Goal: Task Accomplishment & Management: Manage account settings

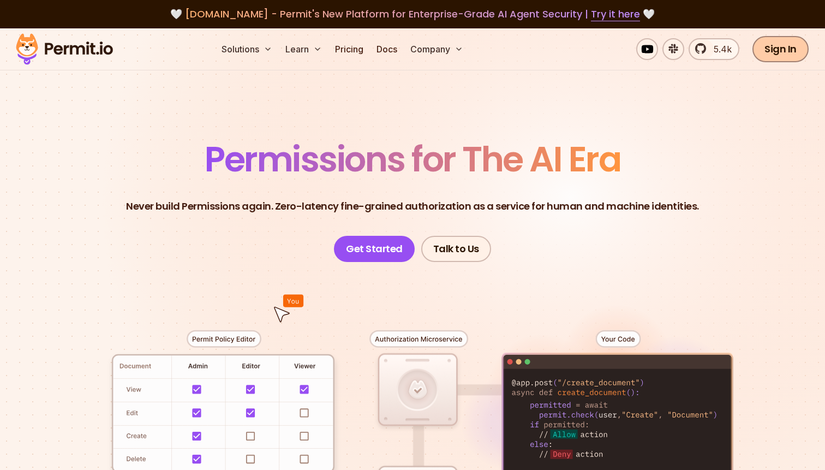
click at [785, 51] on link "Sign In" at bounding box center [780, 49] width 56 height 26
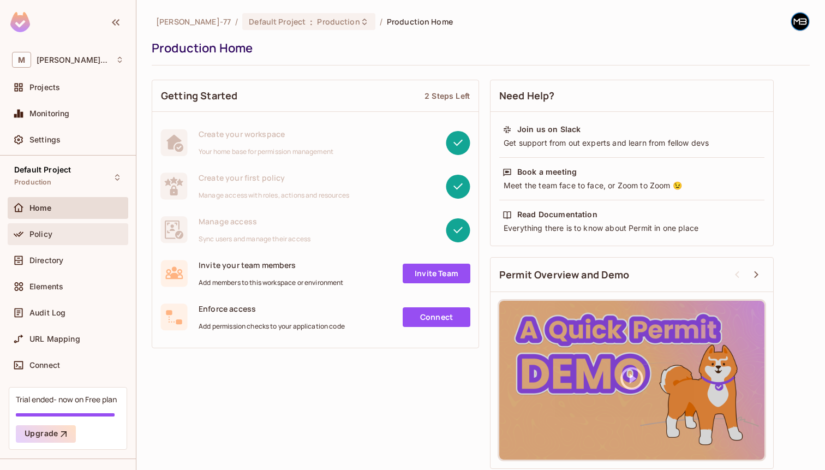
click at [85, 225] on div "Policy" at bounding box center [68, 234] width 121 height 22
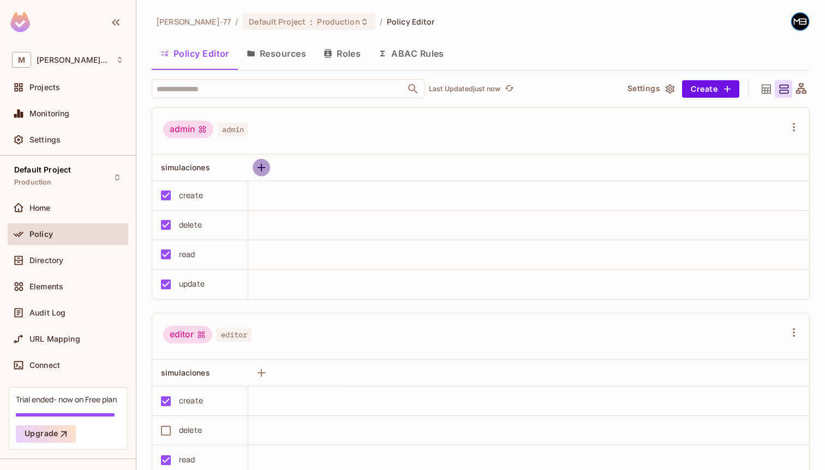
click at [260, 165] on icon "button" at bounding box center [261, 167] width 13 height 13
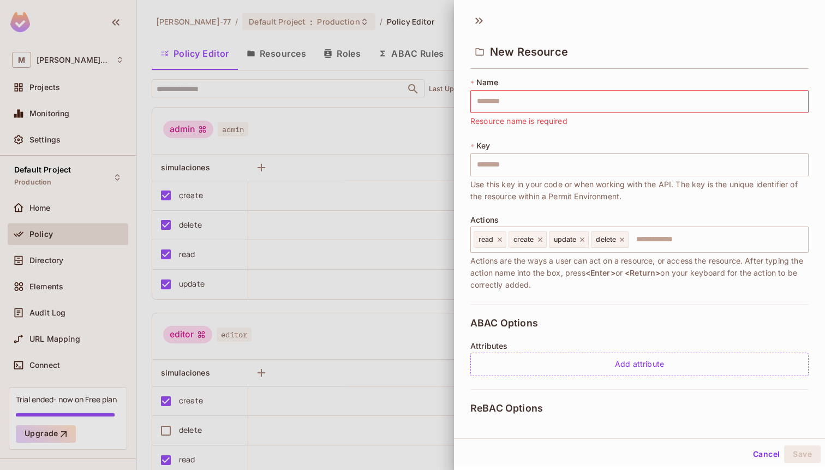
click at [308, 136] on div at bounding box center [412, 235] width 825 height 470
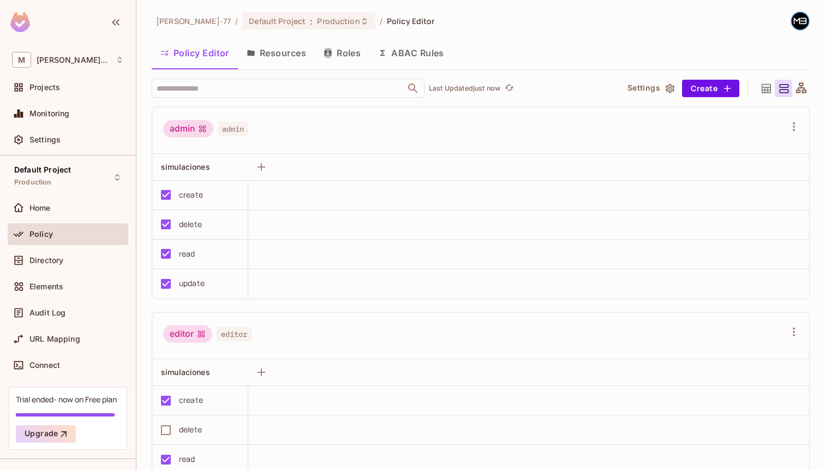
click at [294, 65] on button "Resources" at bounding box center [276, 52] width 77 height 27
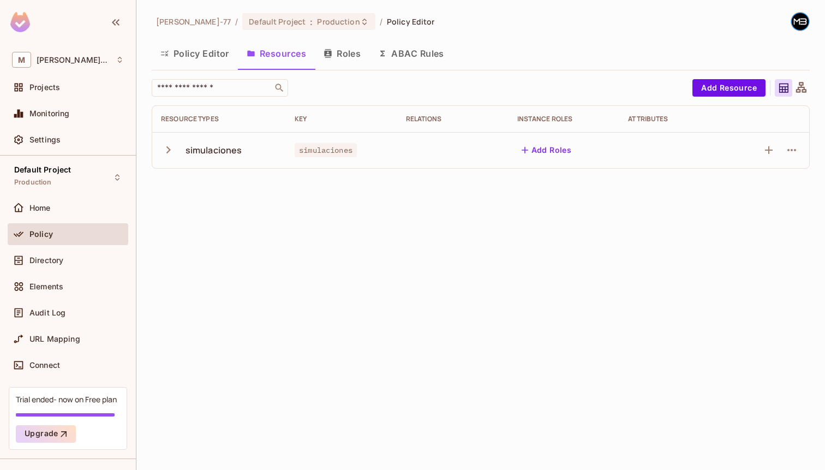
click at [203, 151] on div "simulaciones" at bounding box center [213, 150] width 57 height 12
click at [169, 152] on icon "button" at bounding box center [168, 149] width 15 height 15
click at [167, 140] on button "button" at bounding box center [170, 149] width 19 height 23
click at [347, 54] on button "Roles" at bounding box center [342, 53] width 55 height 27
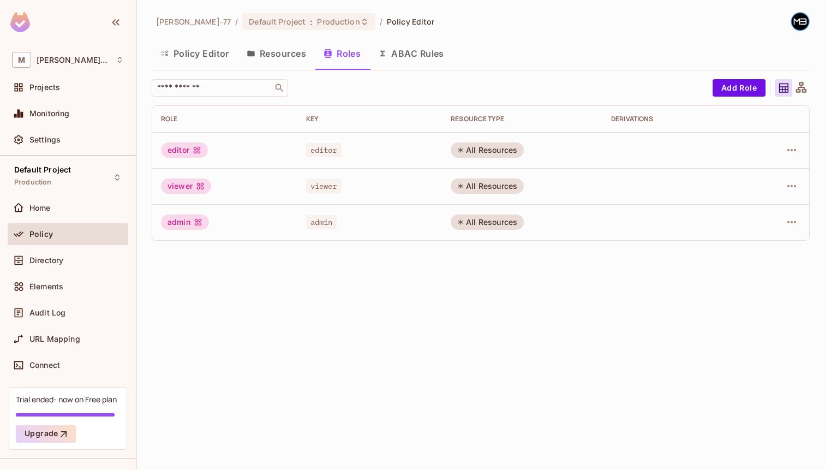
click at [420, 51] on button "ABAC Rules" at bounding box center [410, 53] width 83 height 27
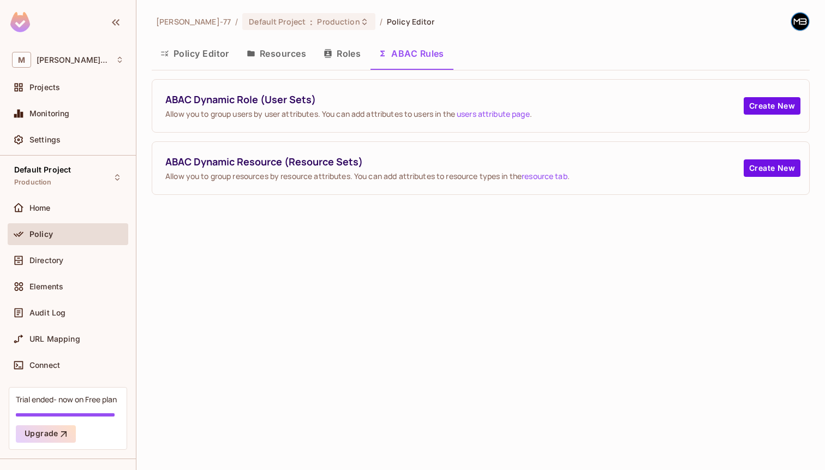
click at [357, 53] on button "Roles" at bounding box center [342, 53] width 55 height 27
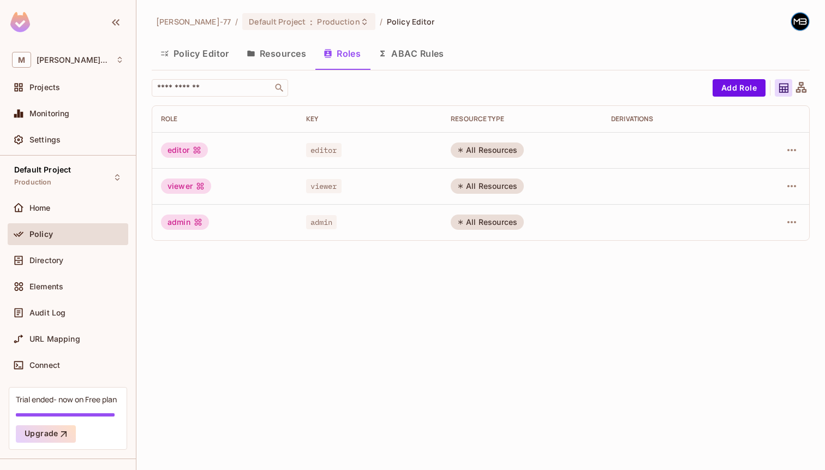
click at [416, 56] on button "ABAC Rules" at bounding box center [410, 53] width 83 height 27
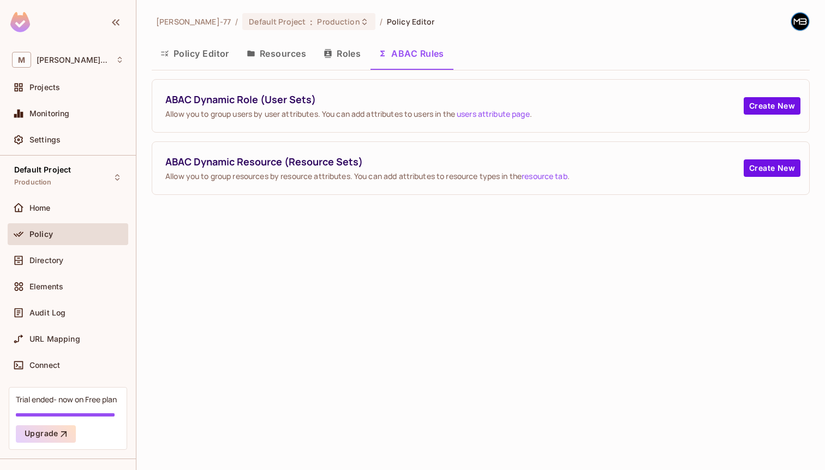
click at [357, 53] on button "Roles" at bounding box center [342, 53] width 55 height 27
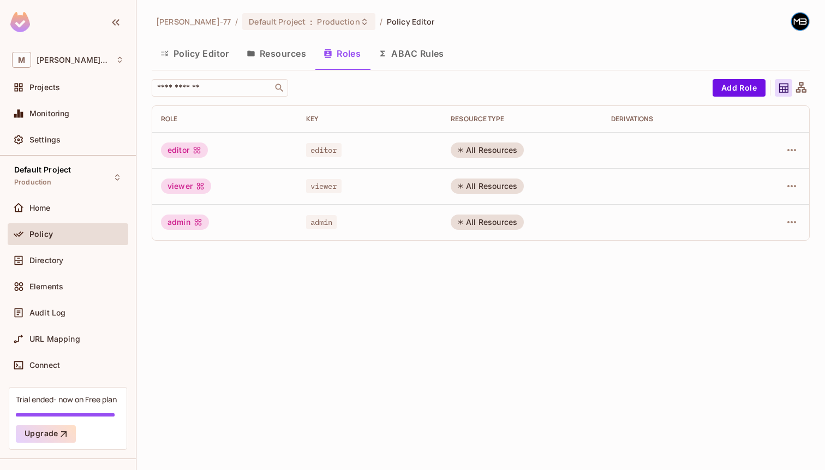
click at [311, 53] on button "Resources" at bounding box center [276, 53] width 77 height 27
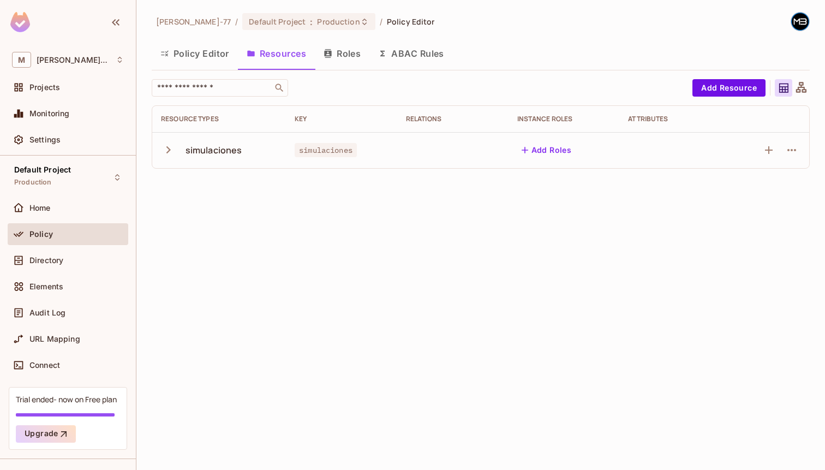
click at [218, 55] on button "Policy Editor" at bounding box center [195, 53] width 86 height 27
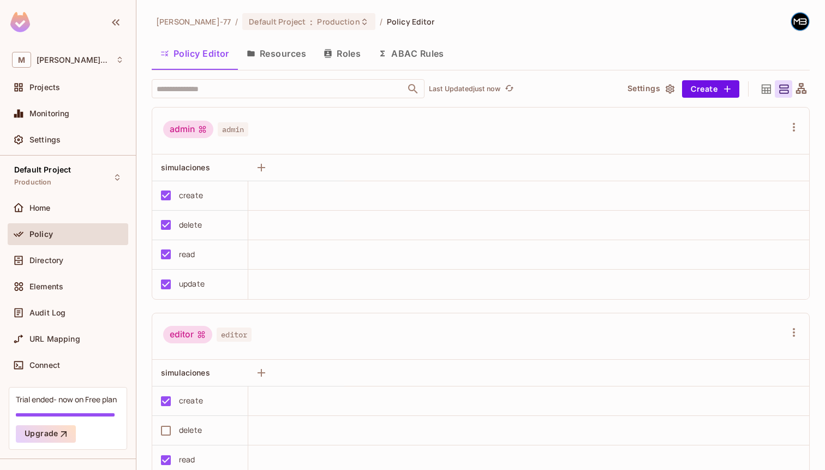
click at [281, 51] on button "Resources" at bounding box center [276, 53] width 77 height 27
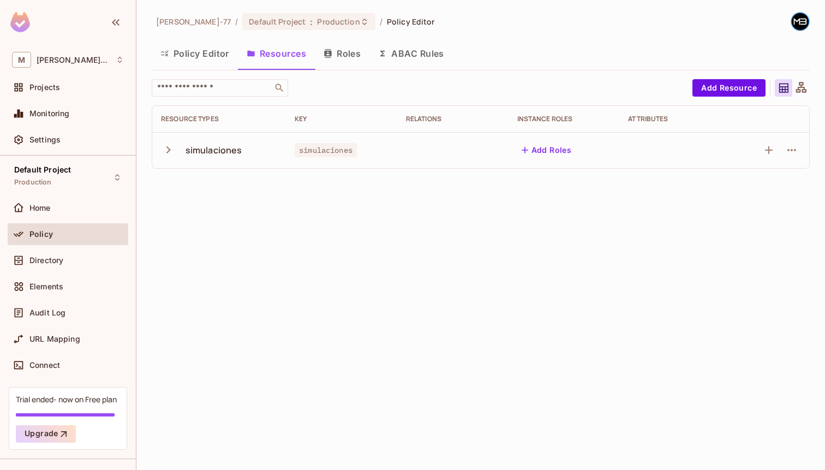
click at [340, 50] on button "Roles" at bounding box center [342, 53] width 55 height 27
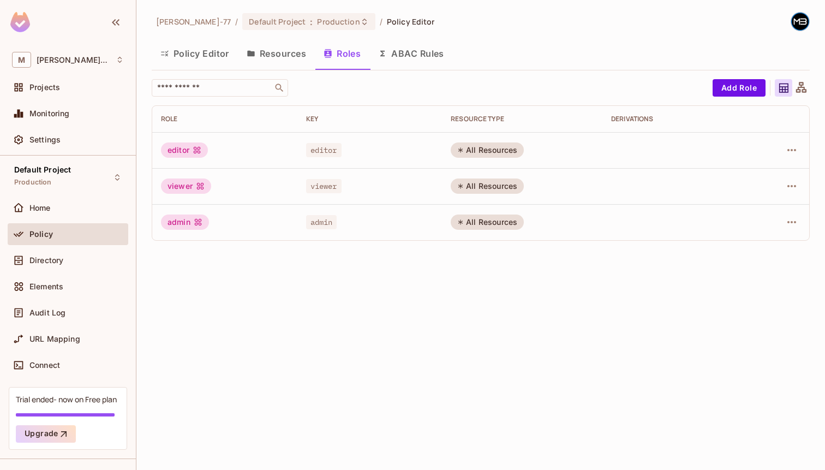
click at [290, 55] on button "Resources" at bounding box center [276, 53] width 77 height 27
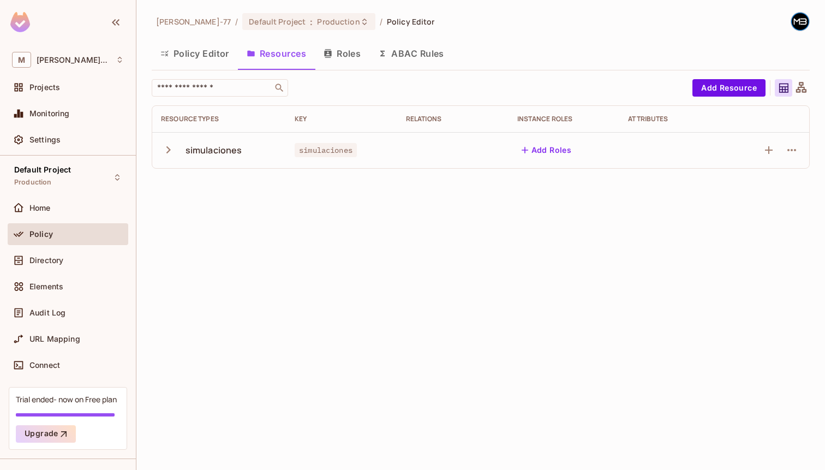
click at [217, 48] on button "Policy Editor" at bounding box center [195, 53] width 86 height 27
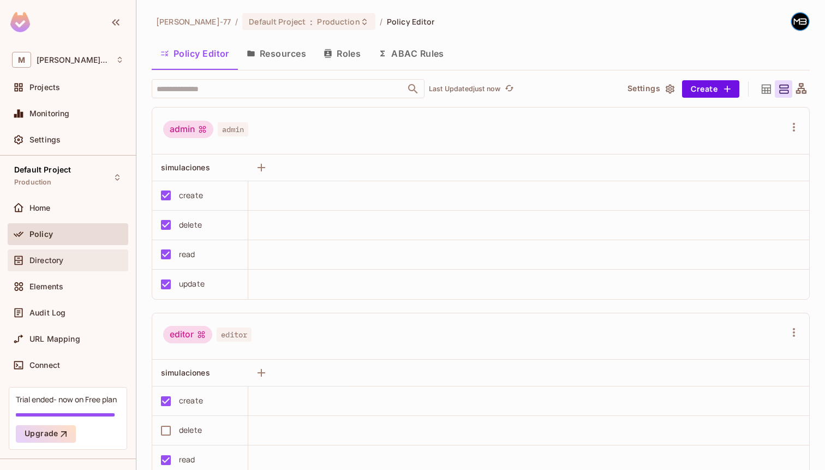
click at [85, 254] on div "Directory" at bounding box center [68, 260] width 112 height 13
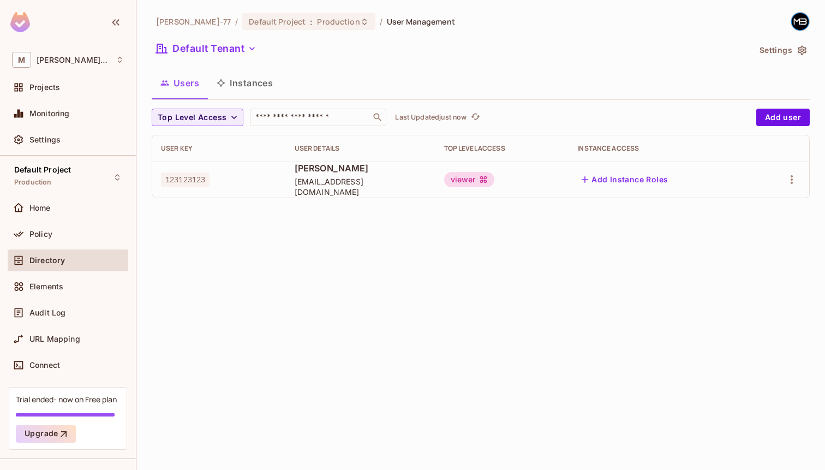
click at [234, 97] on div "Users Instances" at bounding box center [481, 84] width 658 height 30
click at [244, 85] on button "Instances" at bounding box center [245, 82] width 74 height 27
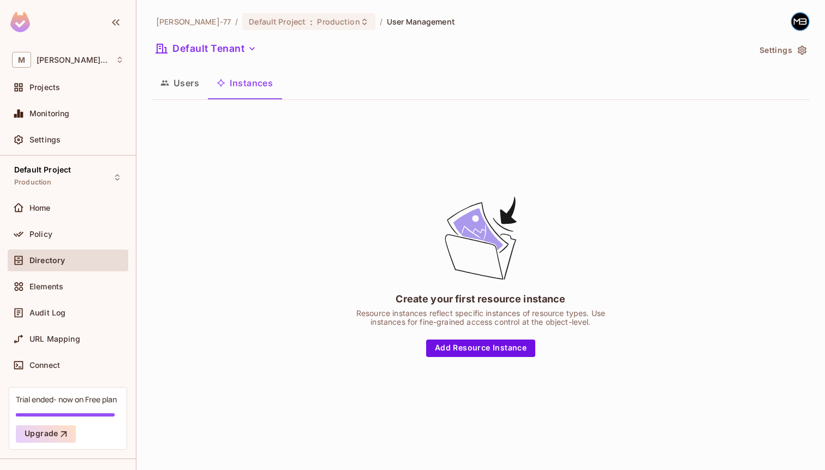
click at [183, 87] on button "Users" at bounding box center [180, 82] width 56 height 27
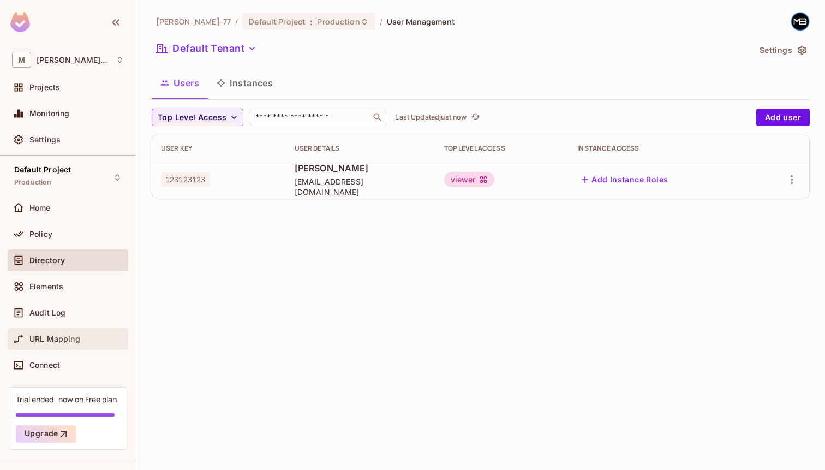
click at [81, 332] on div "URL Mapping" at bounding box center [68, 338] width 112 height 13
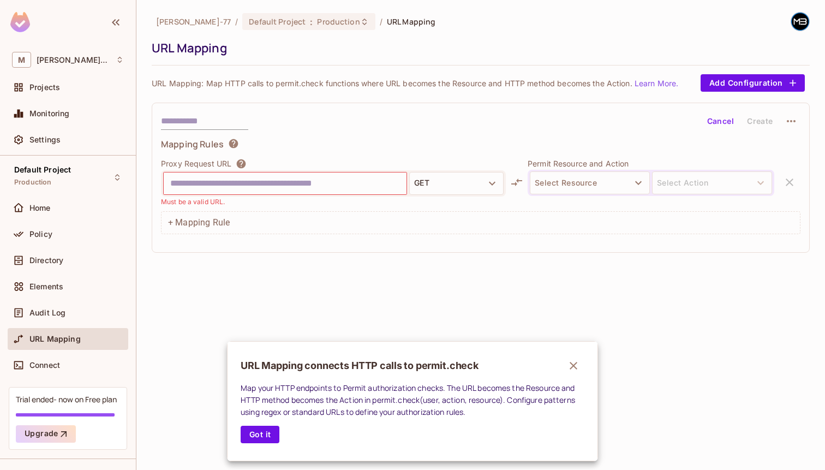
click at [375, 177] on div at bounding box center [412, 235] width 825 height 470
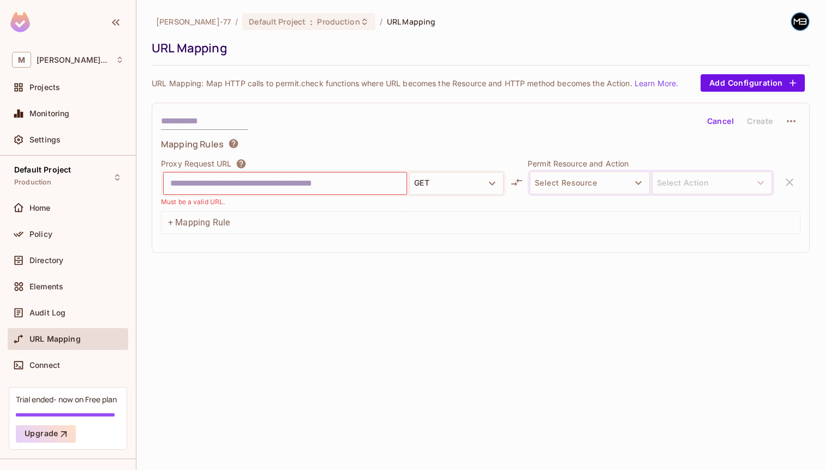
click at [343, 178] on input "text" at bounding box center [285, 183] width 230 height 17
click at [556, 184] on button "Select Resource" at bounding box center [590, 182] width 120 height 23
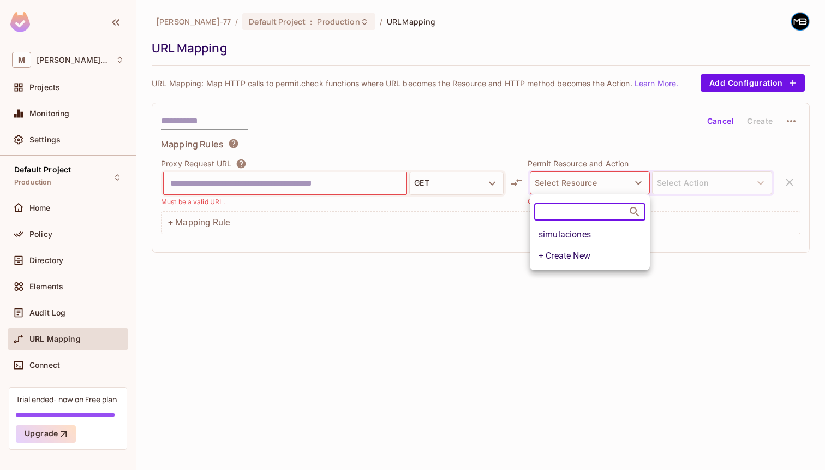
click at [583, 232] on li "simulaciones" at bounding box center [590, 235] width 120 height 20
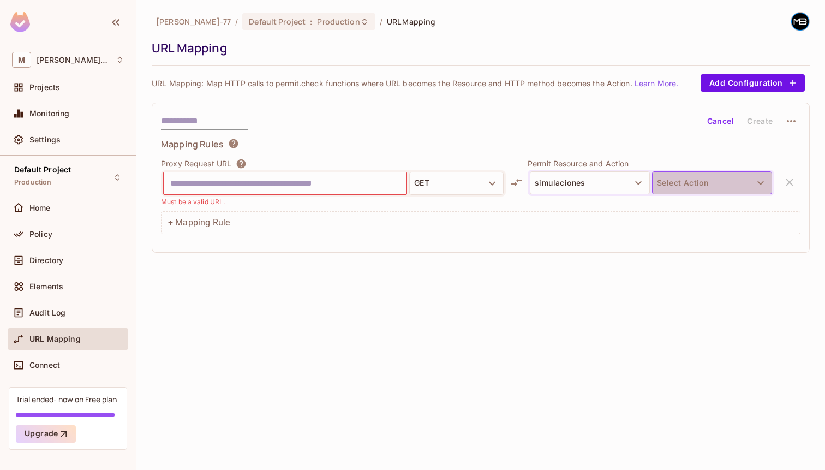
click at [675, 182] on button "Select Action" at bounding box center [712, 182] width 120 height 23
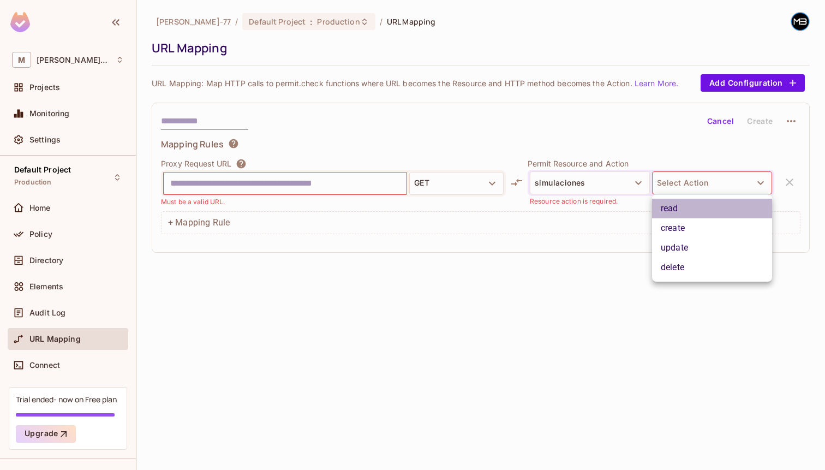
click at [683, 217] on li "read" at bounding box center [712, 209] width 120 height 20
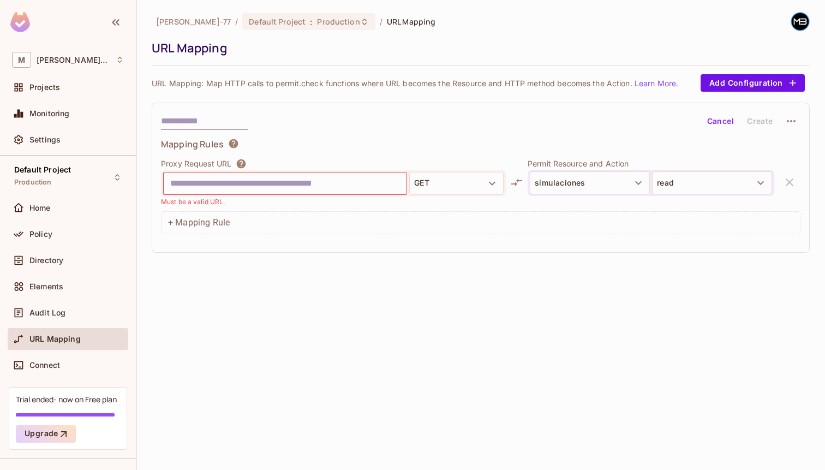
click at [567, 316] on div "Miguel-77 / Default Project : Production / URL Mapping URL Mapping URL Mapping:…" at bounding box center [480, 235] width 688 height 470
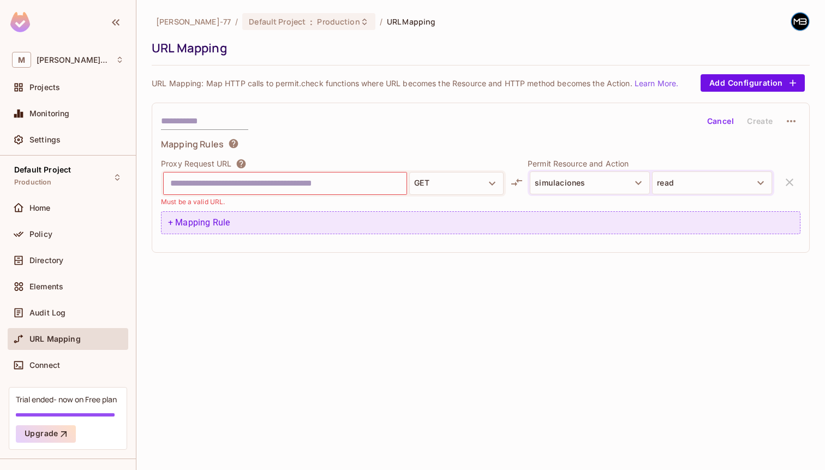
click at [338, 218] on div "+ Mapping Rule" at bounding box center [480, 222] width 639 height 23
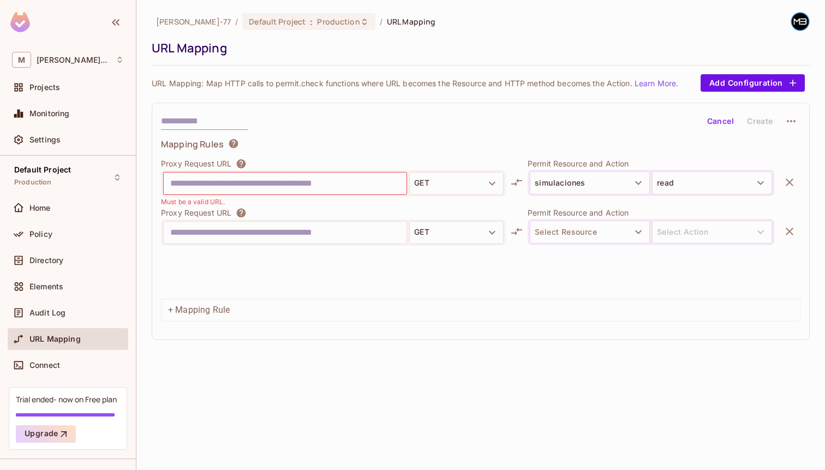
click at [342, 233] on input "text" at bounding box center [285, 232] width 230 height 17
click at [786, 231] on icon "button" at bounding box center [789, 231] width 13 height 13
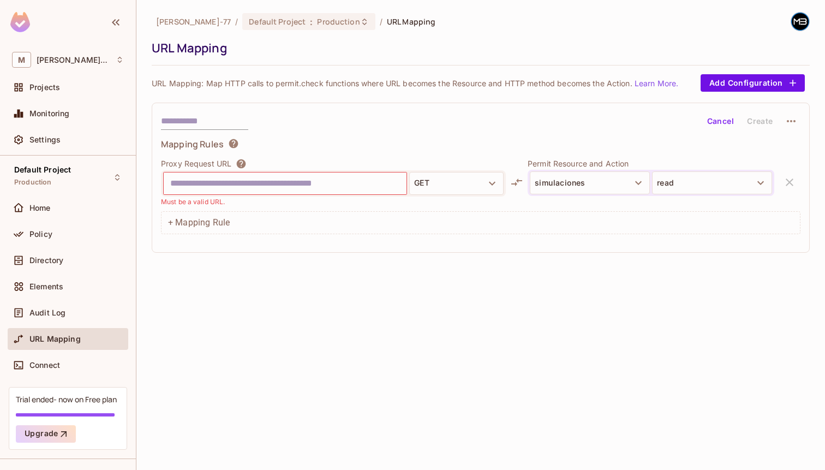
click at [649, 85] on link "Learn More." at bounding box center [656, 83] width 44 height 9
click at [81, 309] on div "Audit Log" at bounding box center [76, 312] width 94 height 9
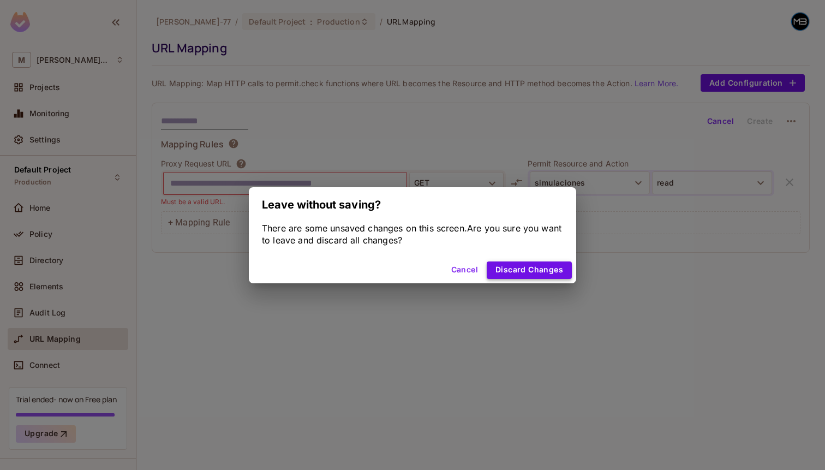
click at [499, 271] on button "Discard Changes" at bounding box center [529, 269] width 85 height 17
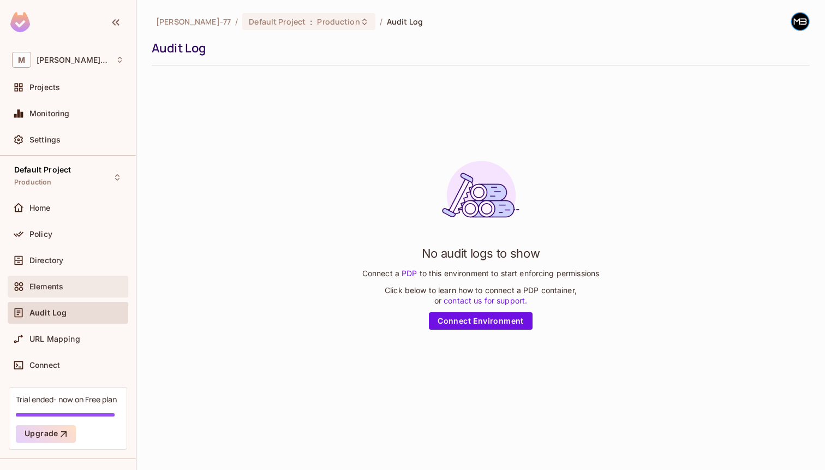
click at [76, 281] on div "Elements" at bounding box center [68, 286] width 112 height 13
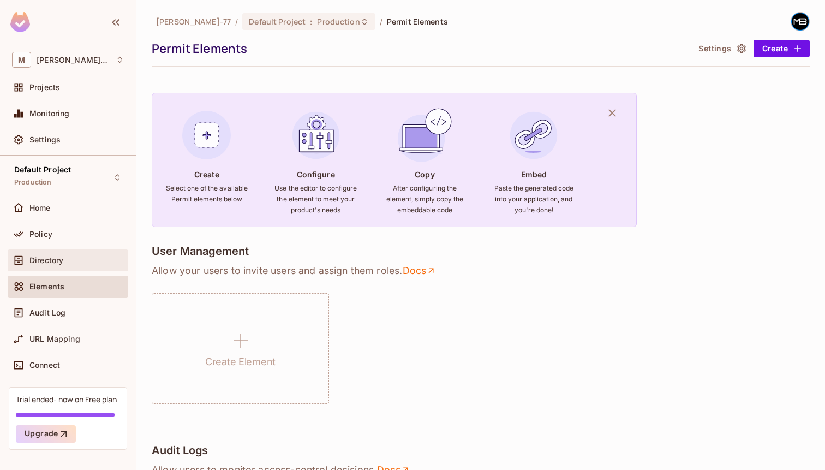
click at [66, 266] on div "Directory" at bounding box center [68, 260] width 121 height 22
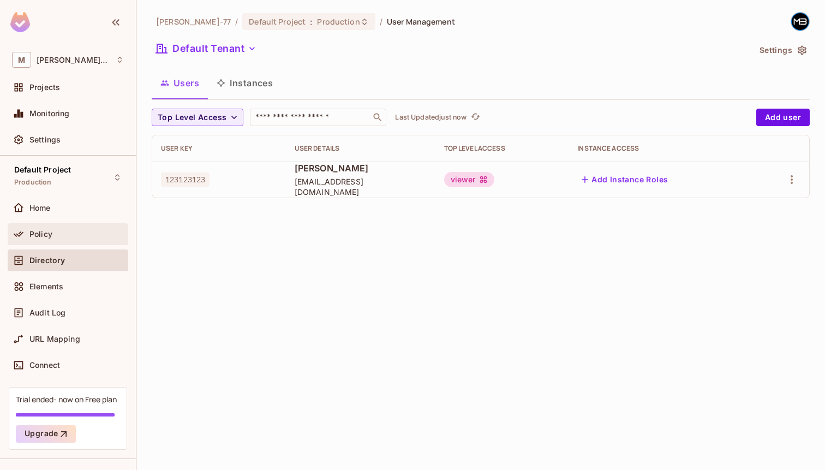
click at [65, 231] on div "Policy" at bounding box center [76, 234] width 94 height 9
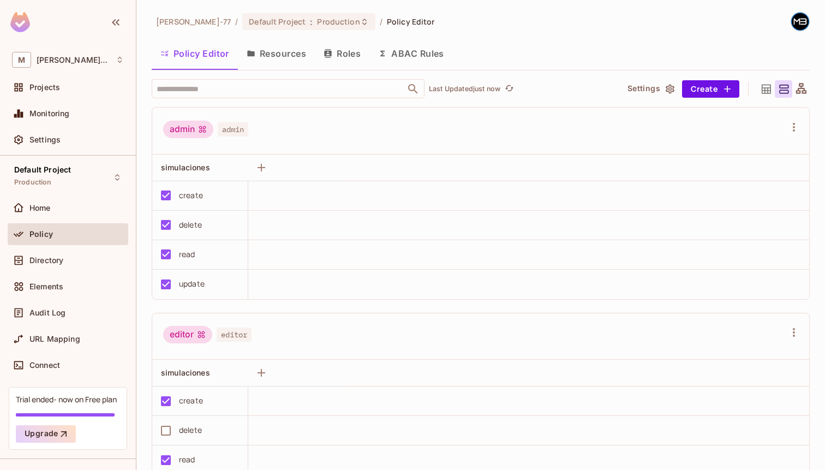
click at [421, 40] on button "ABAC Rules" at bounding box center [410, 53] width 83 height 27
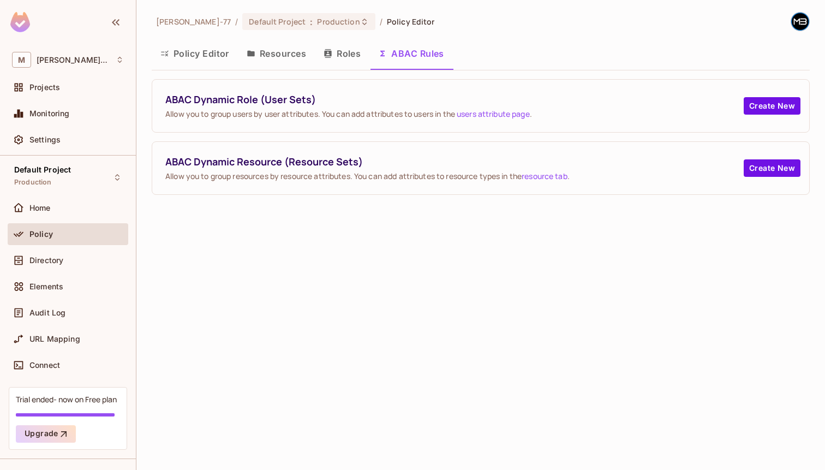
click at [742, 112] on span "Allow you to group users by user attributes. You can add attributes to users in…" at bounding box center [454, 114] width 578 height 10
click at [745, 112] on button "Create New" at bounding box center [772, 105] width 57 height 17
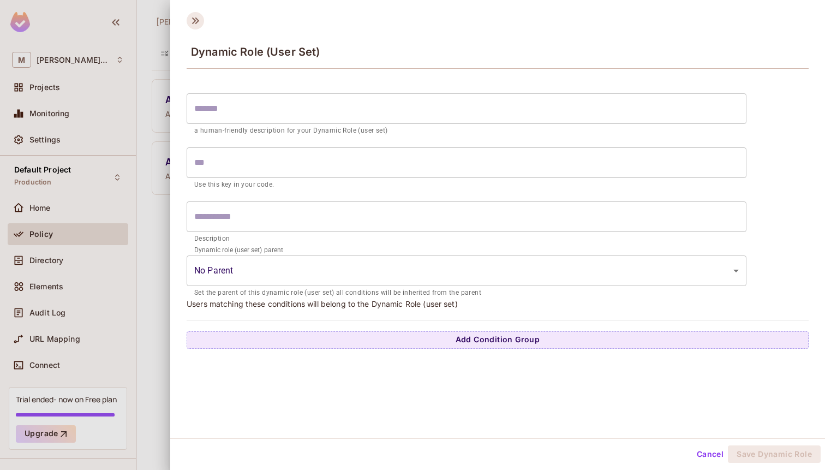
click at [198, 23] on icon at bounding box center [195, 20] width 17 height 17
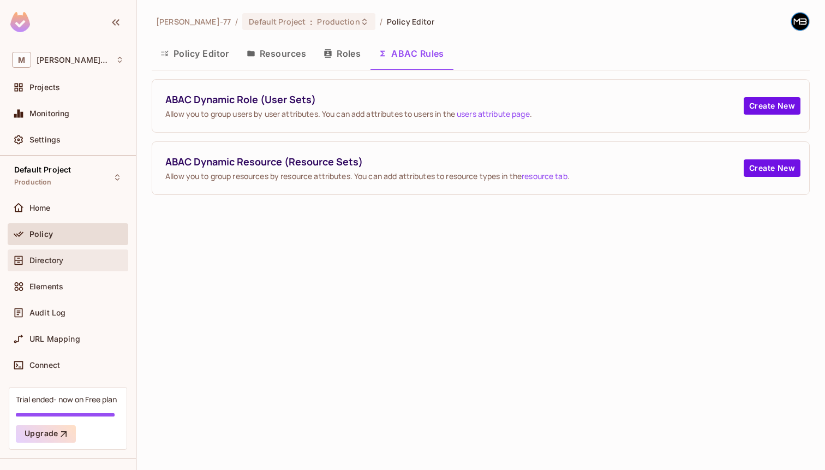
click at [105, 254] on div "Directory" at bounding box center [68, 260] width 112 height 13
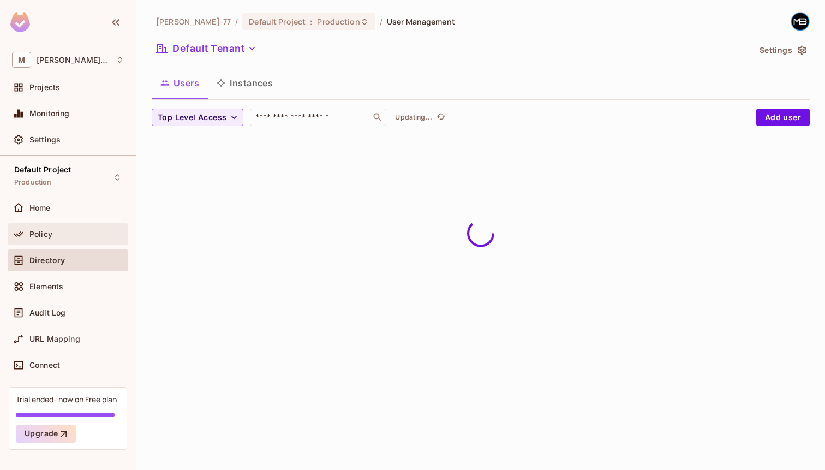
click at [105, 232] on div "Policy" at bounding box center [76, 234] width 94 height 9
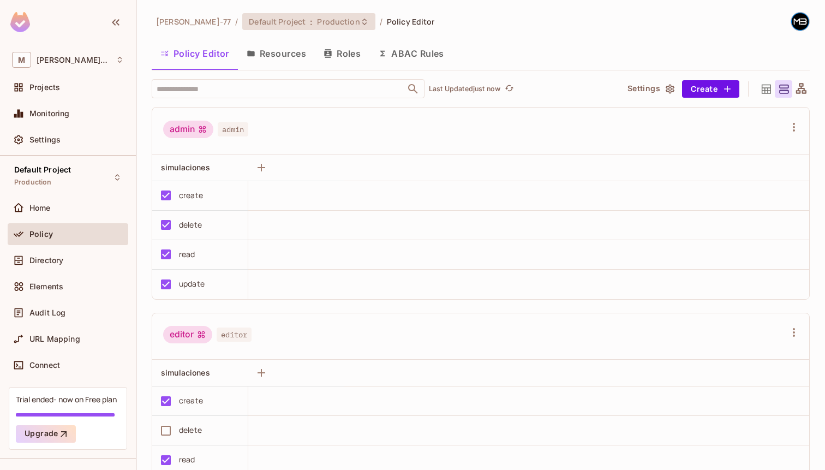
click at [317, 19] on span "Production" at bounding box center [338, 21] width 43 height 10
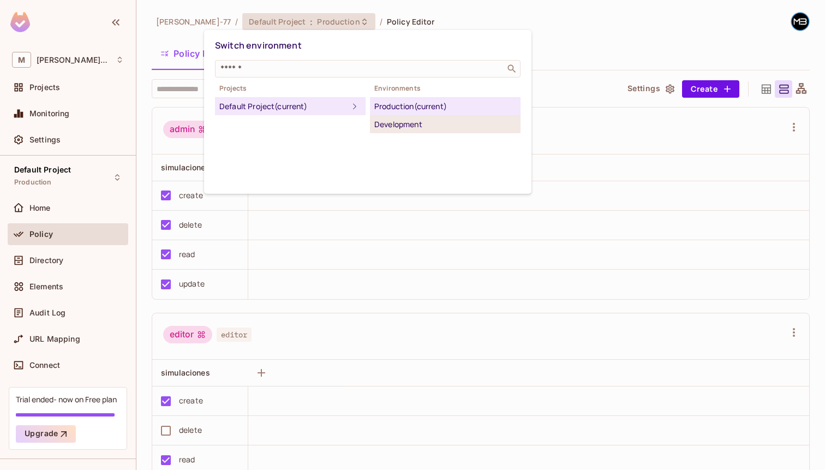
click at [396, 128] on div "Development" at bounding box center [445, 124] width 142 height 13
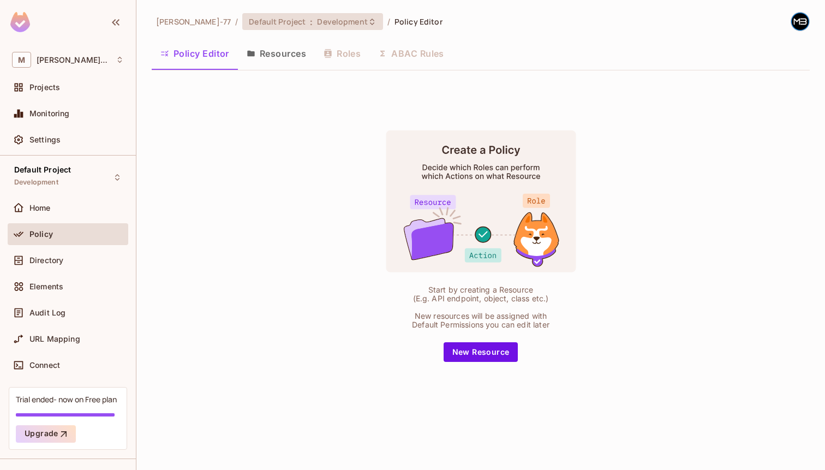
click at [317, 26] on span "Development" at bounding box center [342, 21] width 50 height 10
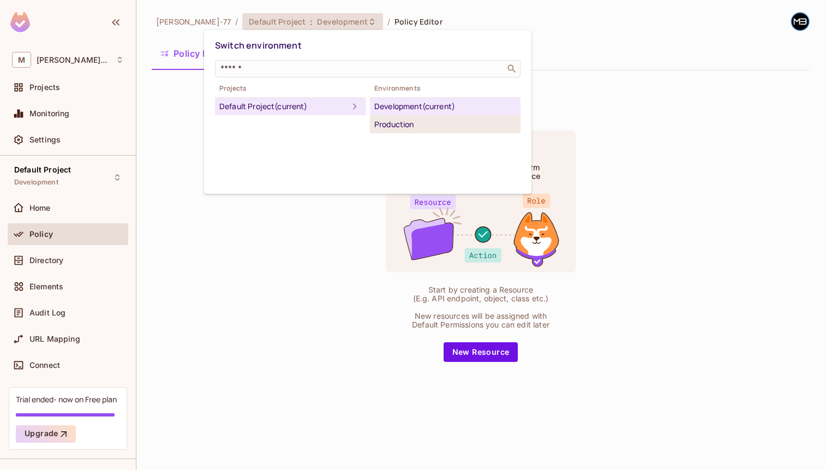
click at [387, 133] on li "Production" at bounding box center [445, 124] width 151 height 17
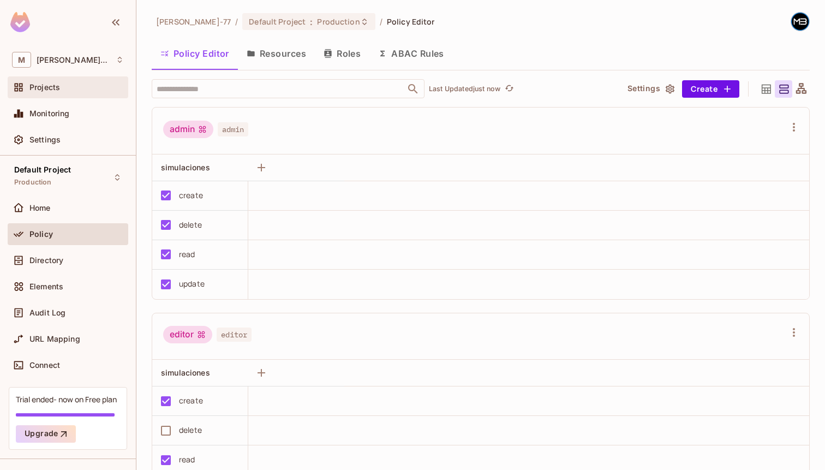
click at [76, 88] on div "Projects" at bounding box center [76, 87] width 94 height 9
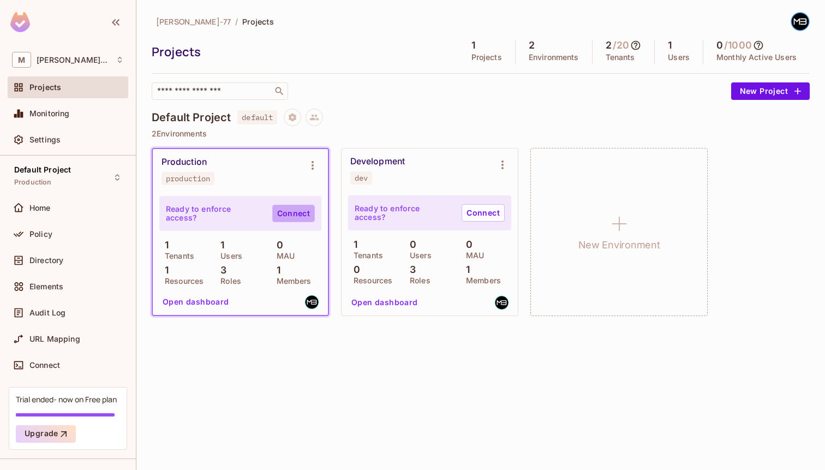
click at [290, 216] on link "Connect" at bounding box center [293, 213] width 43 height 17
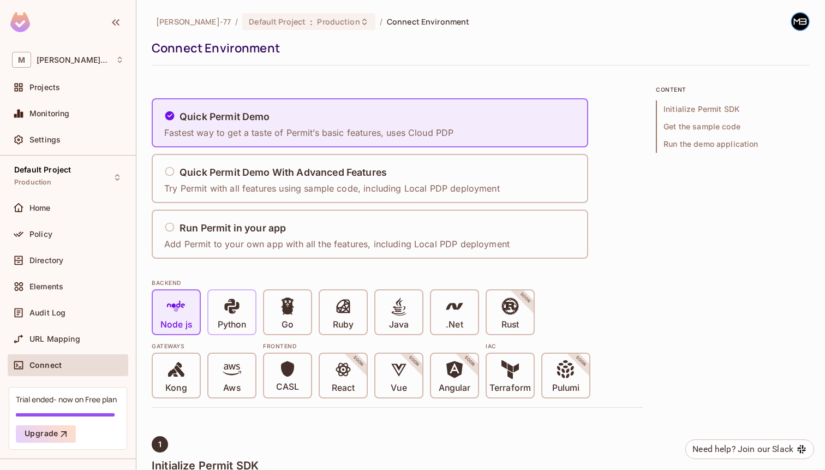
click at [232, 307] on icon at bounding box center [231, 305] width 15 height 15
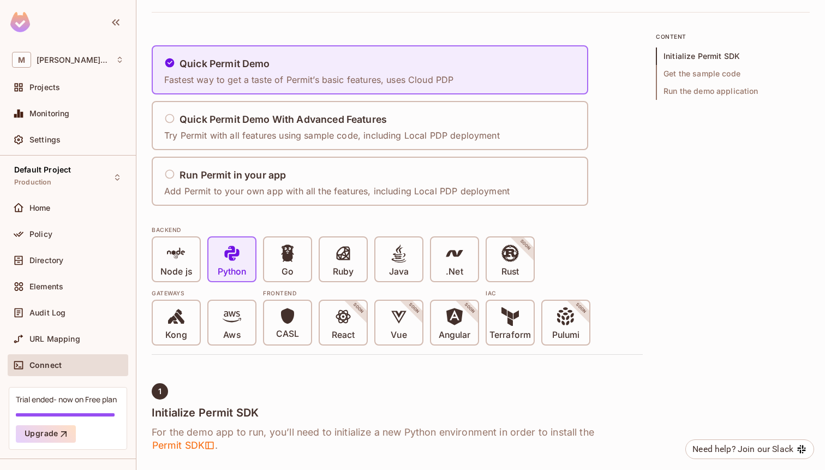
scroll to position [52, 0]
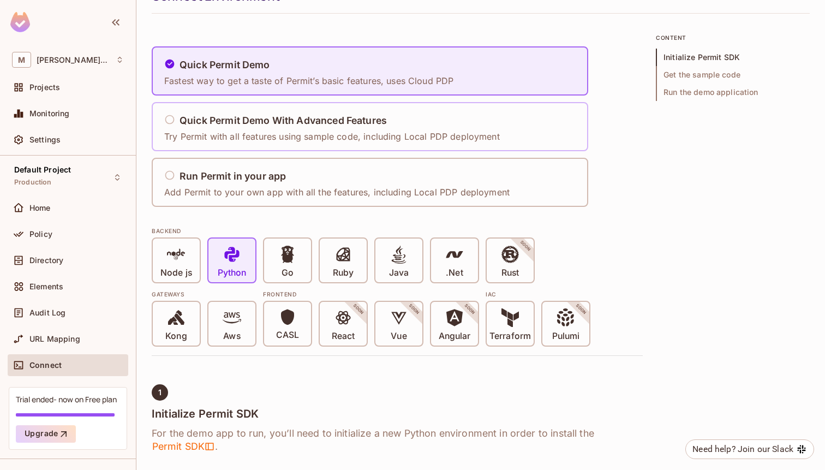
click at [267, 139] on p "Try Permit with all features using sample code, including Local PDP deployment" at bounding box center [332, 136] width 336 height 12
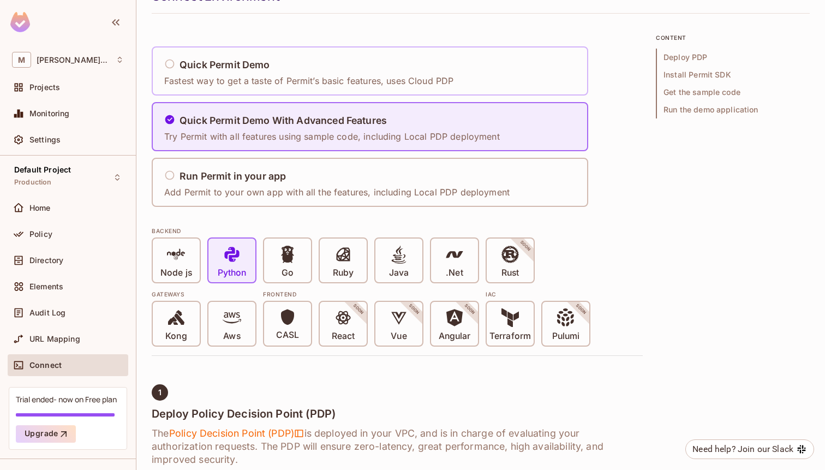
click at [255, 86] on p "Fastest way to get a taste of Permit’s basic features, uses Cloud PDP" at bounding box center [308, 81] width 289 height 12
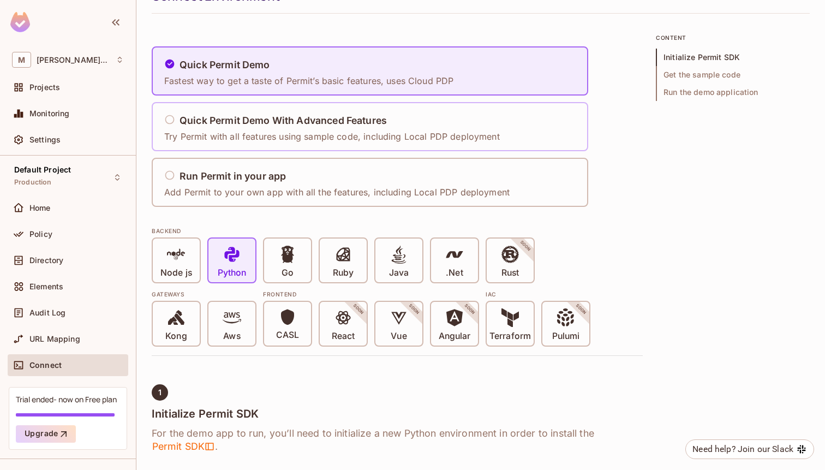
click at [236, 112] on div "Quick Permit Demo With Advanced Features Try Permit with all features using sam…" at bounding box center [332, 127] width 336 height 32
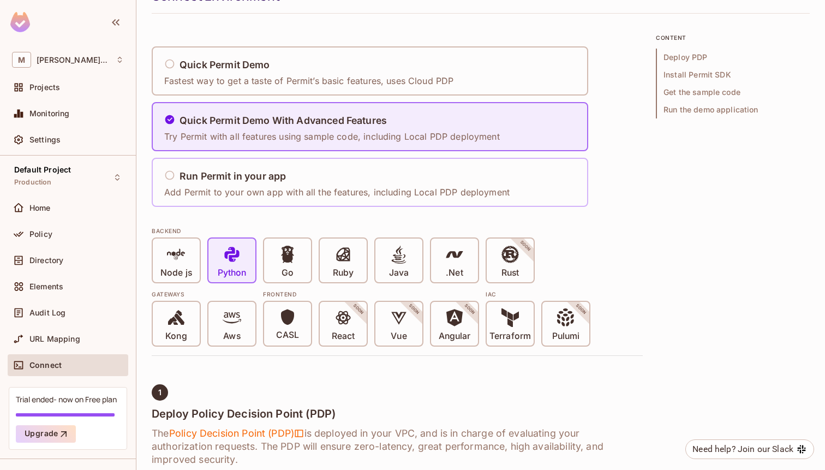
click at [238, 167] on div "Run Permit in your app Add Permit to your own app with all the features, includ…" at bounding box center [336, 182] width 345 height 32
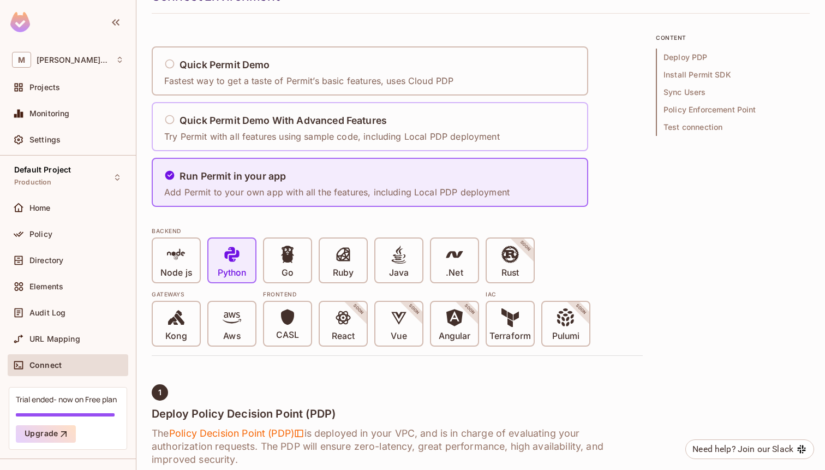
click at [254, 126] on div "Quick Permit Demo With Advanced Features" at bounding box center [332, 121] width 336 height 14
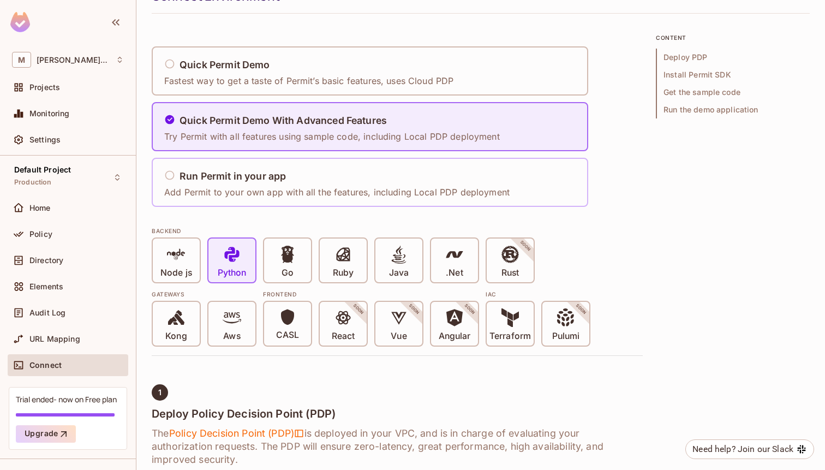
click at [233, 173] on h5 "Run Permit in your app" at bounding box center [232, 176] width 106 height 11
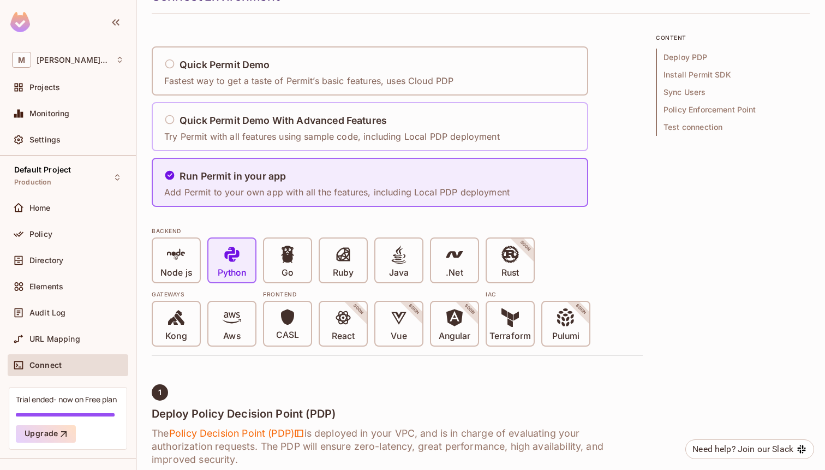
click at [253, 139] on p "Try Permit with all features using sample code, including Local PDP deployment" at bounding box center [332, 136] width 336 height 12
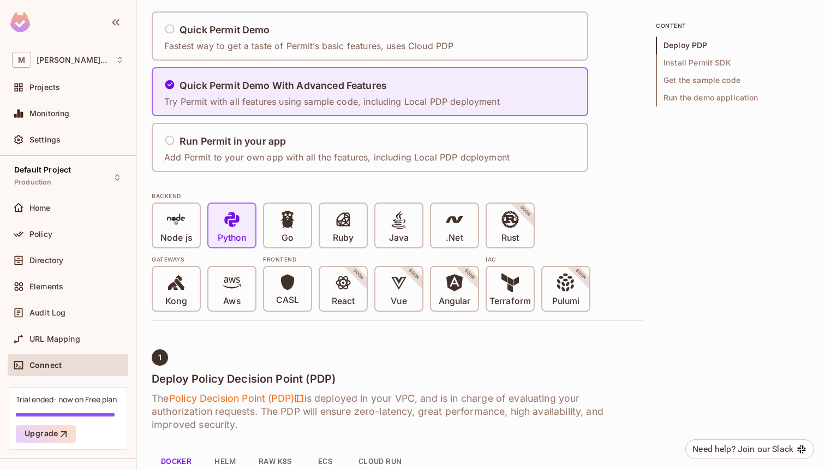
scroll to position [65, 0]
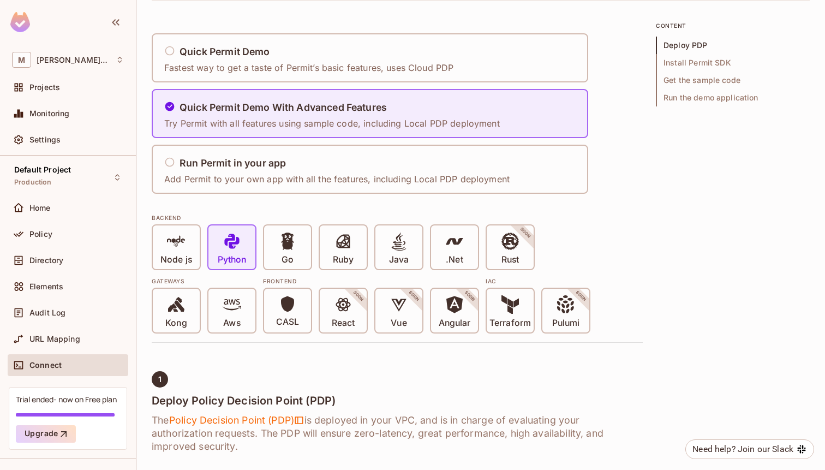
click at [70, 398] on div "Trial ended- now on Free plan" at bounding box center [66, 399] width 101 height 10
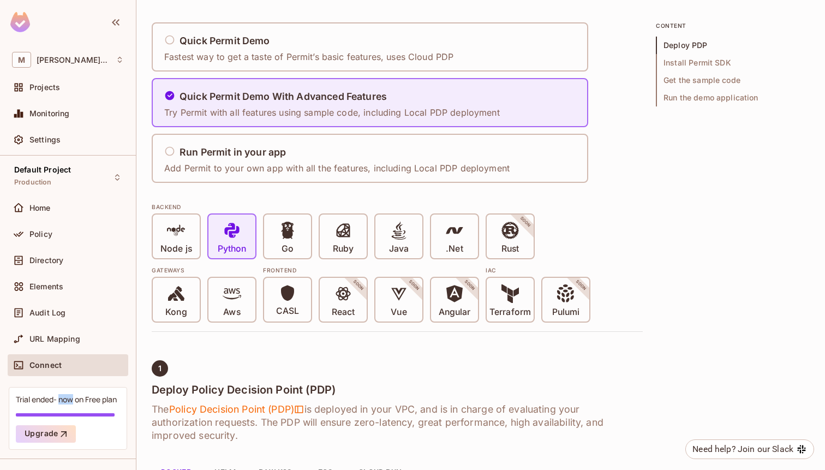
scroll to position [0, 0]
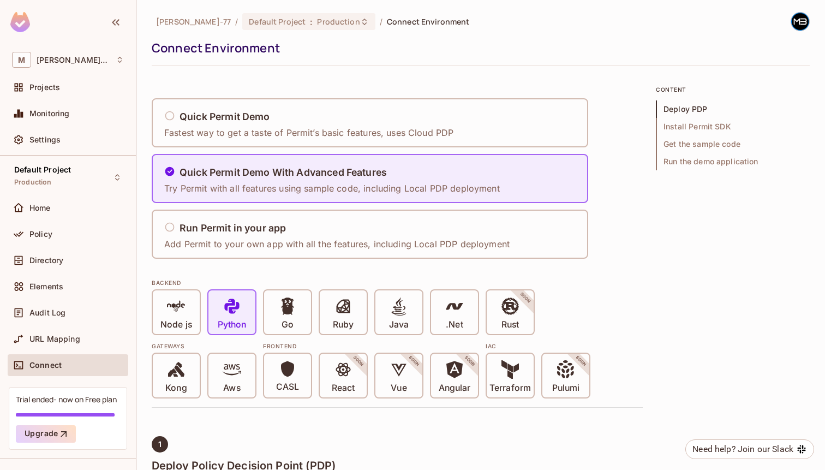
click at [673, 123] on span "Install Permit SDK" at bounding box center [733, 126] width 154 height 17
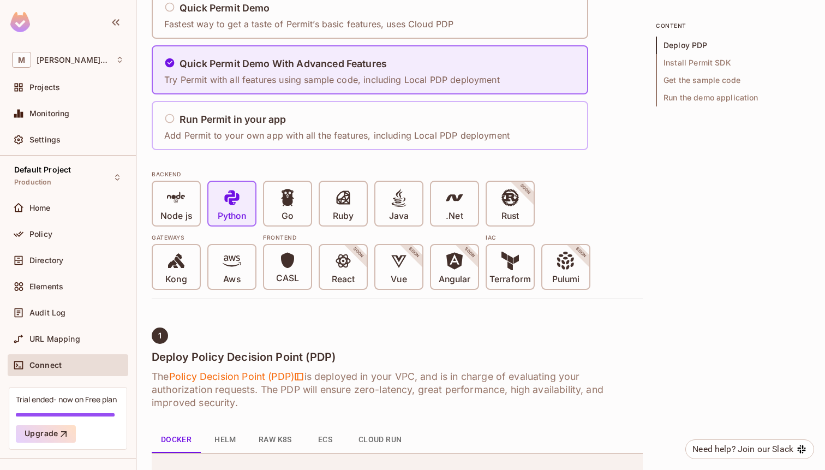
scroll to position [130, 0]
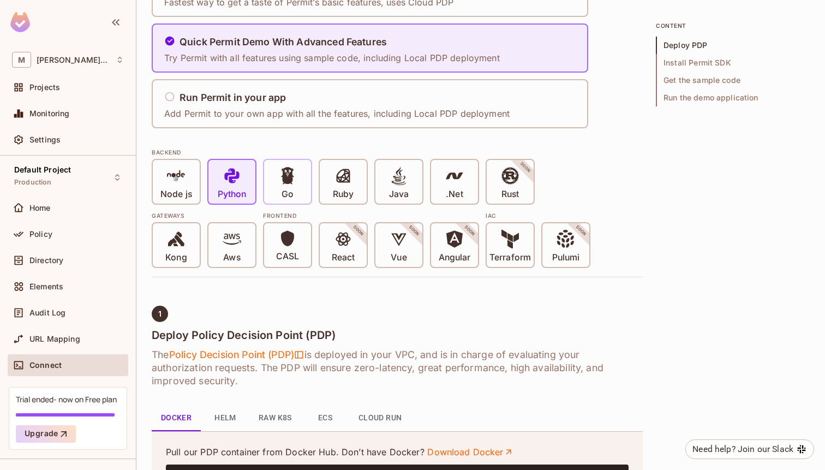
click at [309, 189] on div "Go" at bounding box center [287, 182] width 47 height 44
click at [291, 179] on icon at bounding box center [287, 175] width 13 height 17
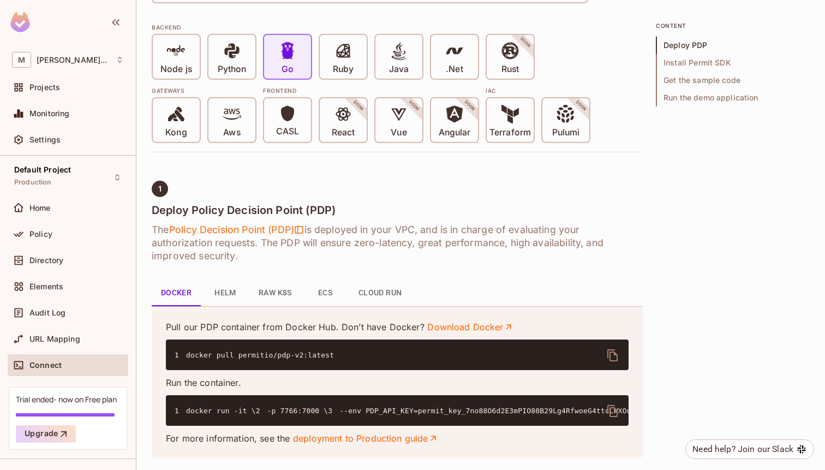
scroll to position [0, 0]
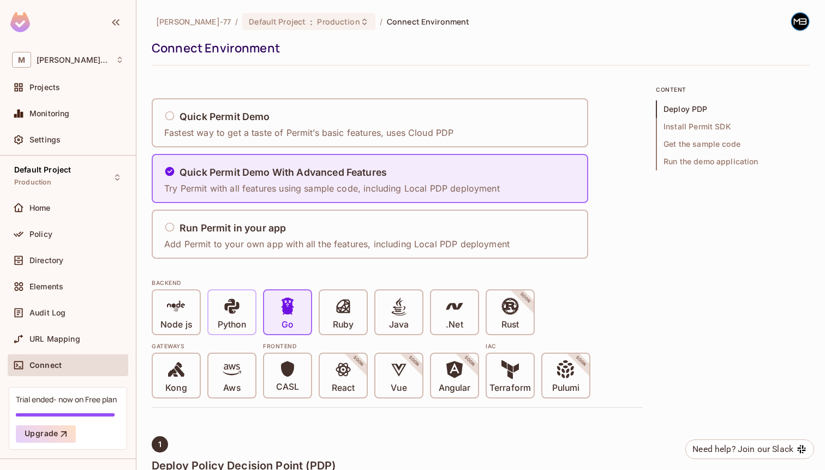
click at [243, 304] on span "Python" at bounding box center [232, 313] width 28 height 33
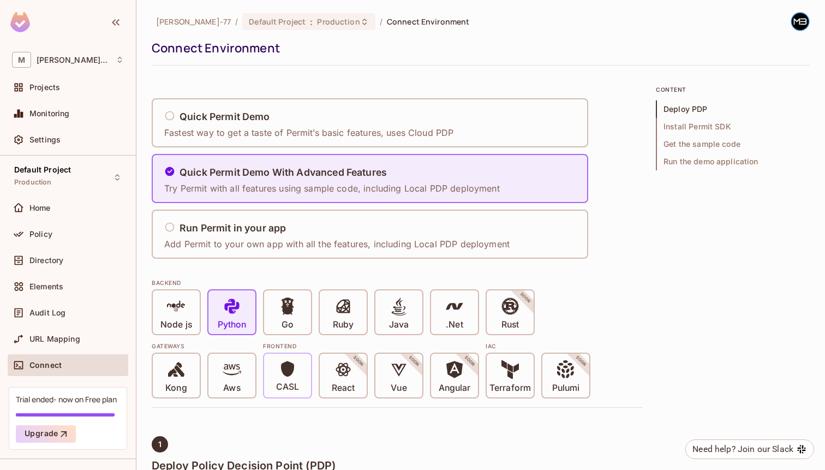
scroll to position [34, 0]
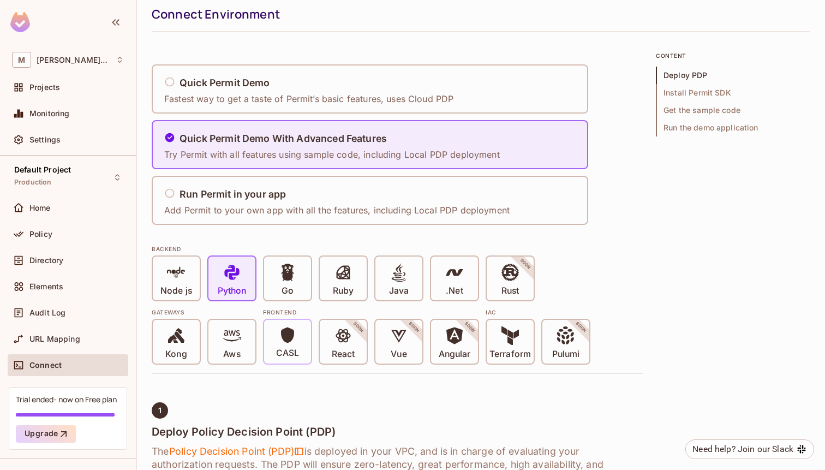
click at [295, 349] on p "CASL" at bounding box center [287, 353] width 23 height 11
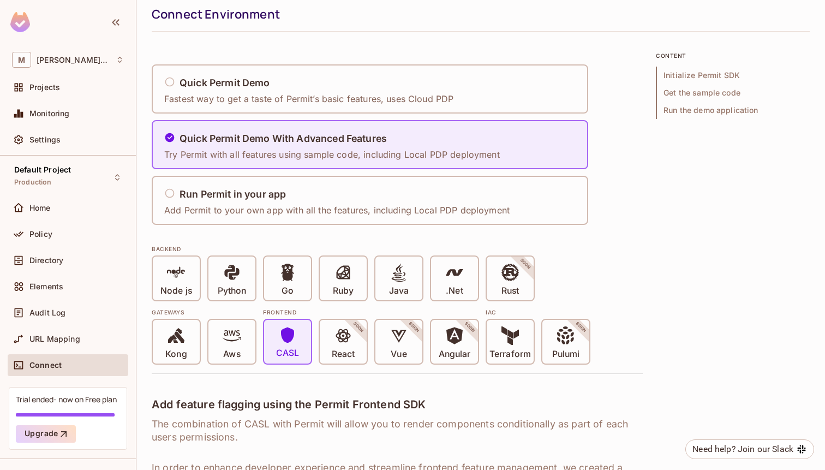
click at [260, 301] on div "Gateways Kong Aws Frontend CASL React SOON Vue SOON Angular SOON IAC Terraform …" at bounding box center [397, 332] width 491 height 63
click at [250, 288] on div "Python" at bounding box center [231, 278] width 47 height 44
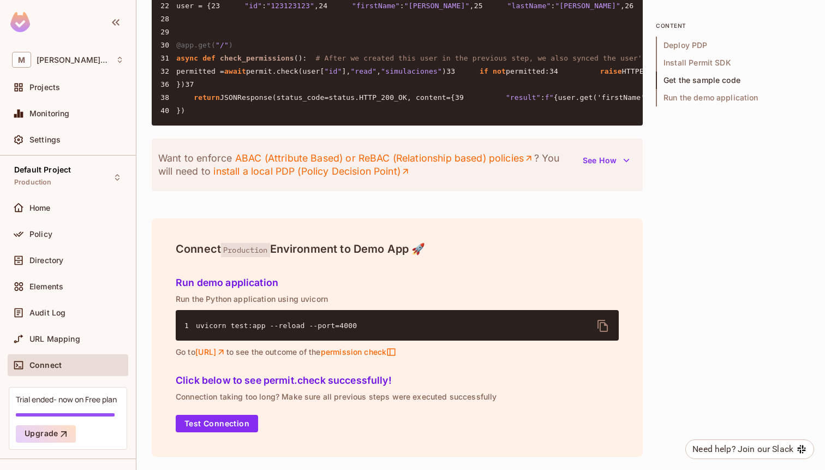
scroll to position [1570, 0]
click at [603, 169] on button "See How" at bounding box center [606, 160] width 60 height 17
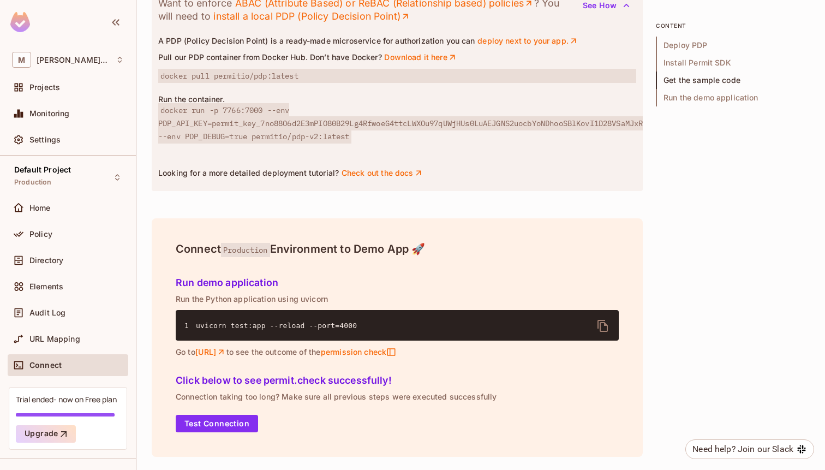
scroll to position [1629, 0]
click at [604, 14] on button "See How" at bounding box center [606, 5] width 60 height 17
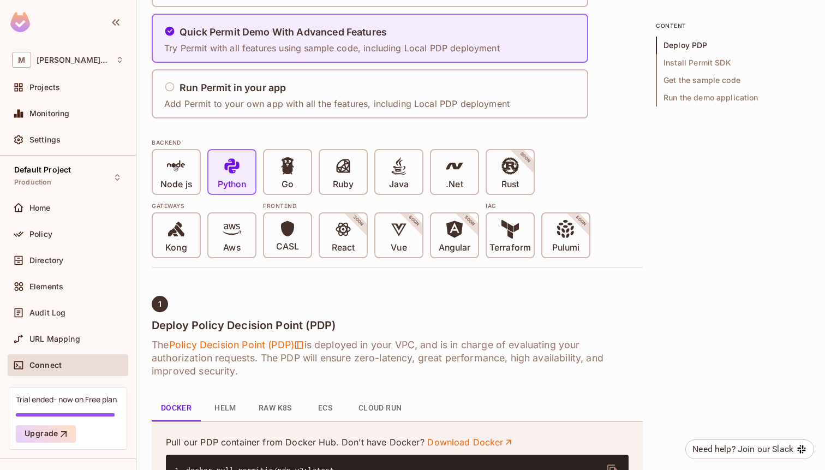
scroll to position [133, 0]
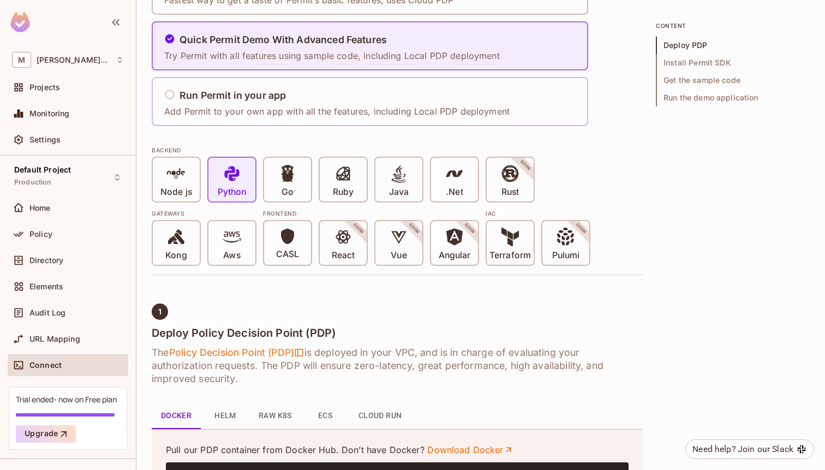
click at [364, 122] on div "Run Permit in your app Add Permit to your own app with all the features, includ…" at bounding box center [340, 101] width 352 height 45
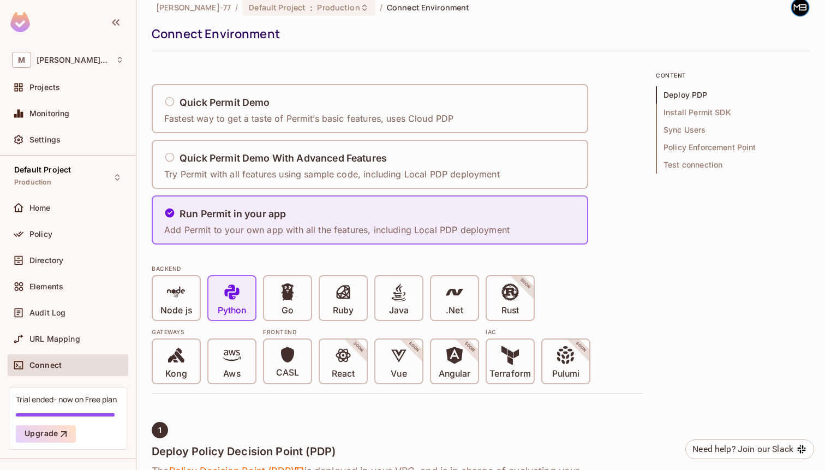
scroll to position [0, 0]
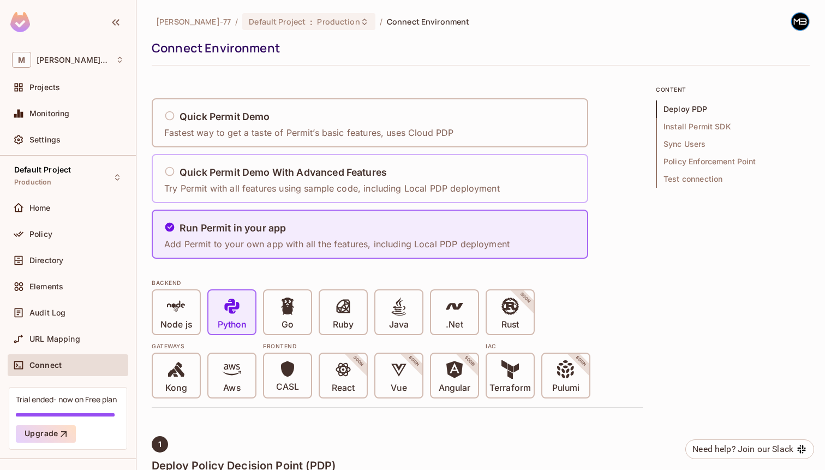
click at [356, 179] on div "Quick Permit Demo With Advanced Features Try Permit with all features using sam…" at bounding box center [332, 179] width 336 height 32
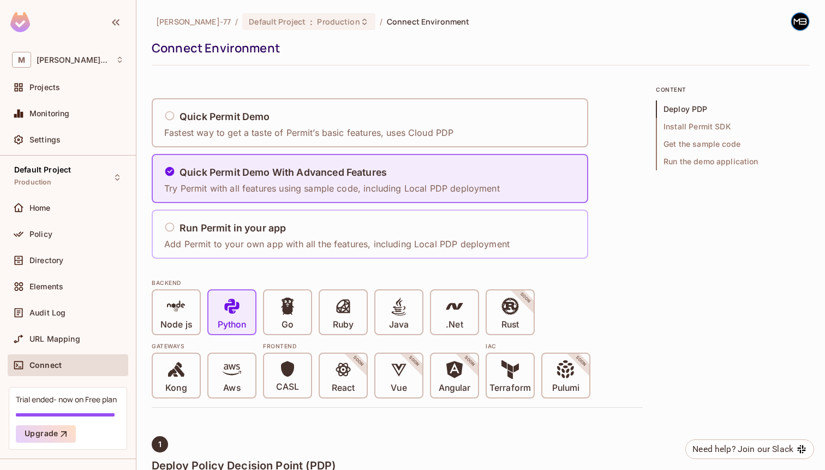
click at [342, 215] on div "Run Permit in your app Add Permit to your own app with all the features, includ…" at bounding box center [340, 234] width 352 height 45
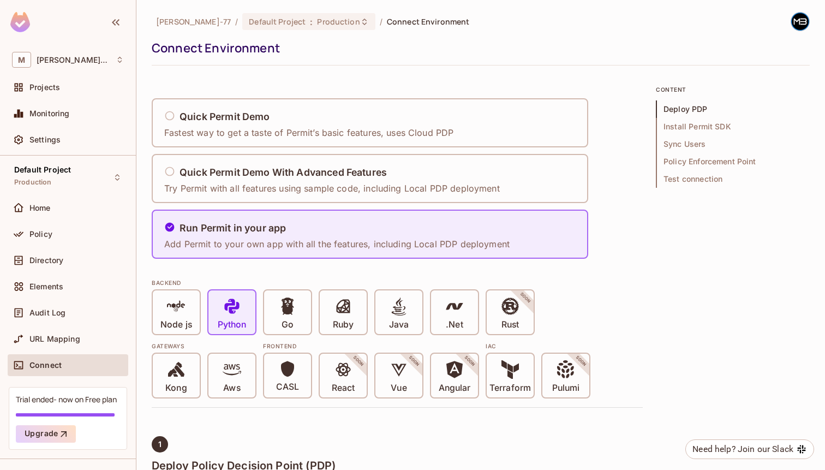
drag, startPoint x: 284, startPoint y: 48, endPoint x: 327, endPoint y: 48, distance: 42.6
click at [327, 48] on div "Connect Environment" at bounding box center [478, 48] width 652 height 16
click at [396, 11] on div "Miguel-77 / Default Project : Production / Connect Environment Connect Environm…" at bounding box center [480, 235] width 688 height 470
click at [393, 13] on div "Miguel-77 / Default Project : Production / Connect Environment" at bounding box center [311, 21] width 318 height 19
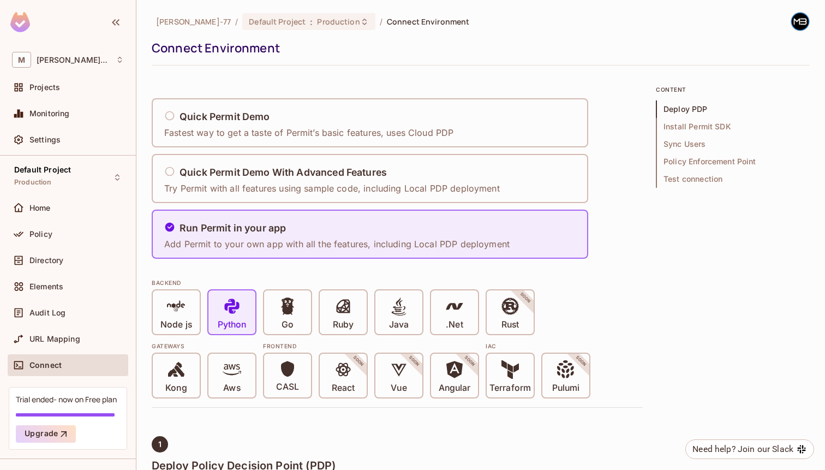
click at [387, 23] on span "Connect Environment" at bounding box center [428, 21] width 83 height 10
click at [73, 338] on span "URL Mapping" at bounding box center [54, 338] width 51 height 9
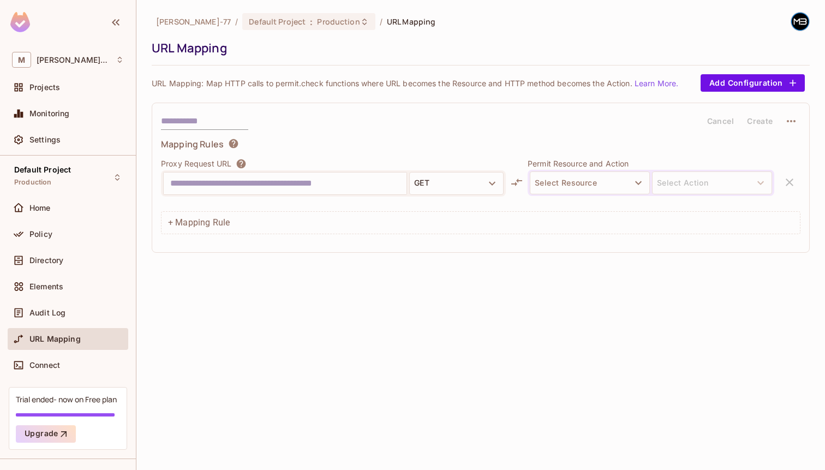
click at [279, 189] on input "text" at bounding box center [285, 183] width 230 height 17
click at [301, 191] on div at bounding box center [285, 183] width 243 height 22
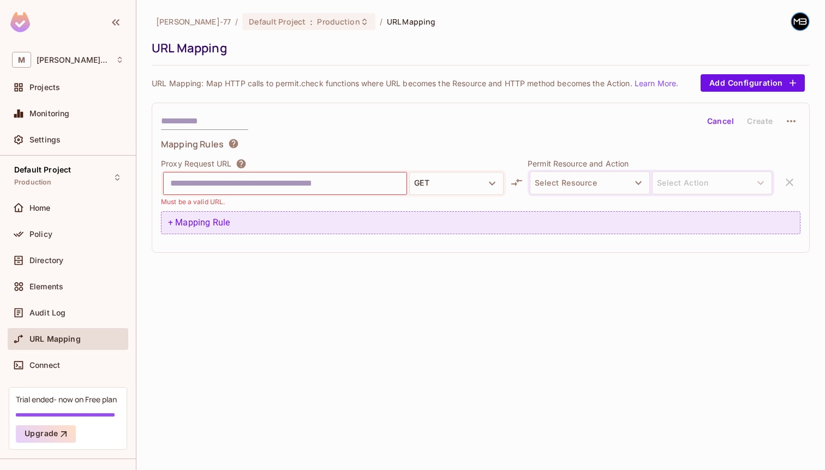
click at [374, 232] on div "+ Mapping Rule" at bounding box center [480, 222] width 639 height 23
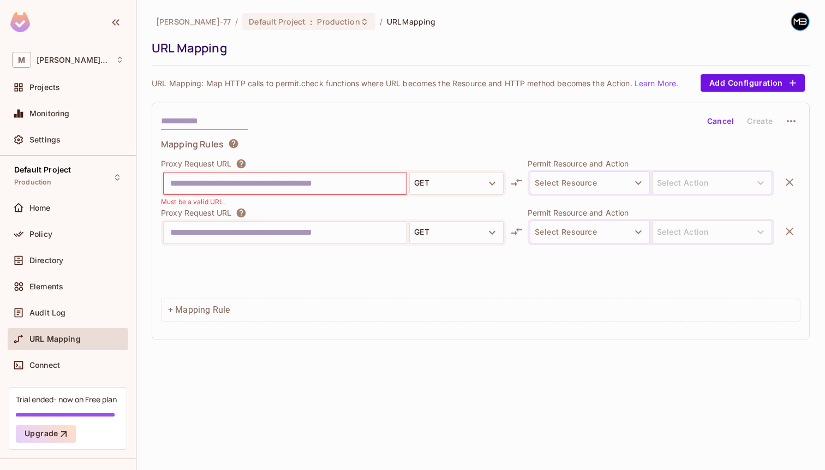
click at [798, 229] on button "button" at bounding box center [790, 231] width 22 height 22
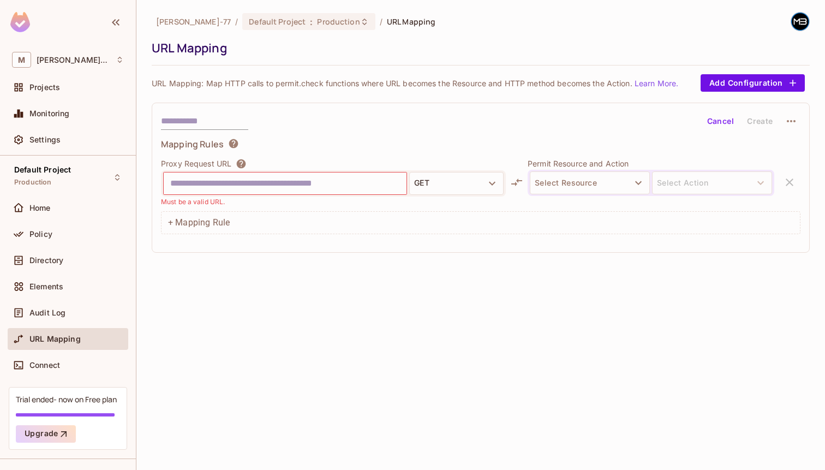
click at [379, 186] on input "text" at bounding box center [285, 183] width 230 height 17
type input "**********"
click at [515, 183] on icon at bounding box center [516, 182] width 11 height 8
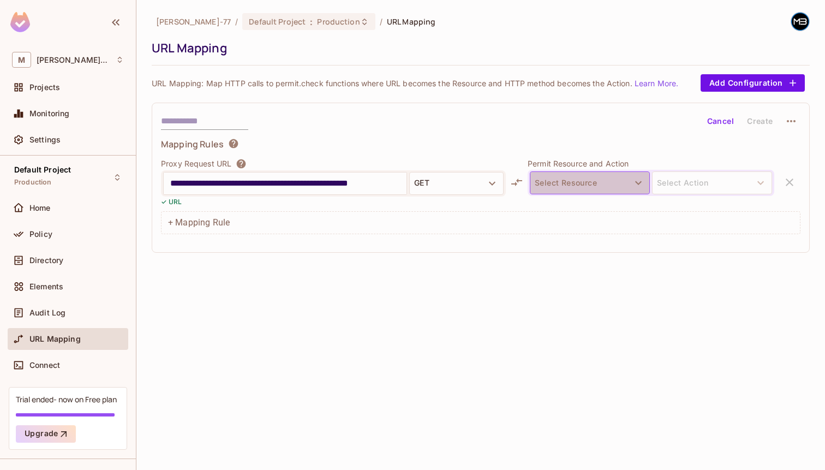
click at [560, 184] on button "Select Resource" at bounding box center [590, 182] width 120 height 23
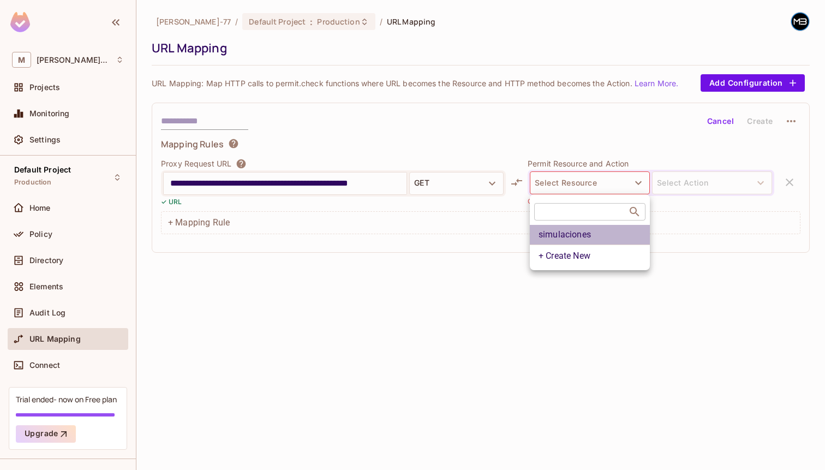
click at [566, 236] on li "simulaciones" at bounding box center [590, 235] width 120 height 20
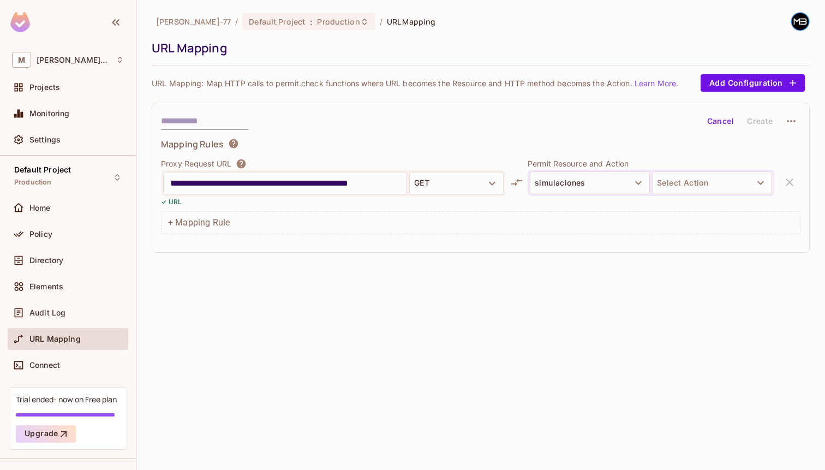
click at [663, 197] on div at bounding box center [651, 201] width 247 height 10
click at [689, 185] on button "Select Action" at bounding box center [712, 182] width 120 height 23
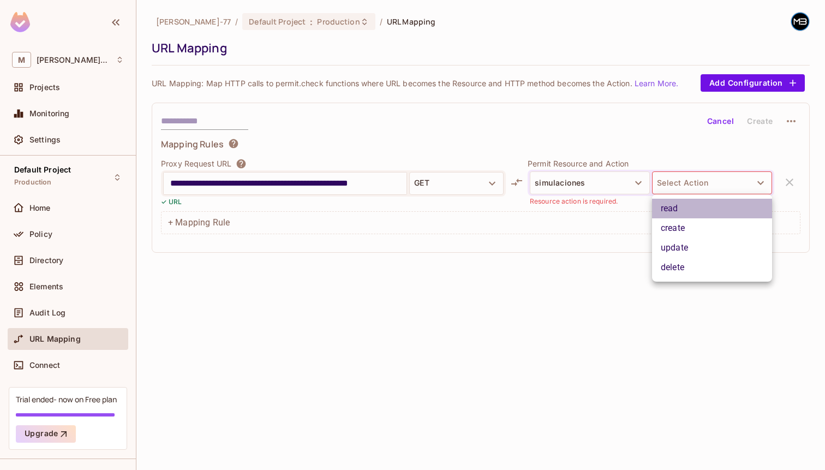
click at [686, 206] on li "read" at bounding box center [712, 209] width 120 height 20
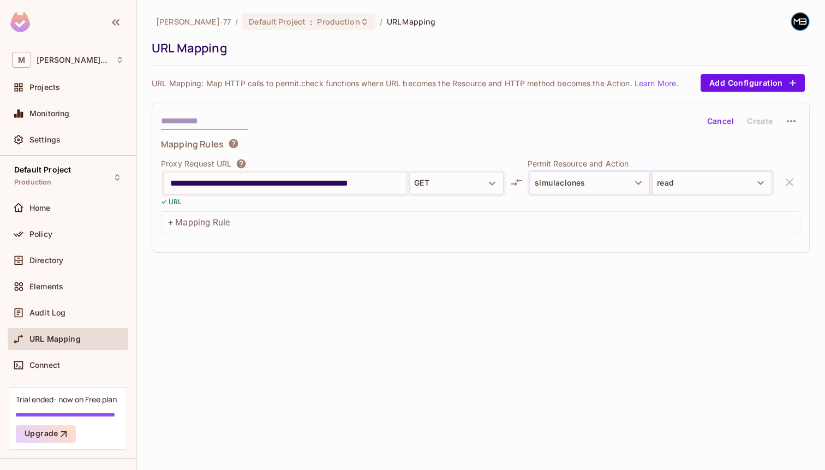
click at [278, 259] on div "**********" at bounding box center [480, 235] width 688 height 470
click at [298, 159] on div "Proxy Request URL" at bounding box center [333, 163] width 345 height 11
click at [78, 321] on div "Audit Log" at bounding box center [68, 313] width 121 height 22
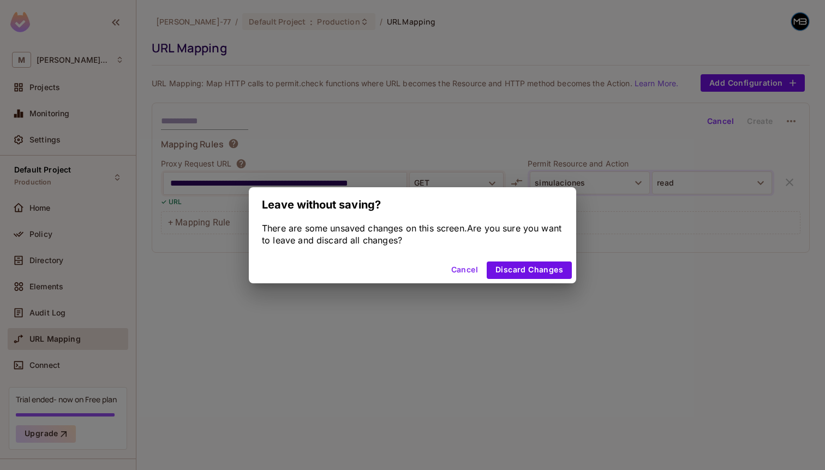
click at [74, 338] on div "Leave without saving? There are some unsaved changes on this screen.Are you sur…" at bounding box center [412, 235] width 825 height 470
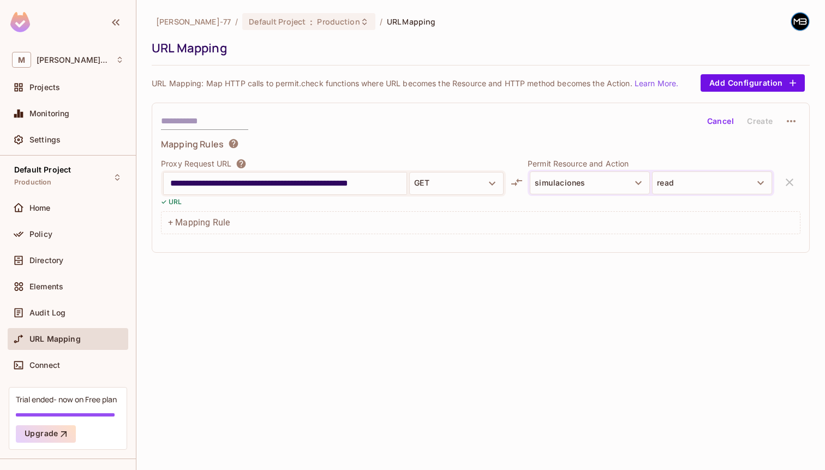
click at [70, 326] on div "Audit Log" at bounding box center [68, 315] width 121 height 26
click at [76, 319] on div "Audit Log" at bounding box center [68, 313] width 121 height 22
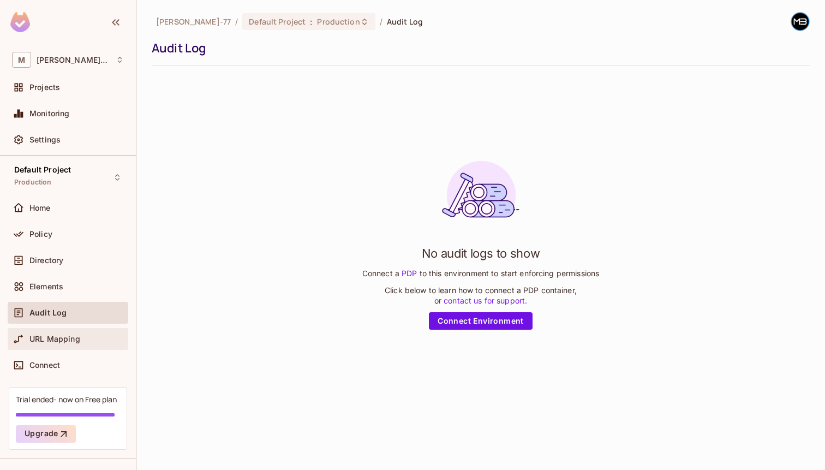
click at [95, 344] on div "URL Mapping" at bounding box center [68, 338] width 112 height 13
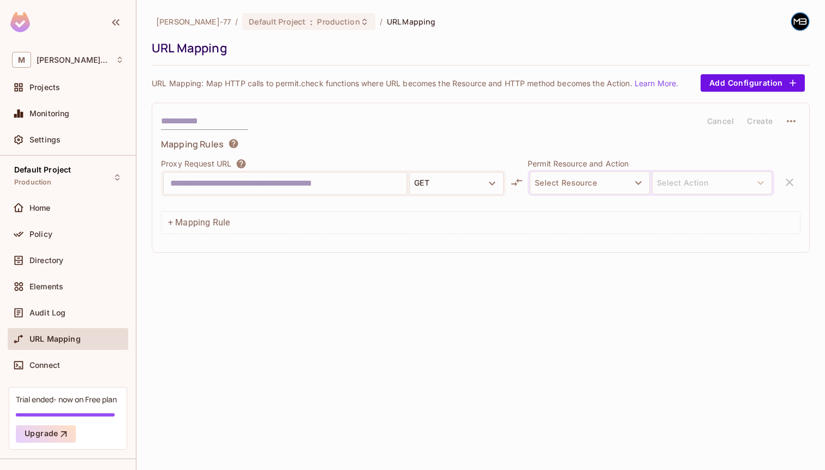
click at [237, 189] on input "text" at bounding box center [285, 183] width 230 height 17
type input "**********"
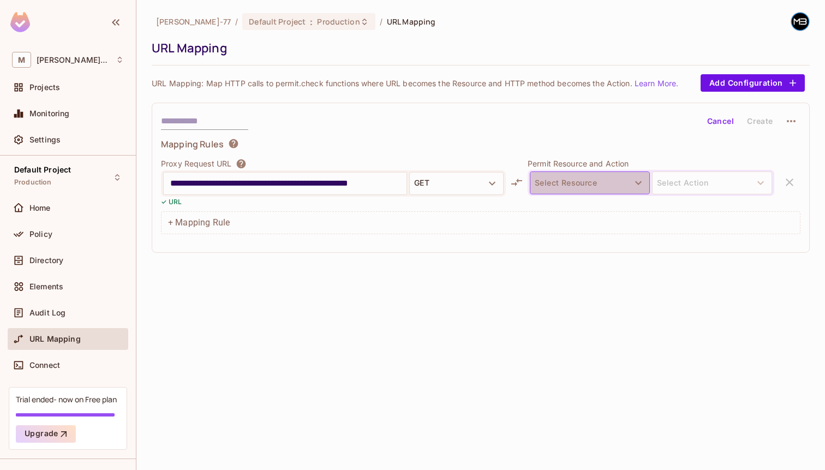
click at [549, 189] on button "Select Resource" at bounding box center [590, 182] width 120 height 23
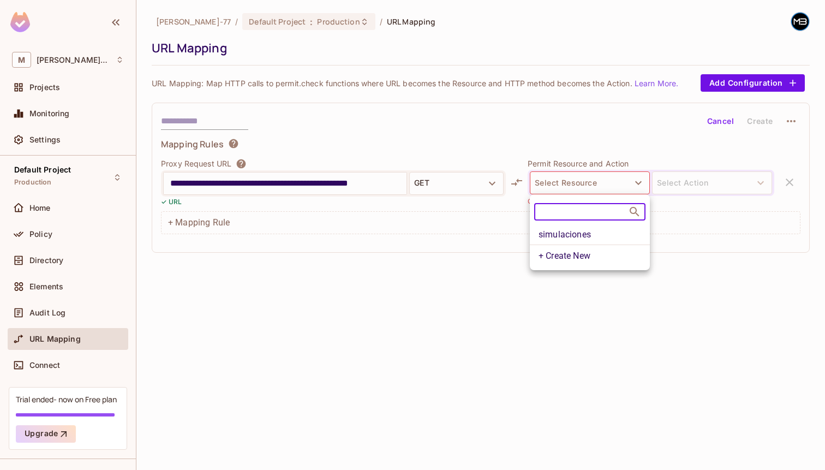
click at [568, 232] on li "simulaciones" at bounding box center [590, 235] width 120 height 20
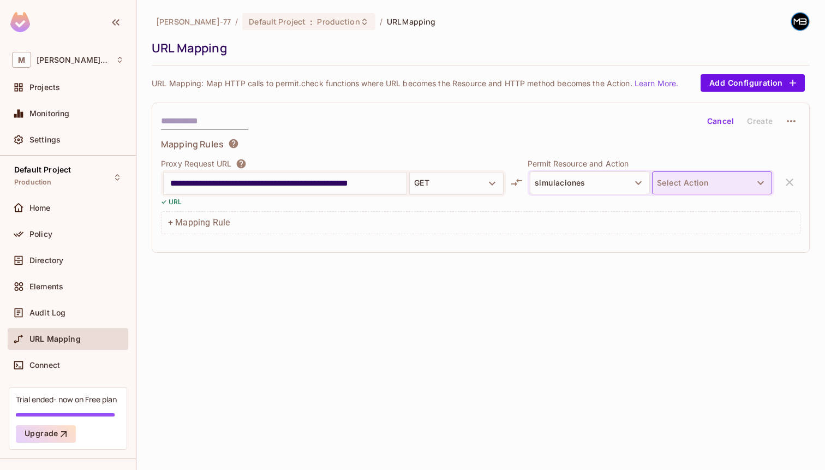
click at [684, 191] on button "Select Action" at bounding box center [712, 182] width 120 height 23
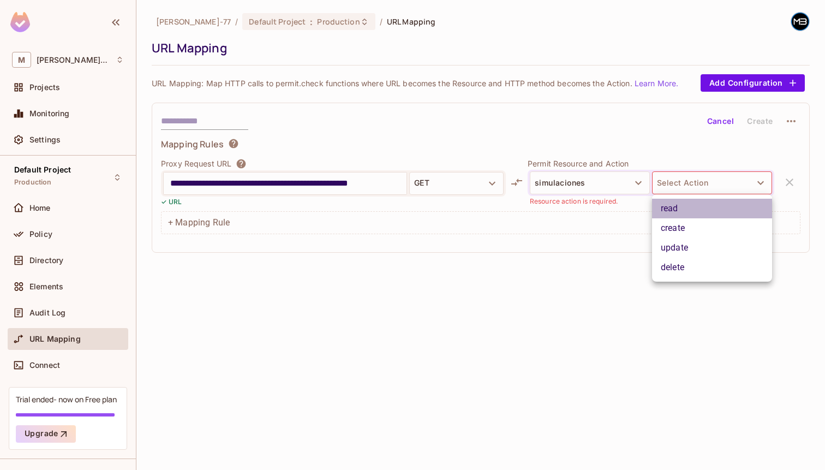
click at [690, 212] on li "read" at bounding box center [712, 209] width 120 height 20
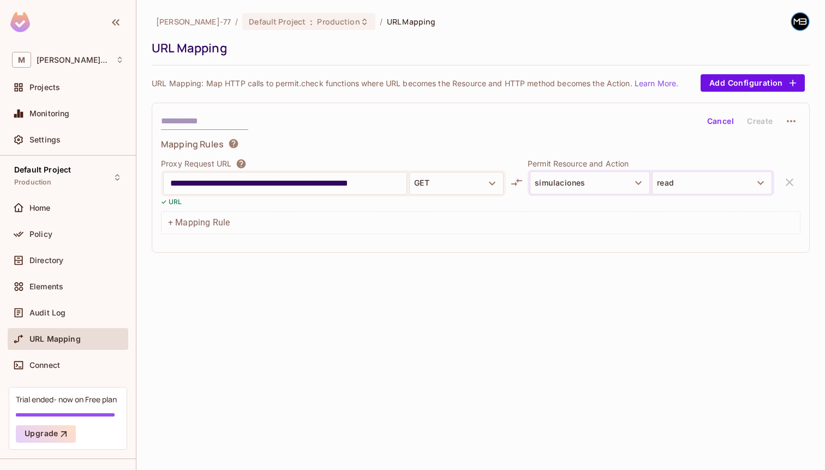
click at [365, 132] on div "**********" at bounding box center [481, 178] width 658 height 150
click at [755, 80] on button "Add Configuration" at bounding box center [752, 82] width 104 height 17
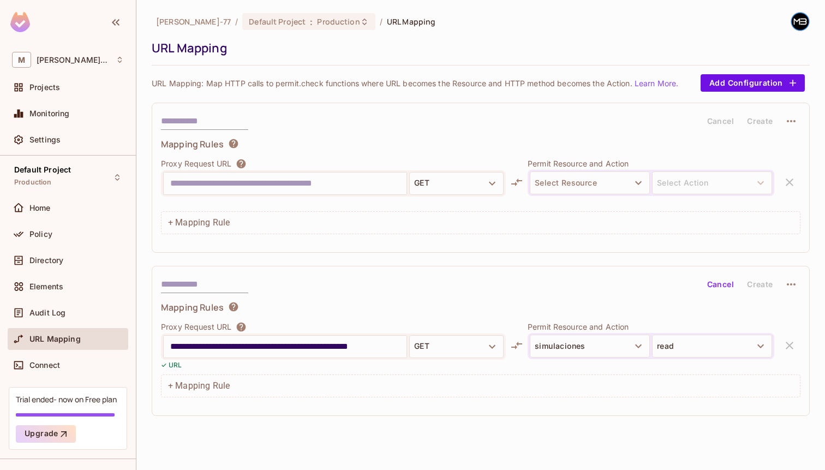
click at [789, 175] on div "Proxy Request URL GET Permit Resource and Action Select Resource Select Action" at bounding box center [480, 182] width 639 height 49
click at [792, 180] on div "Proxy Request URL GET Must be a valid URL. Permit Resource and Action Select Re…" at bounding box center [480, 182] width 639 height 49
click at [789, 183] on div "Proxy Request URL GET Must be a valid URL. Permit Resource and Action Select Re…" at bounding box center [480, 182] width 639 height 49
click at [716, 115] on button "Cancel" at bounding box center [720, 120] width 35 height 17
click at [721, 128] on button "Cancel" at bounding box center [720, 120] width 35 height 17
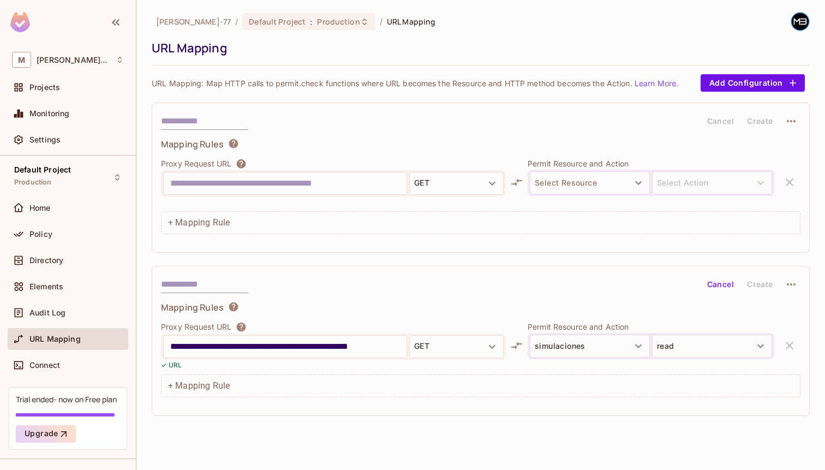
click at [728, 127] on button "Cancel" at bounding box center [720, 120] width 35 height 17
click at [789, 119] on icon "button" at bounding box center [791, 121] width 13 height 13
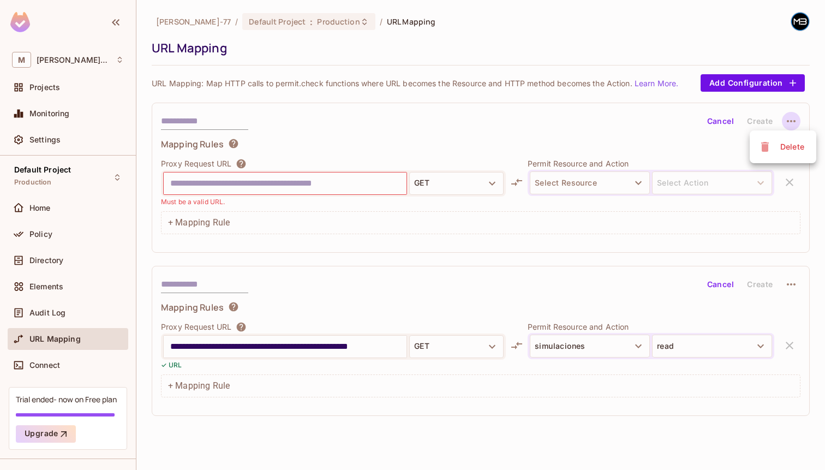
click at [785, 146] on div "Delete" at bounding box center [792, 146] width 24 height 11
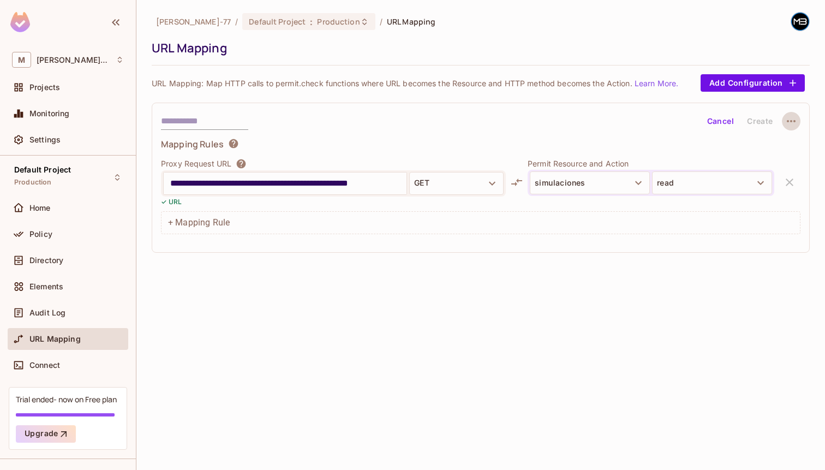
click at [783, 121] on button "button" at bounding box center [791, 121] width 19 height 19
click at [618, 235] on div at bounding box center [412, 235] width 825 height 470
click at [71, 311] on div "Audit Log" at bounding box center [76, 312] width 94 height 9
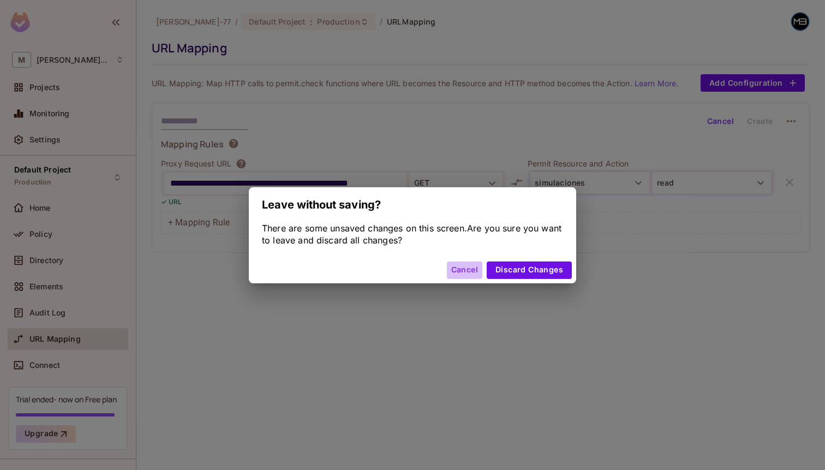
click at [456, 270] on button "Cancel" at bounding box center [464, 269] width 35 height 17
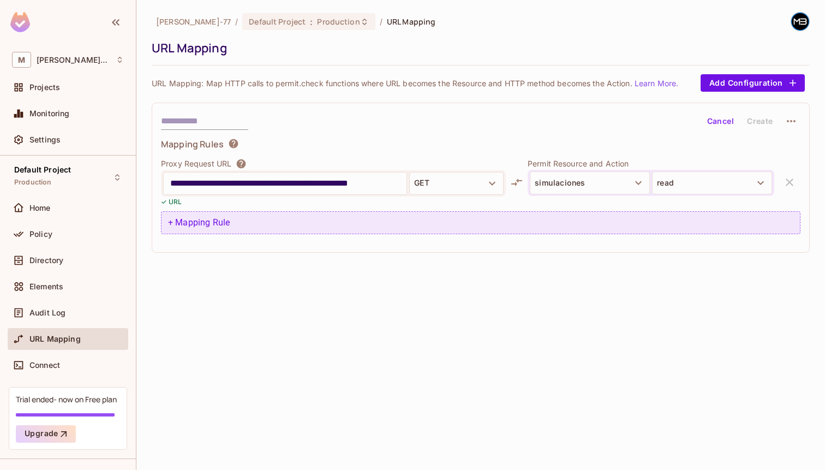
click at [321, 218] on div "+ Mapping Rule" at bounding box center [480, 222] width 639 height 23
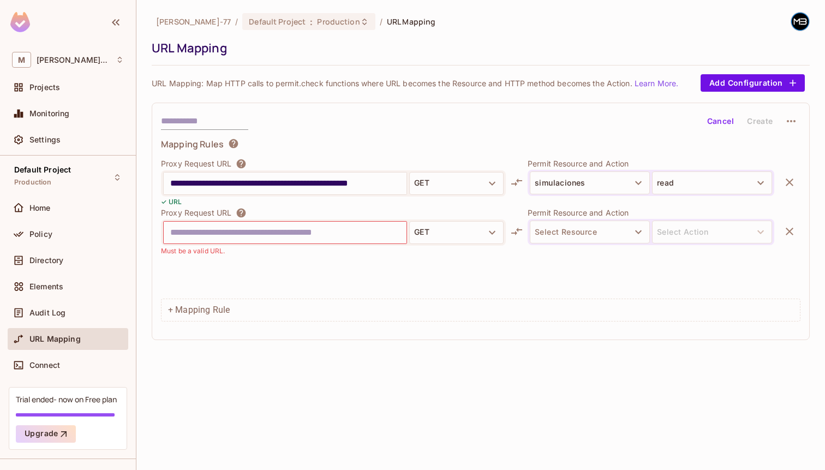
click at [321, 218] on div "Proxy Request URL GET Must be a valid URL." at bounding box center [333, 231] width 345 height 49
click at [785, 230] on icon "button" at bounding box center [789, 231] width 13 height 13
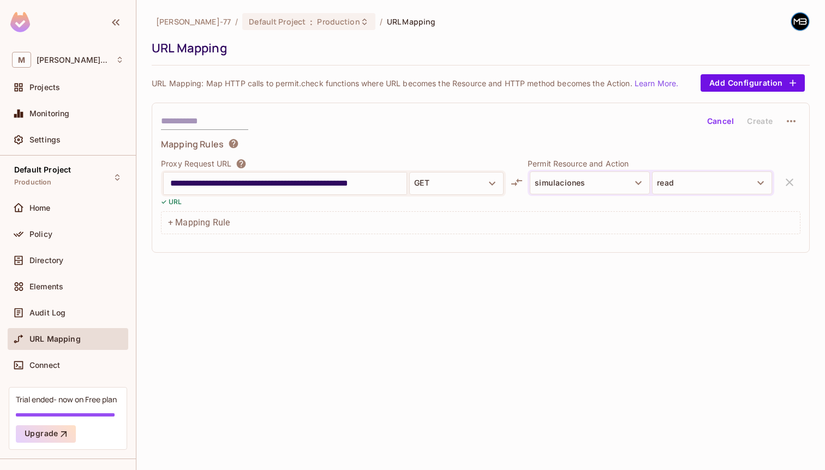
click at [786, 131] on div "**********" at bounding box center [481, 178] width 658 height 150
click at [792, 124] on icon "button" at bounding box center [791, 121] width 13 height 13
click at [759, 119] on div at bounding box center [412, 235] width 825 height 470
click at [22, 24] on img at bounding box center [20, 22] width 20 height 20
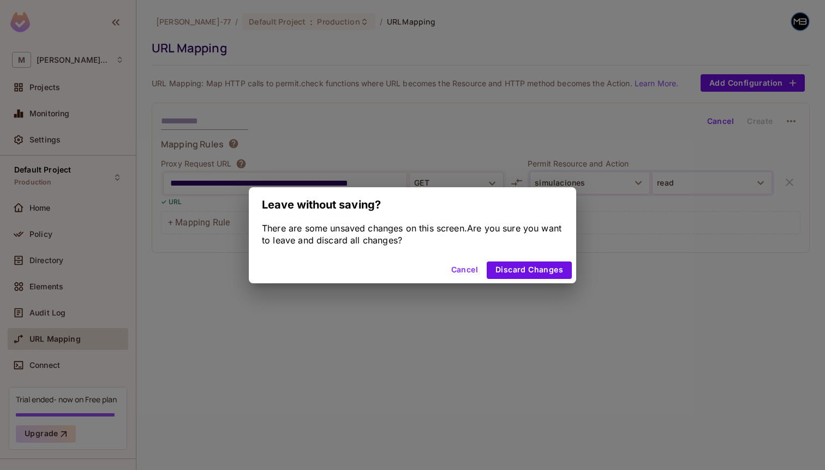
click at [468, 263] on button "Cancel" at bounding box center [464, 269] width 35 height 17
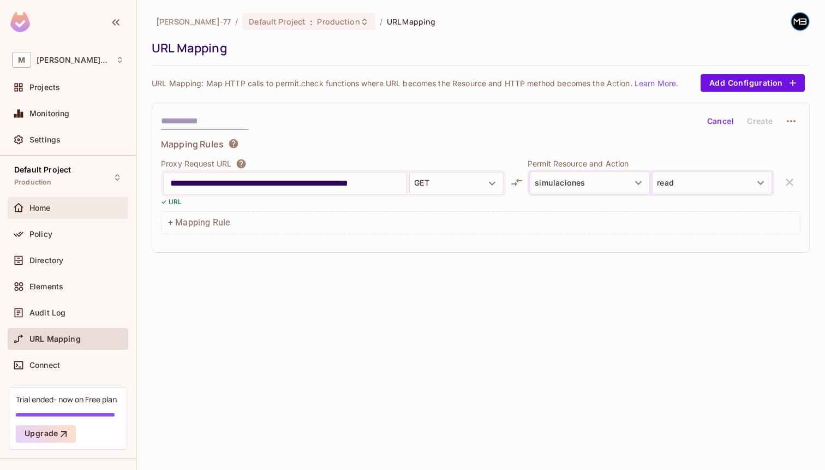
click at [82, 210] on div "Home" at bounding box center [76, 207] width 94 height 9
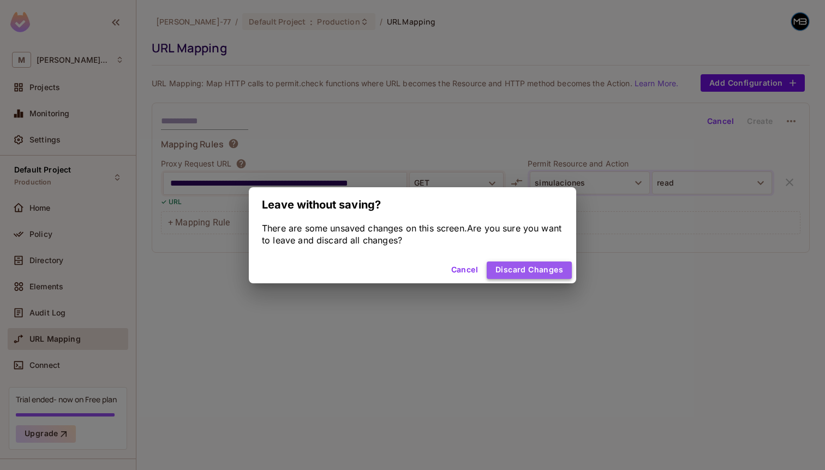
click at [529, 273] on button "Discard Changes" at bounding box center [529, 269] width 85 height 17
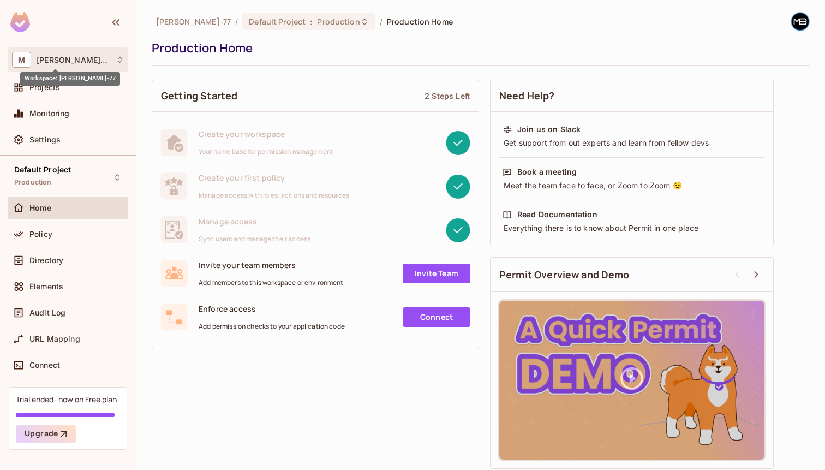
click at [70, 58] on span "[PERSON_NAME]-77" at bounding box center [73, 60] width 73 height 9
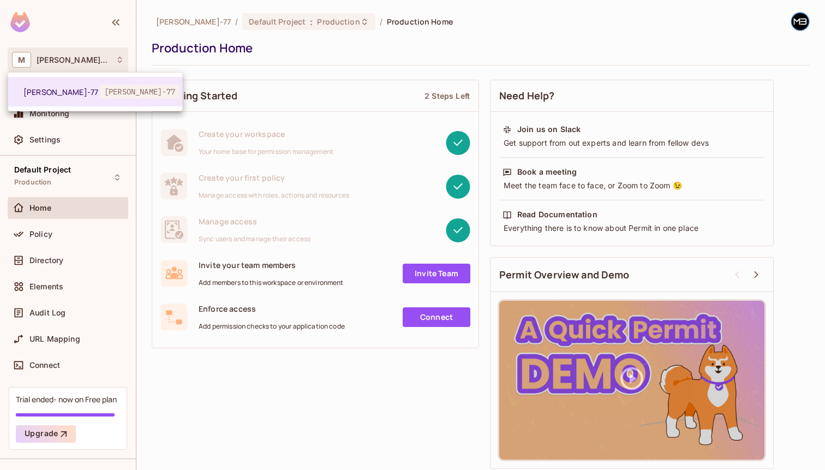
click at [70, 58] on div at bounding box center [412, 235] width 825 height 470
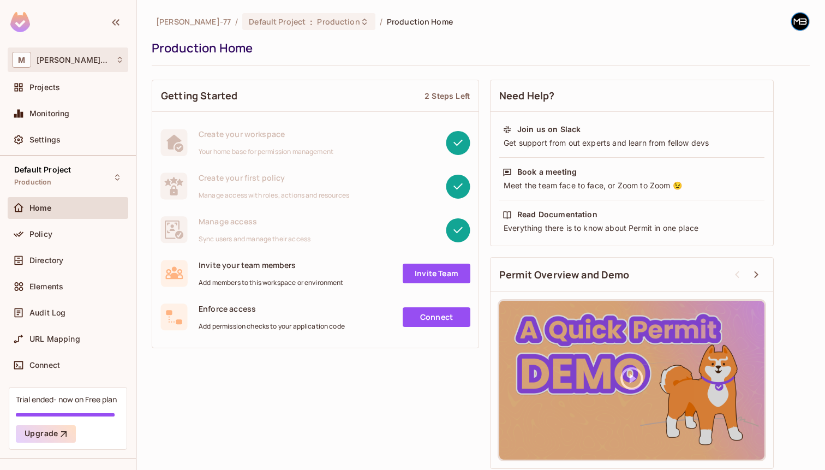
click at [70, 58] on span "[PERSON_NAME]-77" at bounding box center [73, 60] width 73 height 9
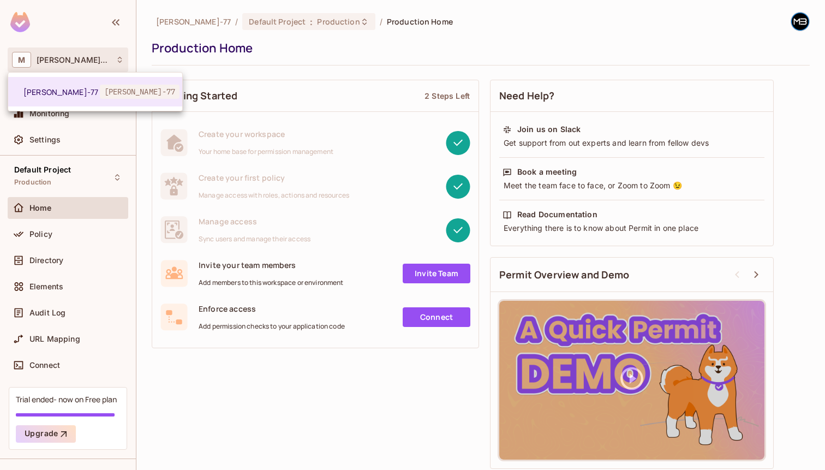
click at [69, 40] on div at bounding box center [412, 235] width 825 height 470
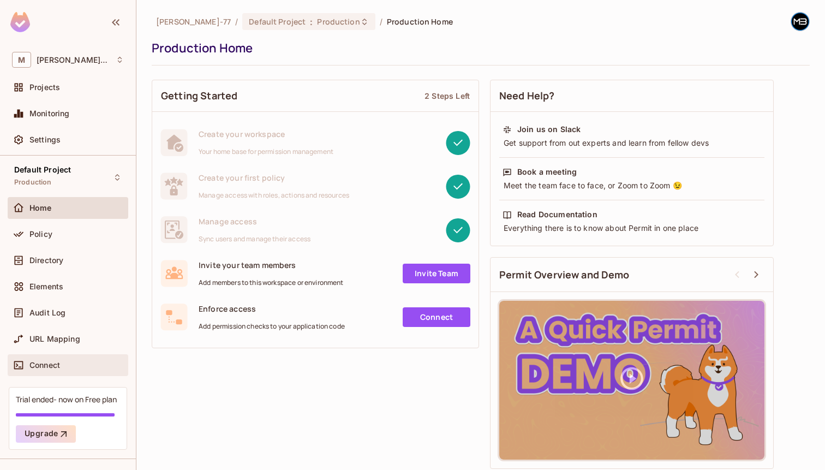
click at [67, 359] on div "Connect" at bounding box center [68, 364] width 112 height 13
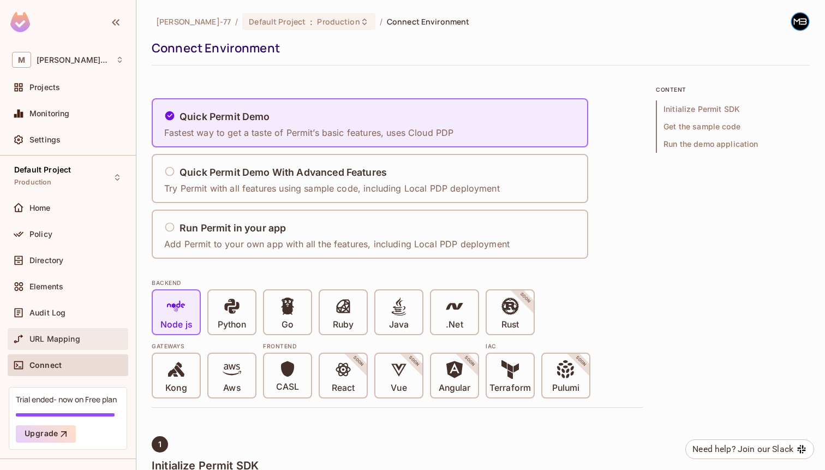
click at [56, 348] on div "URL Mapping" at bounding box center [68, 339] width 121 height 22
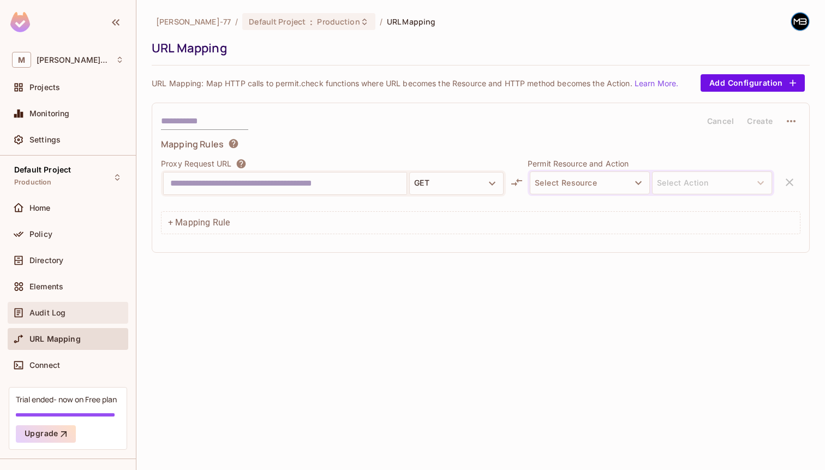
click at [56, 306] on div "Audit Log" at bounding box center [68, 312] width 112 height 13
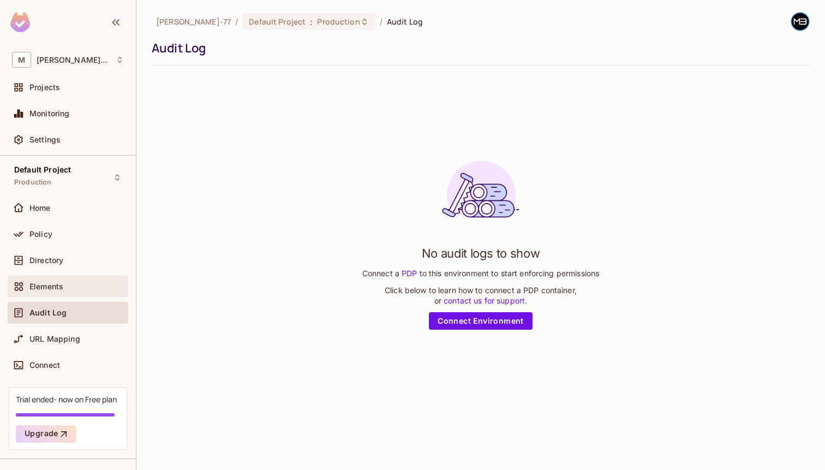
click at [50, 285] on span "Elements" at bounding box center [46, 286] width 34 height 9
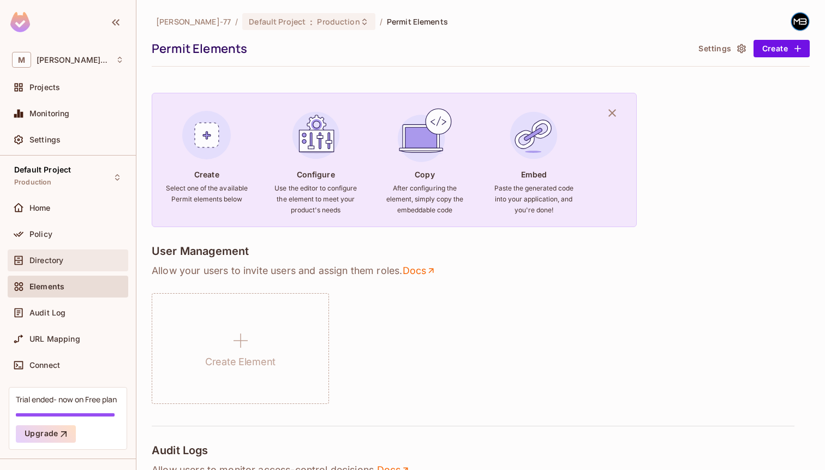
click at [54, 267] on div "Directory" at bounding box center [68, 260] width 121 height 22
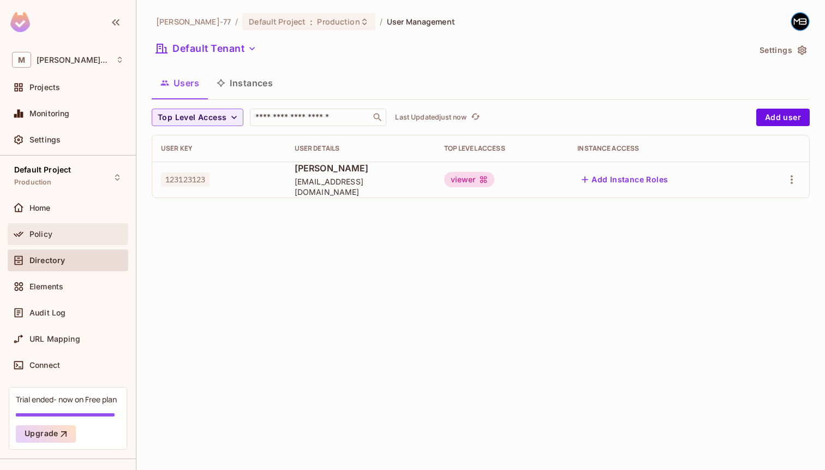
click at [65, 244] on div "Policy" at bounding box center [68, 234] width 121 height 22
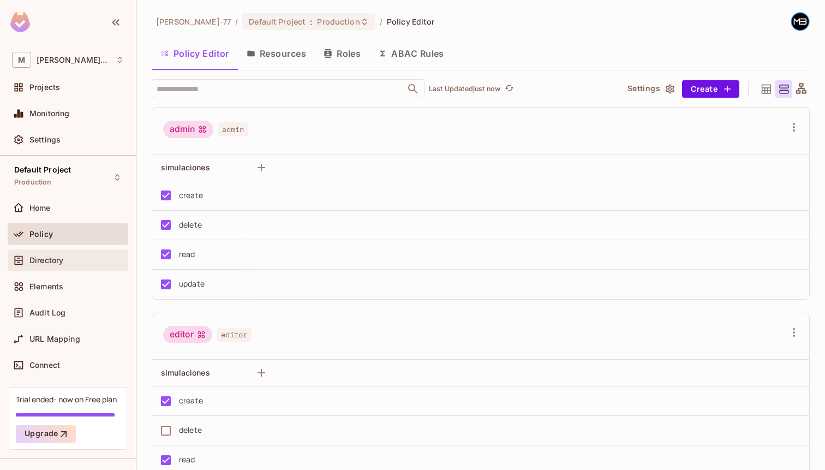
click at [65, 262] on div "Directory" at bounding box center [76, 260] width 94 height 9
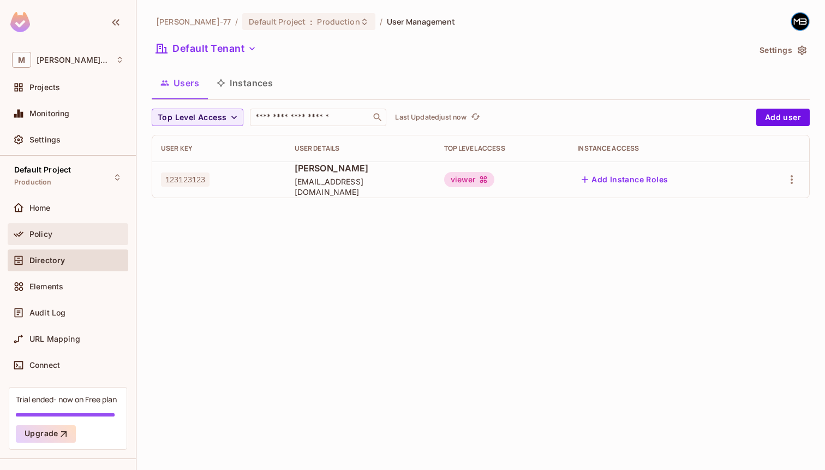
click at [65, 231] on div "Policy" at bounding box center [76, 234] width 94 height 9
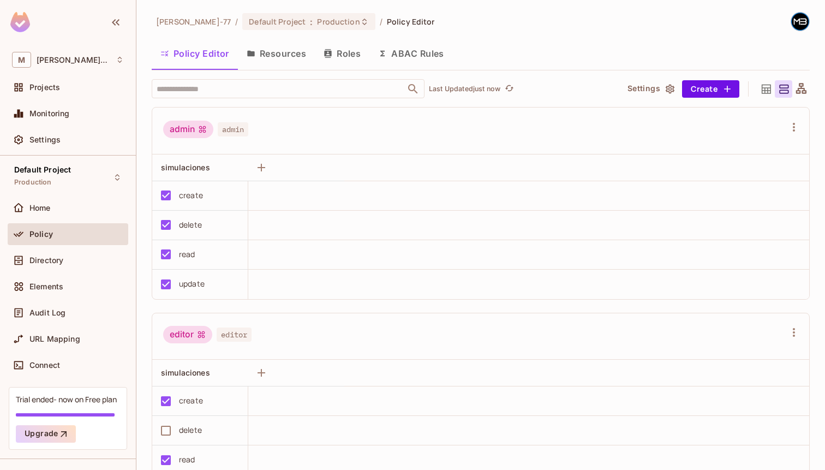
click at [63, 220] on div "Home" at bounding box center [68, 210] width 121 height 26
click at [57, 213] on div "Home" at bounding box center [68, 207] width 112 height 13
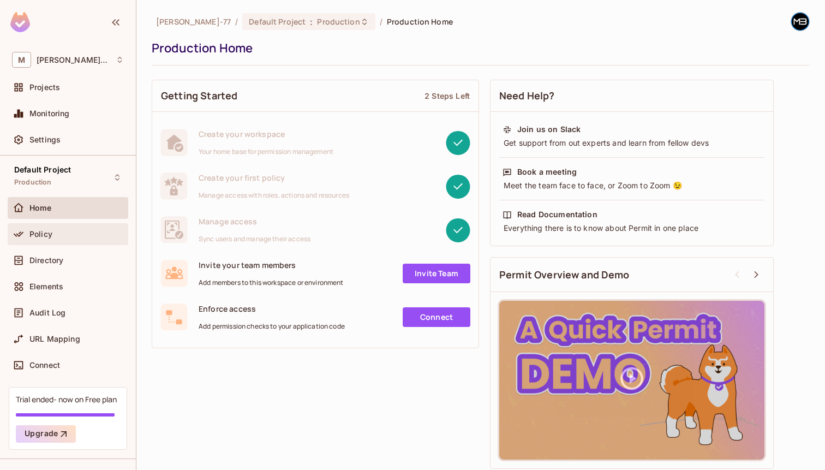
click at [60, 227] on div "Policy" at bounding box center [68, 233] width 112 height 13
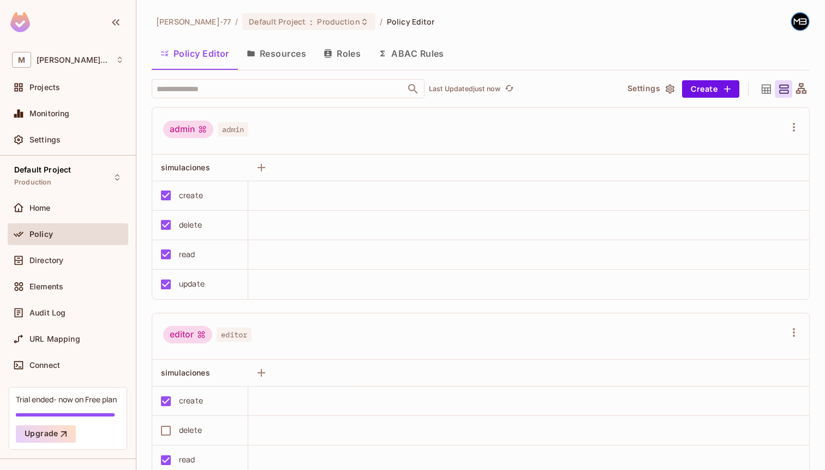
click at [416, 57] on button "ABAC Rules" at bounding box center [410, 53] width 83 height 27
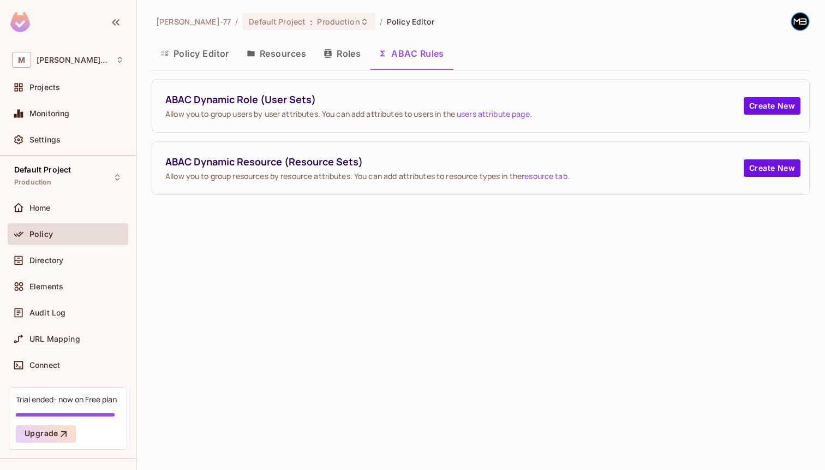
click at [572, 256] on div "Miguel-77 / Default Project : Production / Policy Editor Policy Editor Resource…" at bounding box center [480, 235] width 688 height 470
click at [774, 101] on button "Create New" at bounding box center [772, 105] width 57 height 17
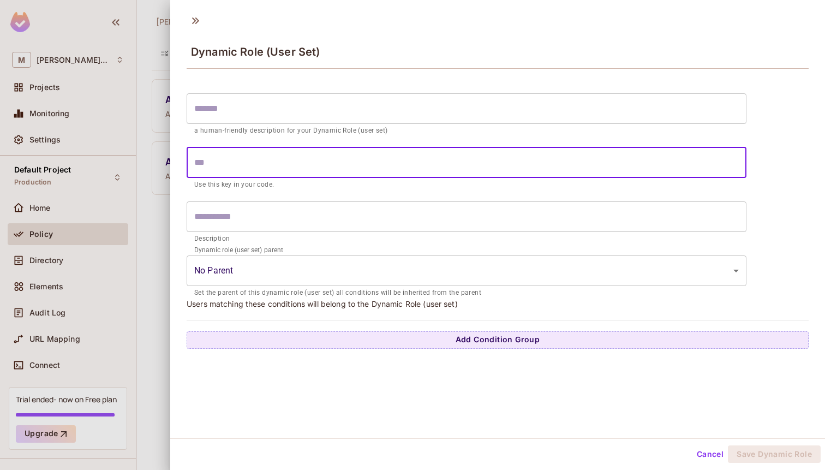
click at [568, 166] on input "text" at bounding box center [467, 162] width 560 height 31
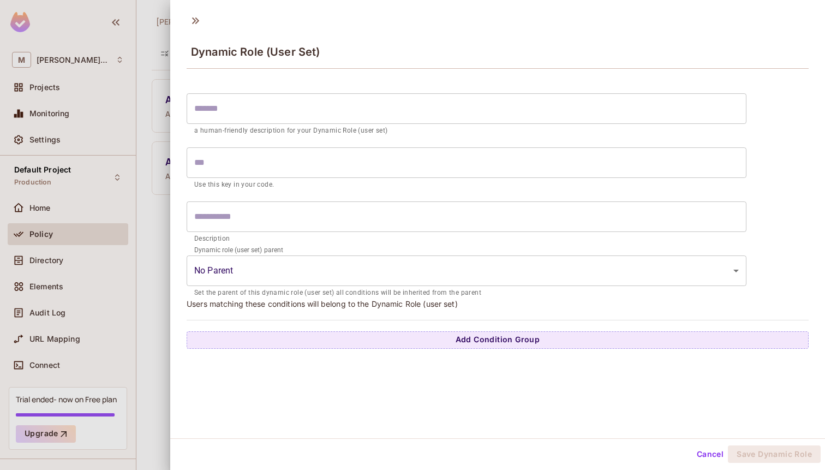
click at [293, 286] on div "Dynamic role (user set) parent No Parent ​ Set the parent of this dynamic role …" at bounding box center [467, 274] width 560 height 49
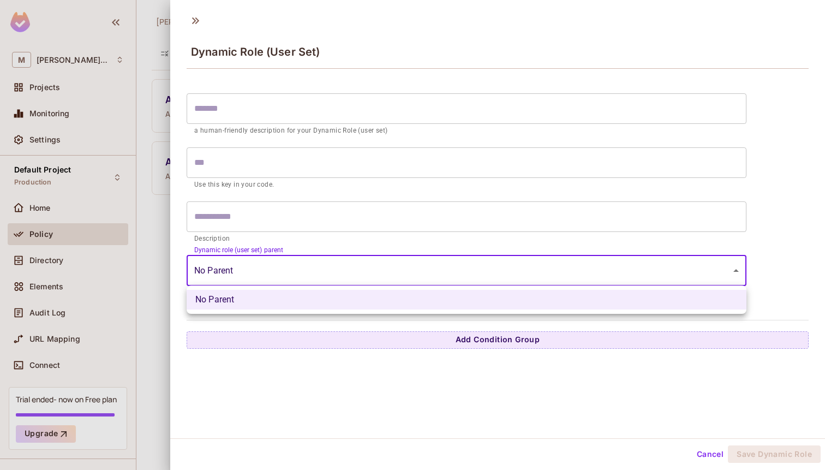
click at [310, 274] on body "M Miguel-77 Projects Monitoring Settings Default Project Production Home Policy…" at bounding box center [412, 235] width 825 height 470
click at [305, 295] on li "No Parent" at bounding box center [467, 300] width 560 height 20
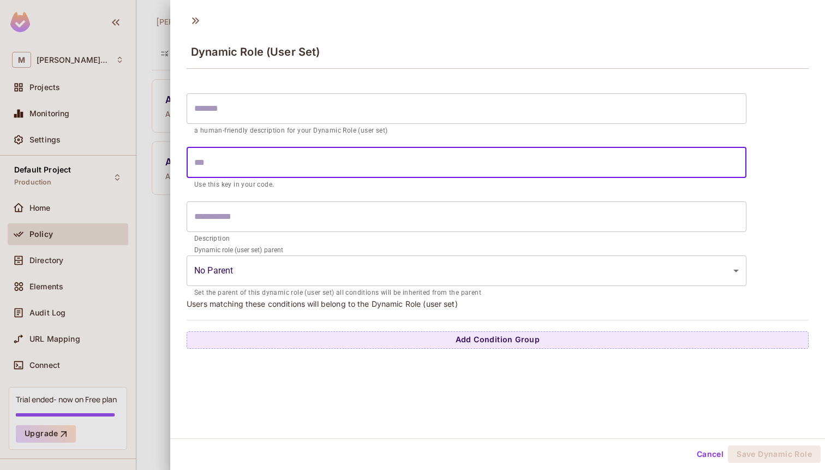
click at [257, 158] on input "text" at bounding box center [467, 162] width 560 height 31
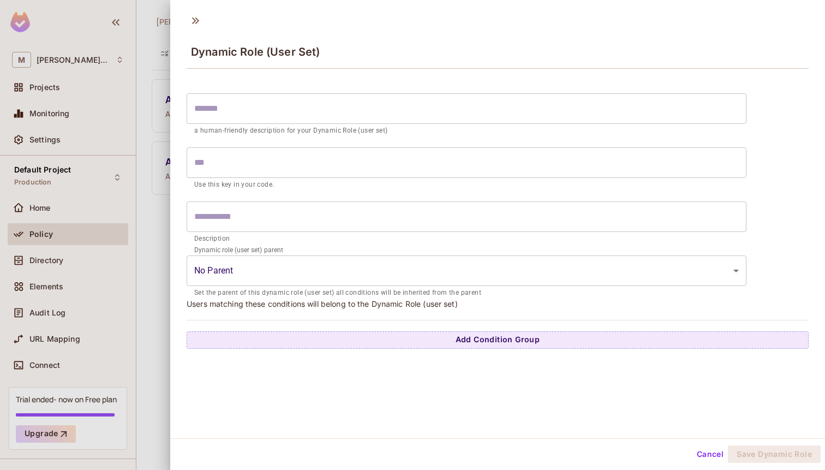
click at [200, 29] on div "Dynamic Role (User Set)" at bounding box center [497, 42] width 655 height 61
click at [200, 24] on icon at bounding box center [195, 20] width 17 height 17
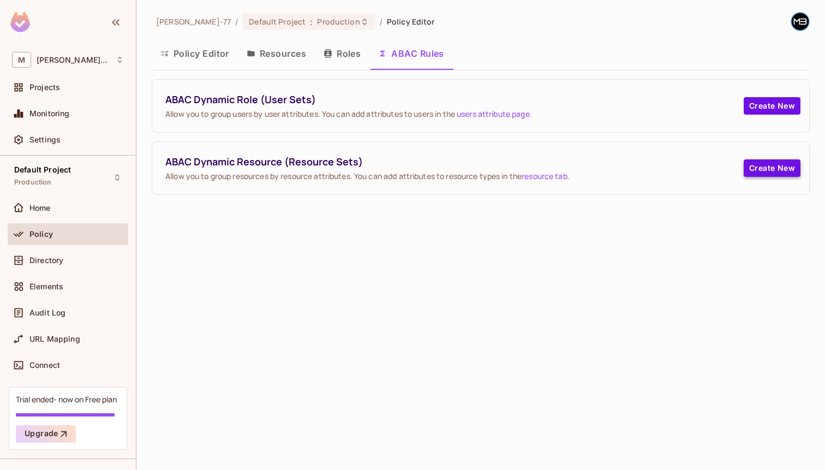
click at [752, 170] on button "Create New" at bounding box center [772, 167] width 57 height 17
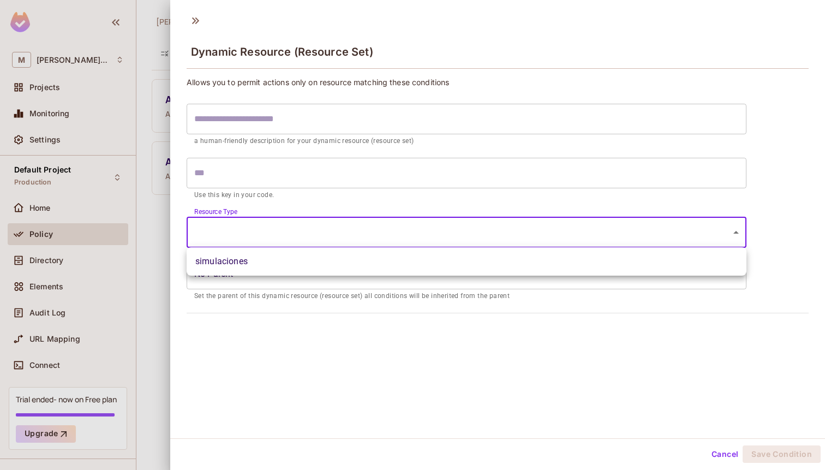
click at [359, 237] on body "M Miguel-77 Projects Monitoring Settings Default Project Production Home Policy…" at bounding box center [412, 235] width 825 height 470
click at [351, 338] on div at bounding box center [412, 235] width 825 height 470
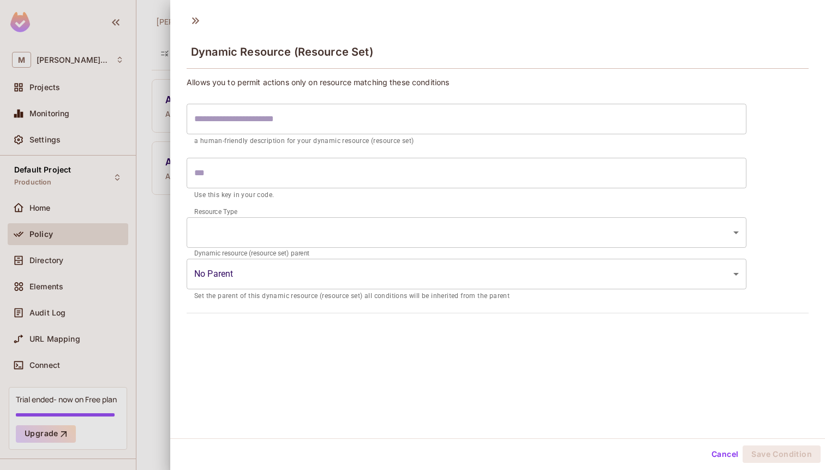
drag, startPoint x: 198, startPoint y: 16, endPoint x: 232, endPoint y: 27, distance: 35.4
click at [232, 27] on div "Dynamic Resource (Resource Set)" at bounding box center [497, 42] width 655 height 61
click at [197, 22] on icon at bounding box center [195, 20] width 17 height 17
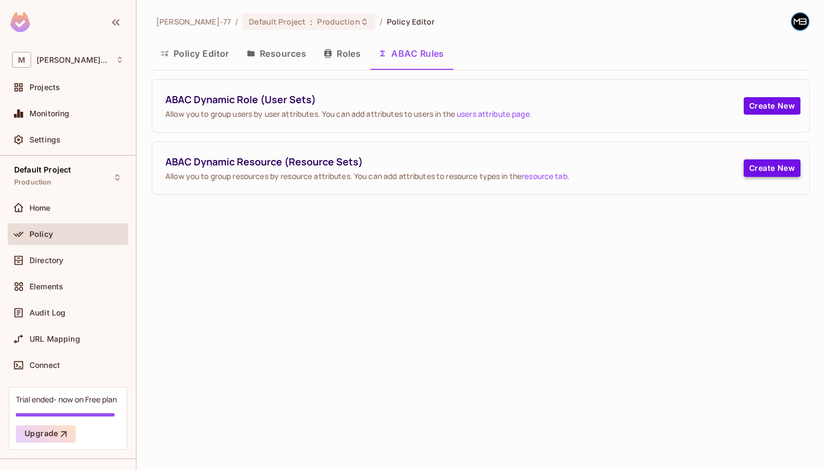
click at [776, 165] on button "Create New" at bounding box center [772, 167] width 57 height 17
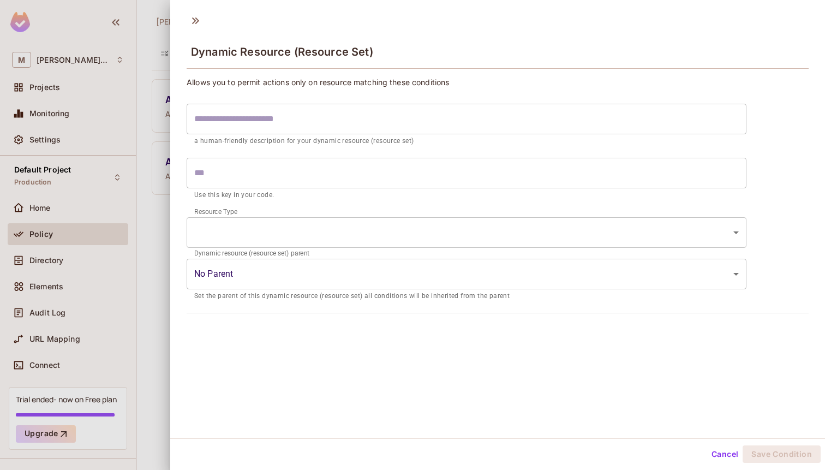
click at [403, 123] on input "text" at bounding box center [467, 119] width 560 height 31
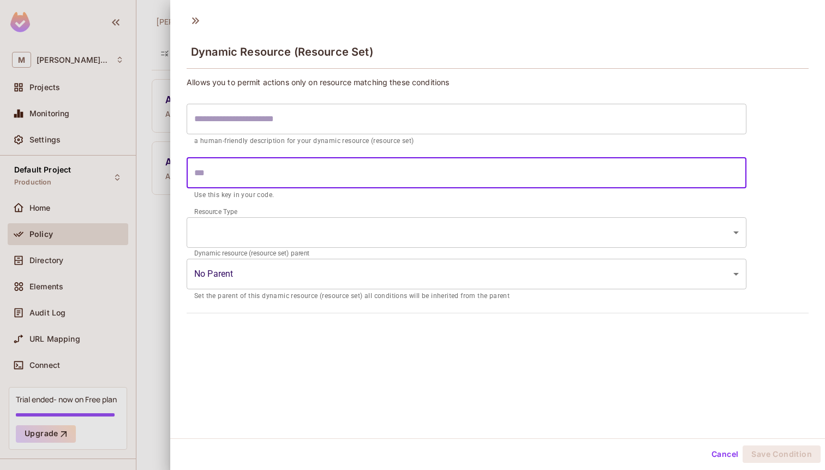
click at [376, 170] on input "text" at bounding box center [467, 173] width 560 height 31
type input "****"
click at [302, 73] on div "Allows you to permit actions only on resource matching these conditions ​ a hum…" at bounding box center [497, 199] width 655 height 252
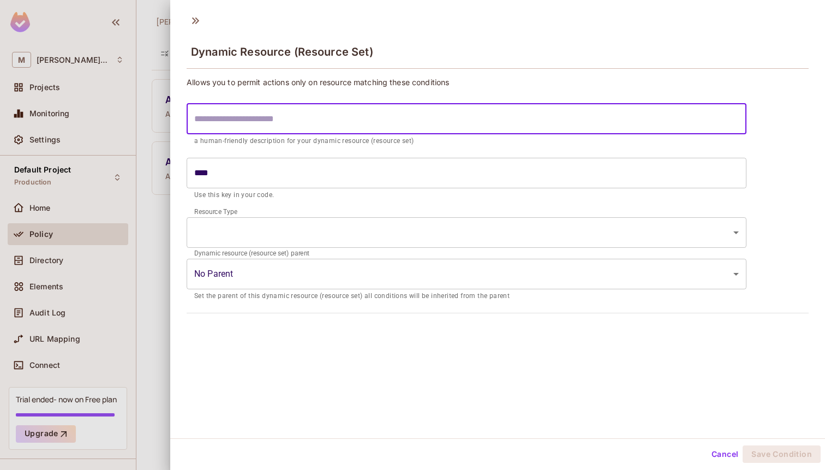
click at [281, 109] on input "text" at bounding box center [467, 119] width 560 height 31
type input "*"
type input "**"
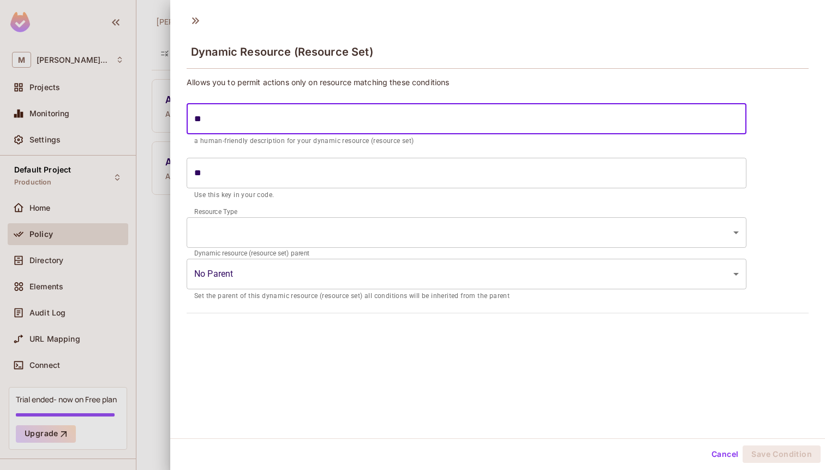
type input "***"
type input "****"
type input "*****"
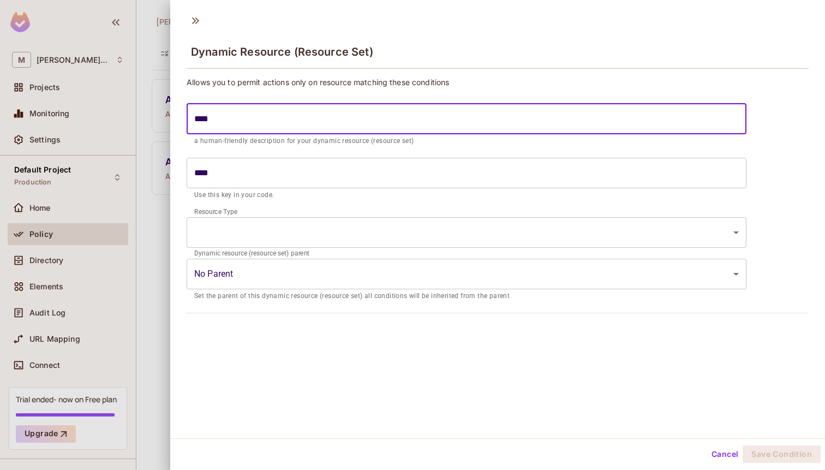
type input "*****"
type input "******"
type input "*******"
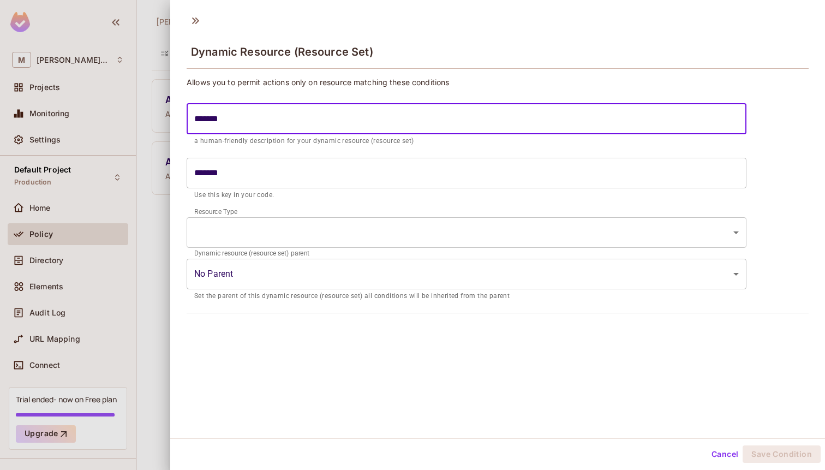
type input "******"
type input "*****"
type input "****"
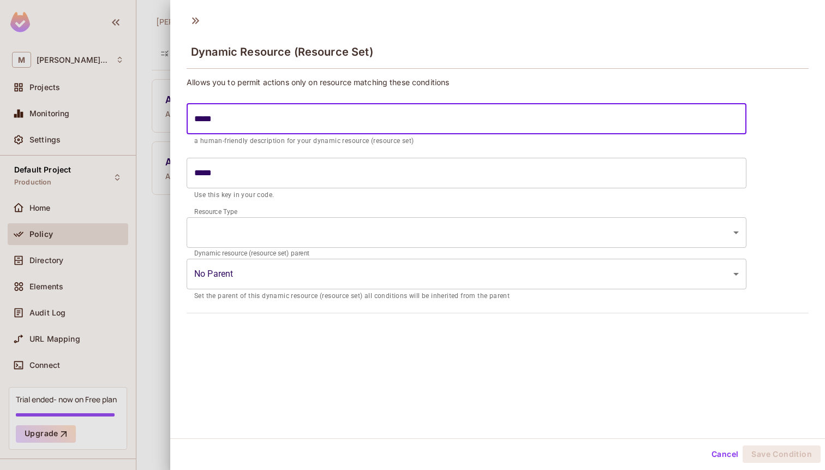
type input "****"
type input "***"
type input "**"
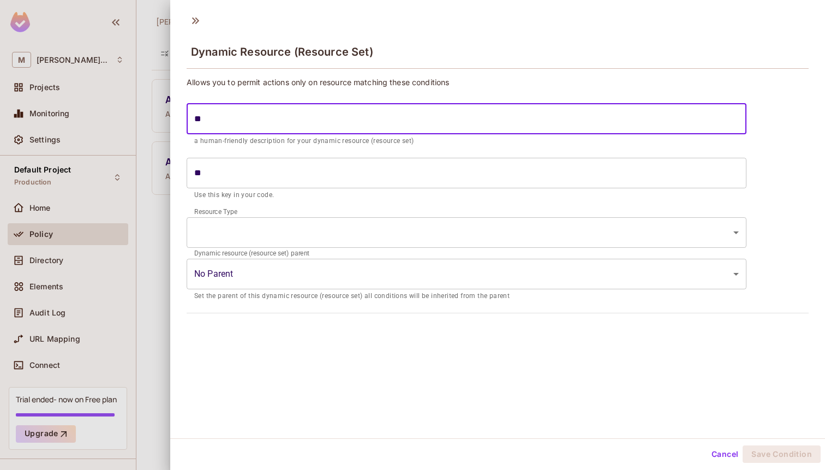
type input "*"
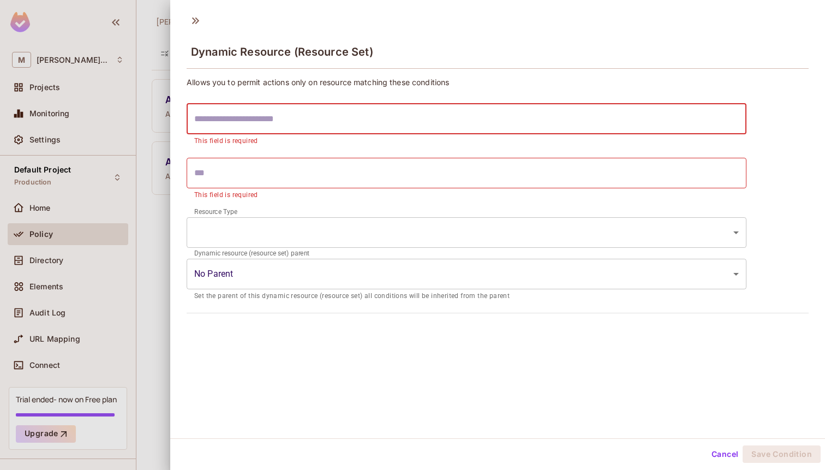
type input "*"
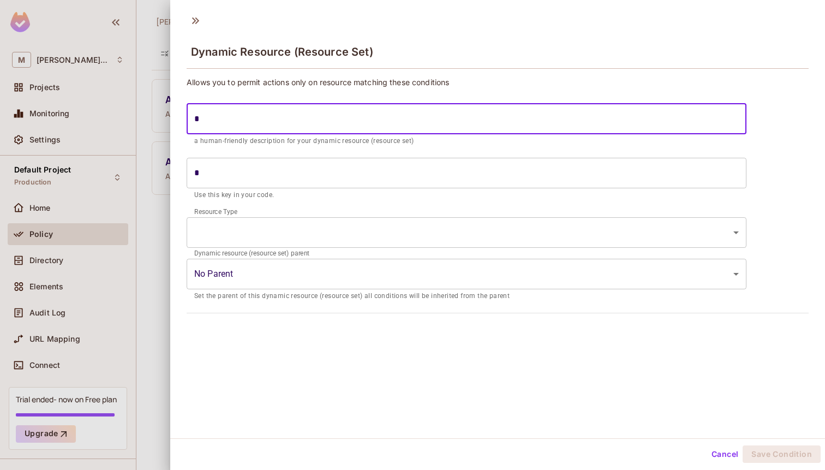
type input "**"
type input "***"
type input "****"
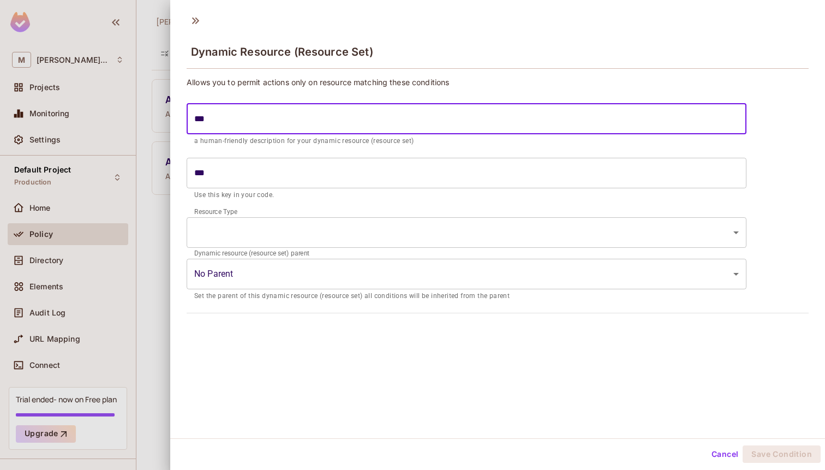
type input "****"
type input "*****"
type input "******"
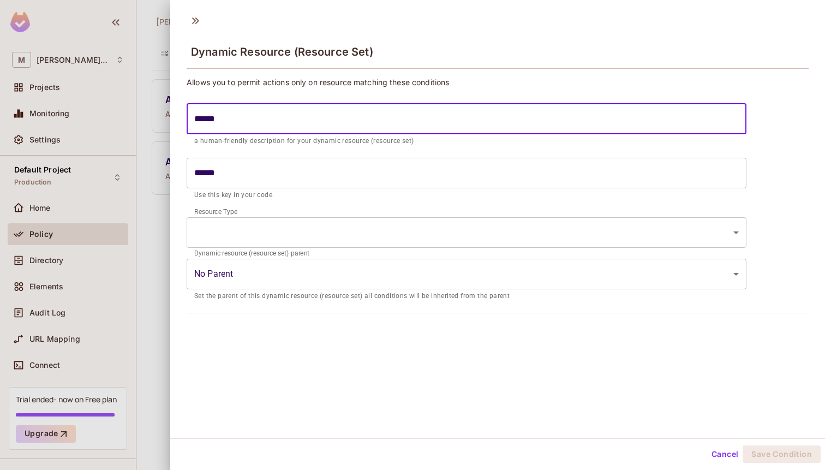
type input "*******"
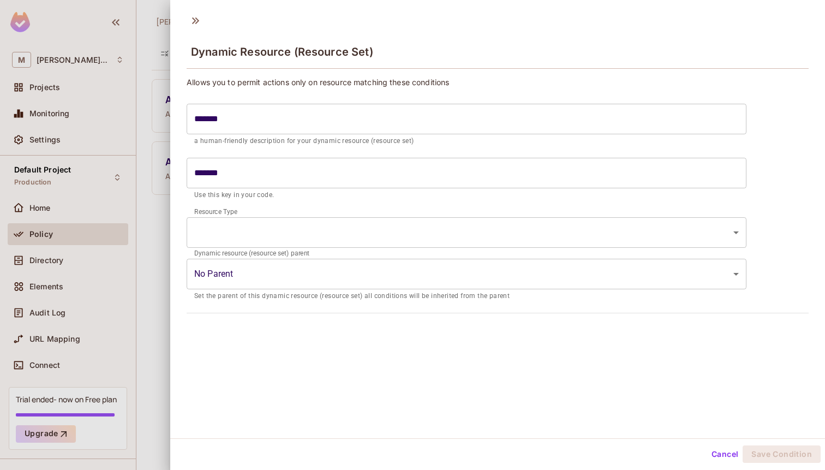
click at [322, 146] on p "a human-friendly description for your dynamic resource (resource set)" at bounding box center [466, 141] width 544 height 11
click at [259, 229] on body "M Miguel-77 Projects Monitoring Settings Default Project Production Home Policy…" at bounding box center [412, 235] width 825 height 470
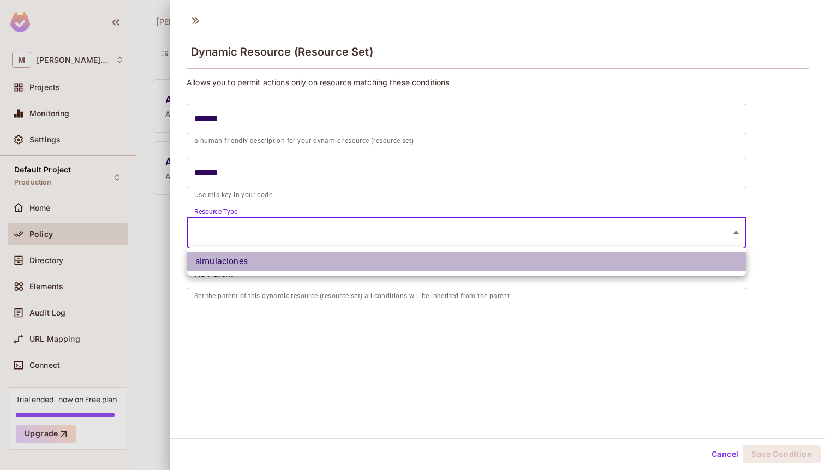
click at [244, 258] on li "simulaciones" at bounding box center [467, 262] width 560 height 20
type input "**********"
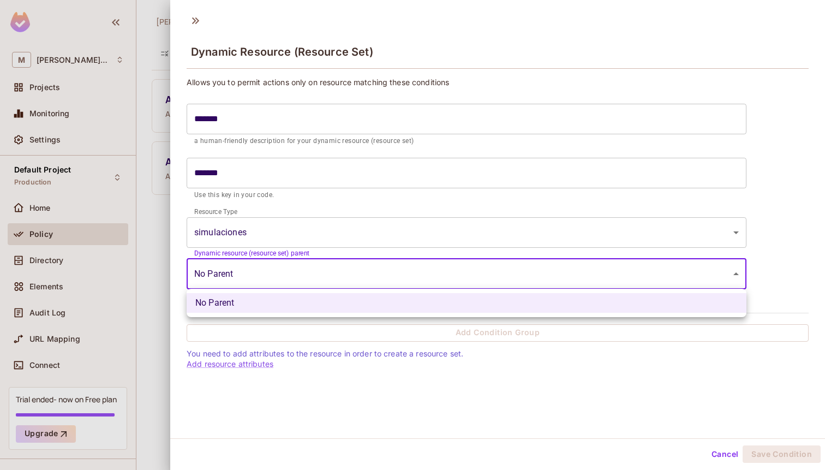
click at [412, 275] on body "**********" at bounding box center [412, 235] width 825 height 470
click at [382, 292] on ul "No Parent" at bounding box center [467, 303] width 560 height 28
click at [375, 300] on li "No Parent" at bounding box center [467, 303] width 560 height 20
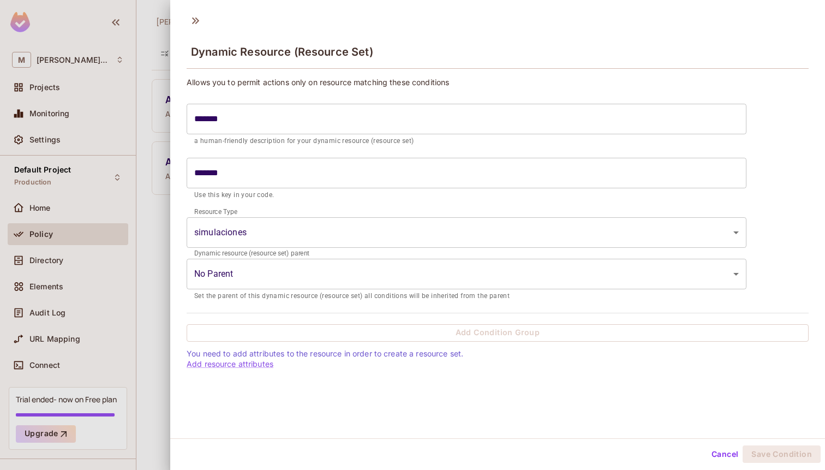
click at [367, 248] on div "**********" at bounding box center [467, 232] width 560 height 41
click at [361, 236] on body "**********" at bounding box center [412, 235] width 825 height 470
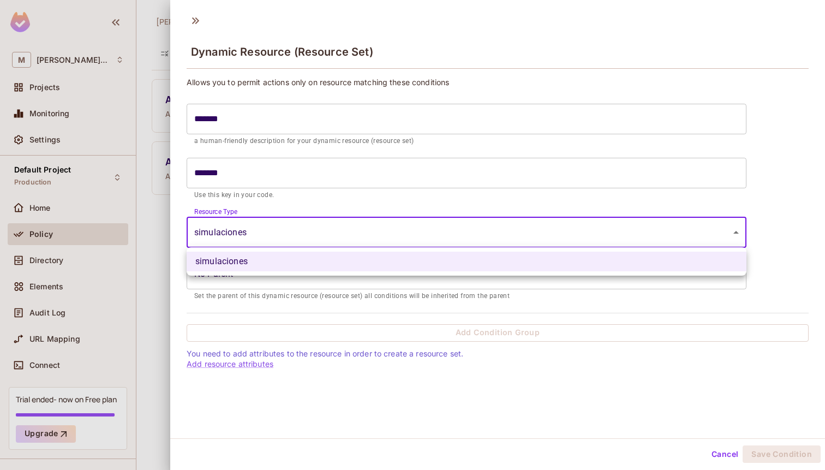
click at [344, 261] on li "simulaciones" at bounding box center [467, 262] width 560 height 20
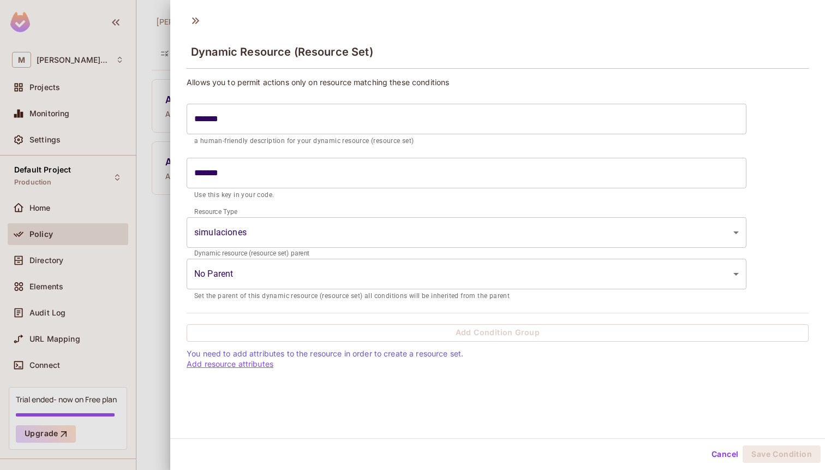
click at [264, 362] on link "Add resource attributes" at bounding box center [230, 363] width 87 height 9
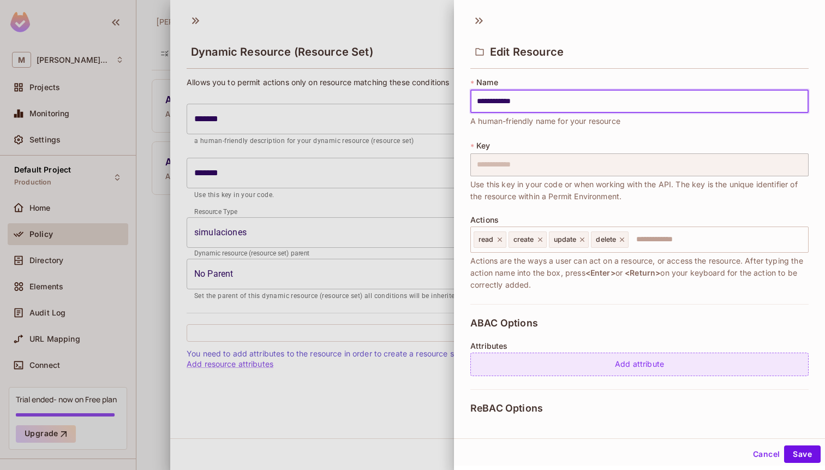
click at [566, 372] on div "Add attribute" at bounding box center [639, 363] width 338 height 23
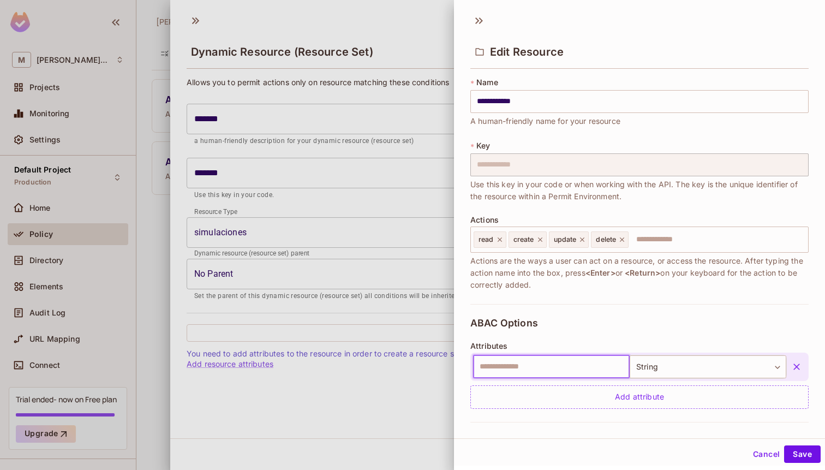
click at [548, 362] on input "text" at bounding box center [551, 366] width 157 height 23
type input "****"
click at [805, 451] on button "Save" at bounding box center [802, 453] width 37 height 17
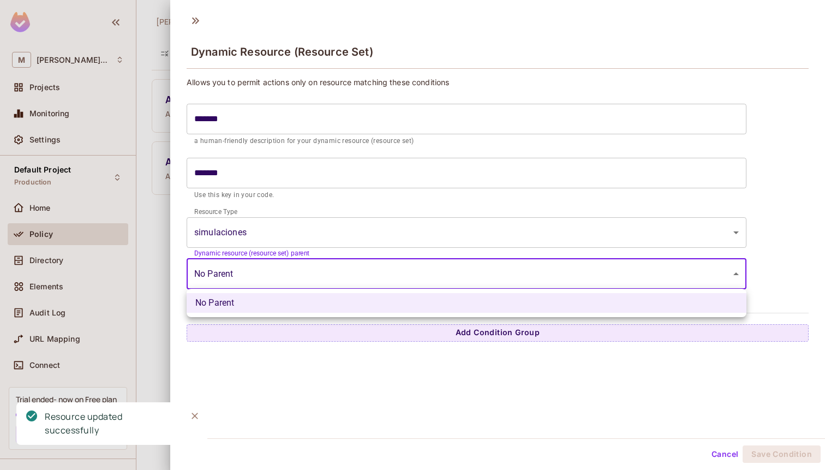
click at [410, 277] on body "**********" at bounding box center [412, 235] width 825 height 470
click at [332, 237] on div at bounding box center [412, 235] width 825 height 470
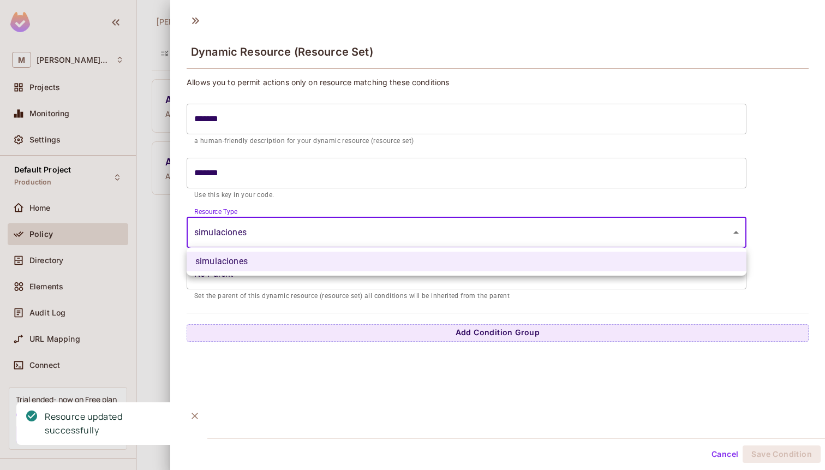
click at [322, 230] on body "**********" at bounding box center [412, 235] width 825 height 470
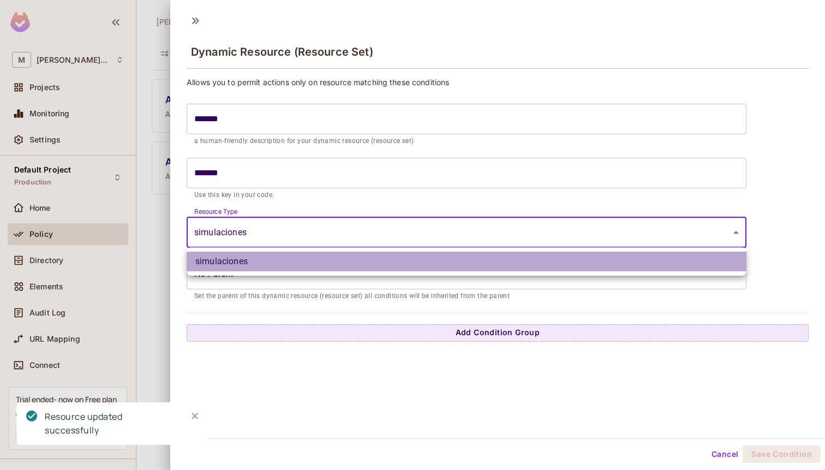
click at [292, 258] on li "simulaciones" at bounding box center [467, 262] width 560 height 20
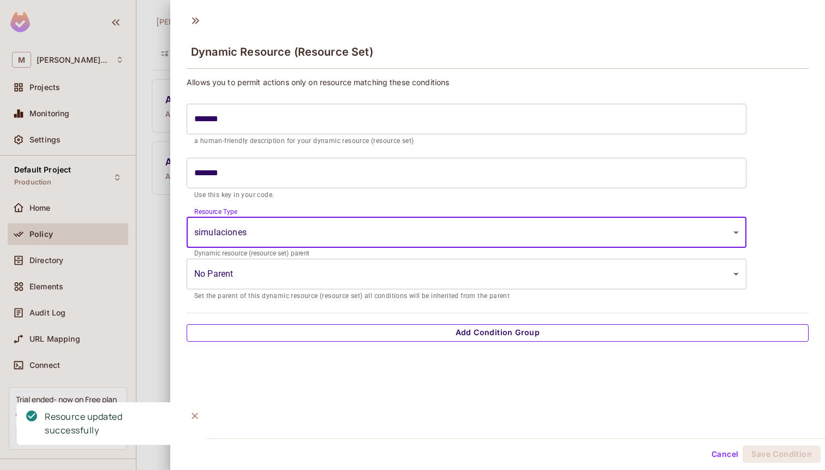
click at [450, 339] on button "Add Condition Group" at bounding box center [498, 332] width 622 height 17
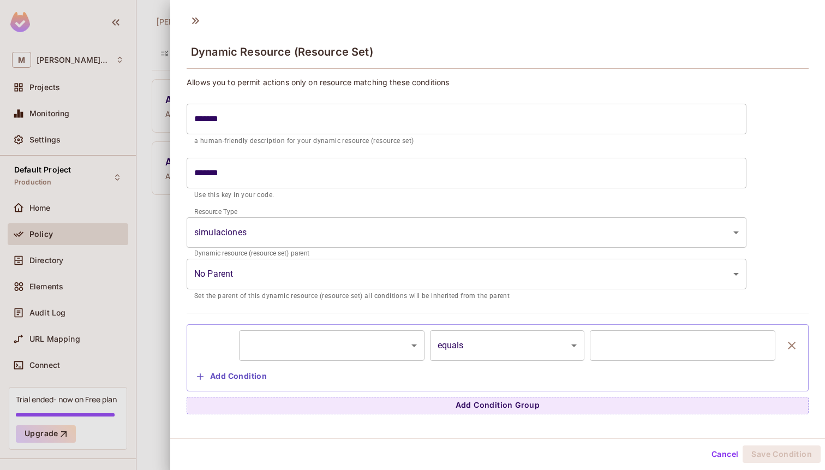
click at [391, 339] on body "**********" at bounding box center [412, 235] width 825 height 470
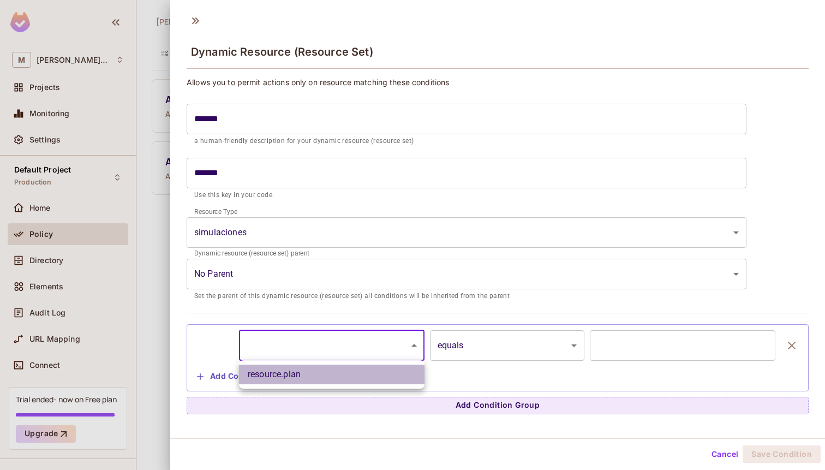
click at [303, 372] on li "resource.plan" at bounding box center [331, 374] width 185 height 20
type input "**********"
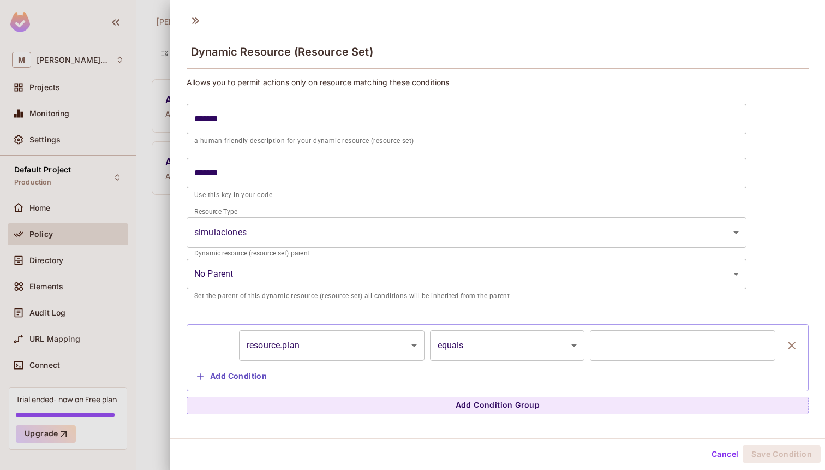
click at [637, 361] on div "**********" at bounding box center [498, 357] width 610 height 55
click at [660, 351] on input "text" at bounding box center [682, 345] width 185 height 31
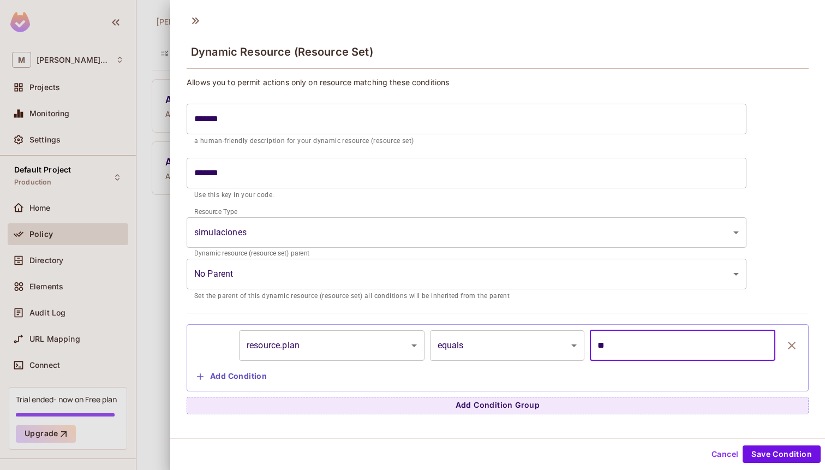
type input "*"
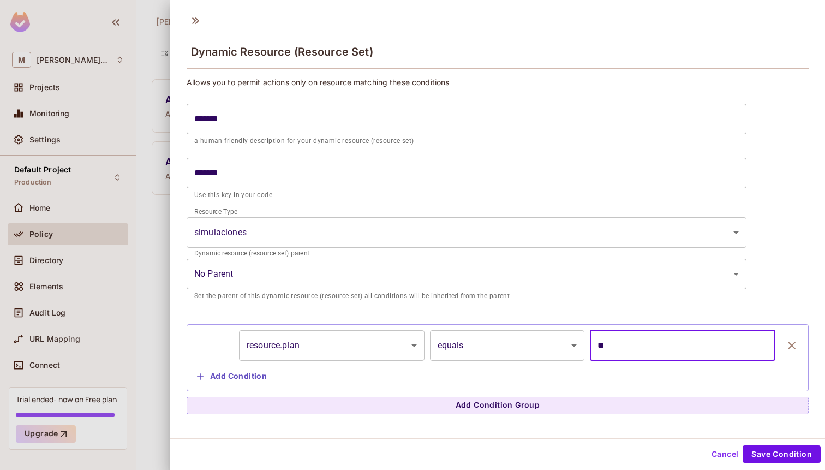
type input "*"
type input "***"
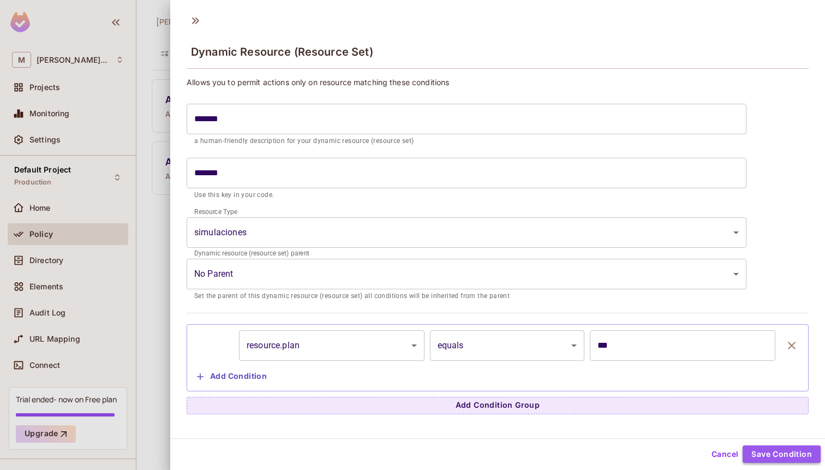
click at [770, 459] on button "Save Condition" at bounding box center [782, 453] width 78 height 17
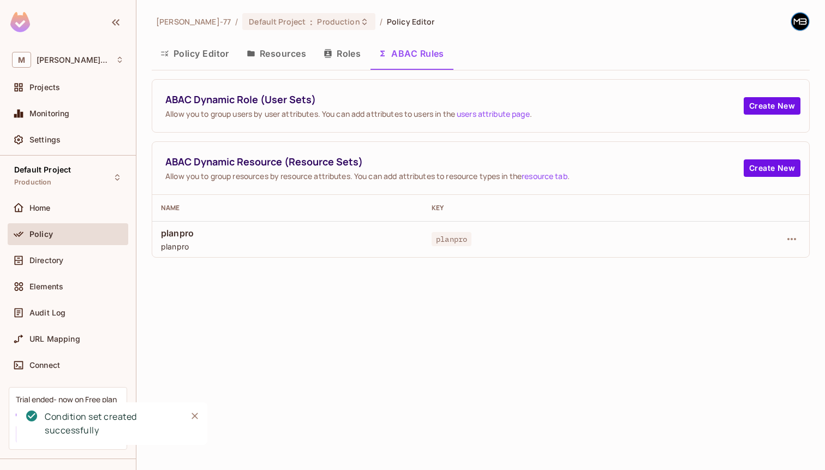
click at [672, 246] on td "planpro" at bounding box center [558, 239] width 271 height 36
click at [787, 241] on icon "button" at bounding box center [791, 238] width 13 height 13
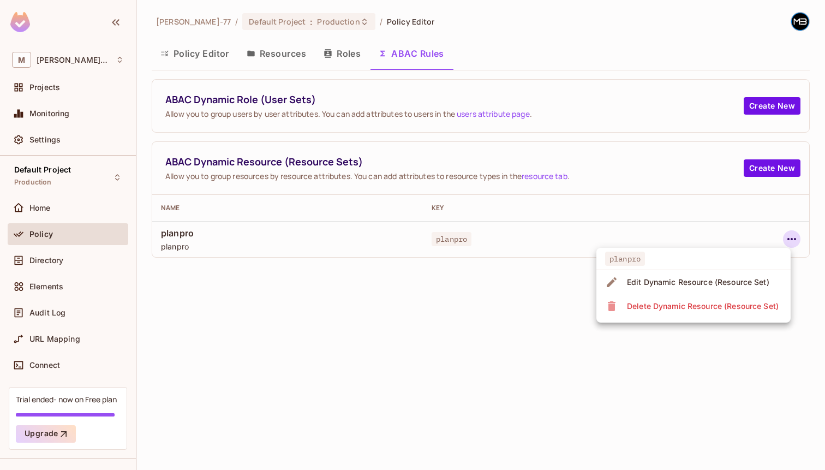
click at [717, 279] on div "Edit Dynamic Resource (Resource Set)" at bounding box center [698, 282] width 142 height 11
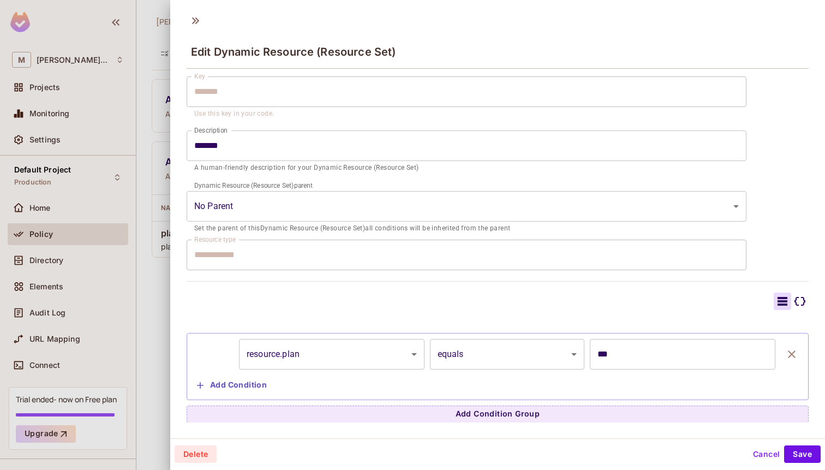
scroll to position [2, 0]
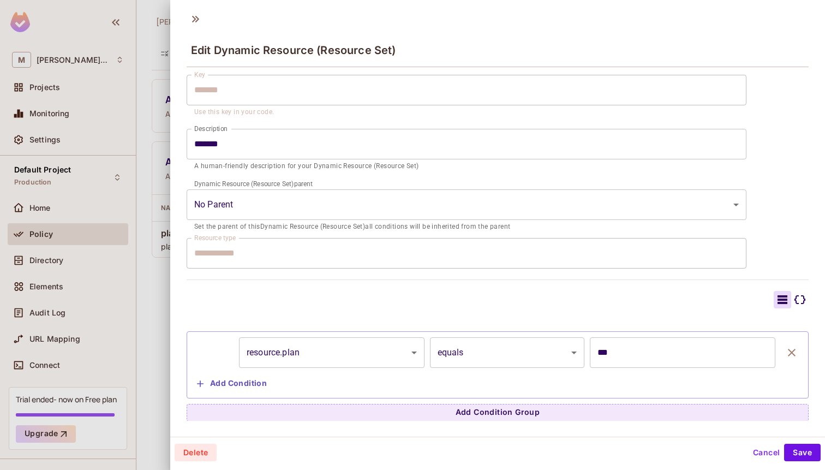
click at [249, 382] on button "Add Condition" at bounding box center [232, 383] width 79 height 17
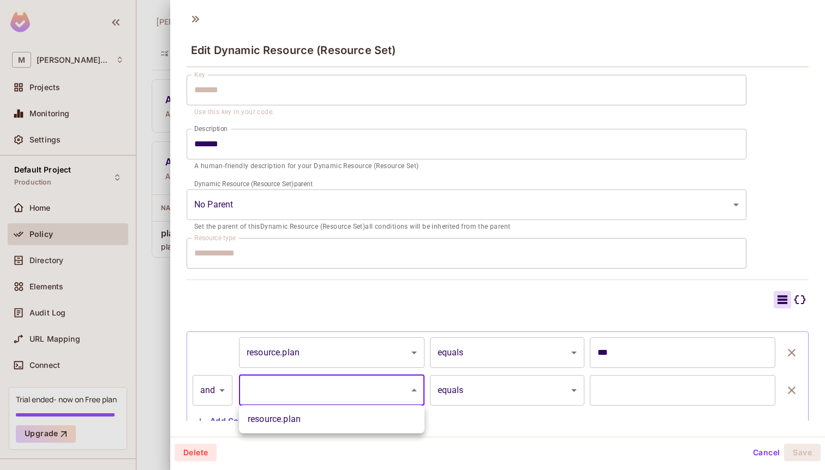
click at [391, 382] on body "M Miguel-77 Projects Monitoring Settings Default Project Production Home Policy…" at bounding box center [412, 235] width 825 height 470
click at [792, 385] on div at bounding box center [412, 235] width 825 height 470
click at [792, 385] on icon "button" at bounding box center [791, 390] width 13 height 13
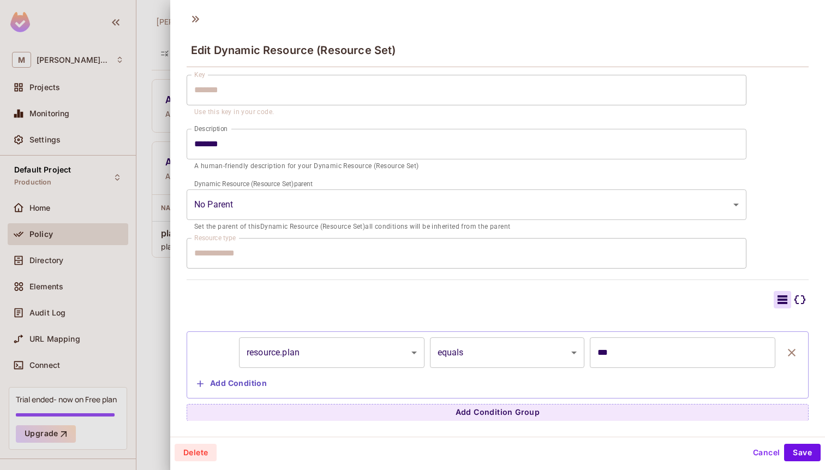
click at [813, 278] on div "**********" at bounding box center [497, 246] width 655 height 350
click at [810, 258] on div "**********" at bounding box center [497, 246] width 655 height 350
click at [523, 286] on div "**********" at bounding box center [498, 207] width 622 height 427
click at [797, 450] on button "Save" at bounding box center [802, 452] width 37 height 17
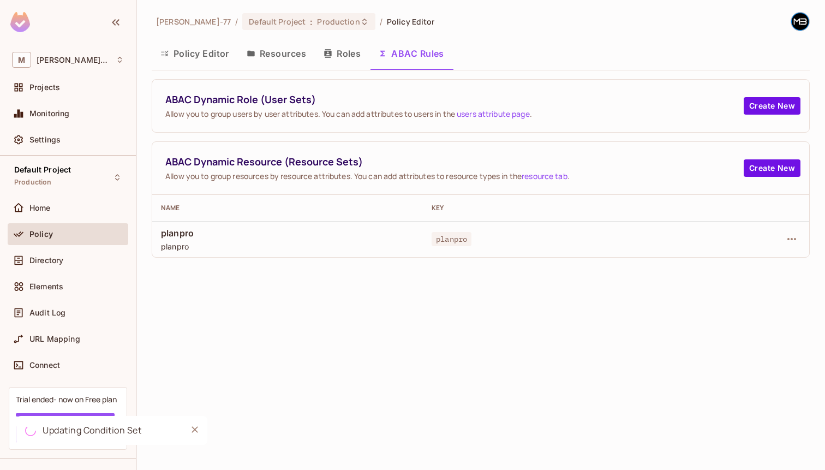
click at [668, 328] on div "Miguel-77 / Default Project : Production / Policy Editor Policy Editor Resource…" at bounding box center [480, 235] width 688 height 470
click at [444, 232] on span "planpro" at bounding box center [452, 239] width 40 height 14
click at [794, 243] on icon "button" at bounding box center [791, 238] width 13 height 13
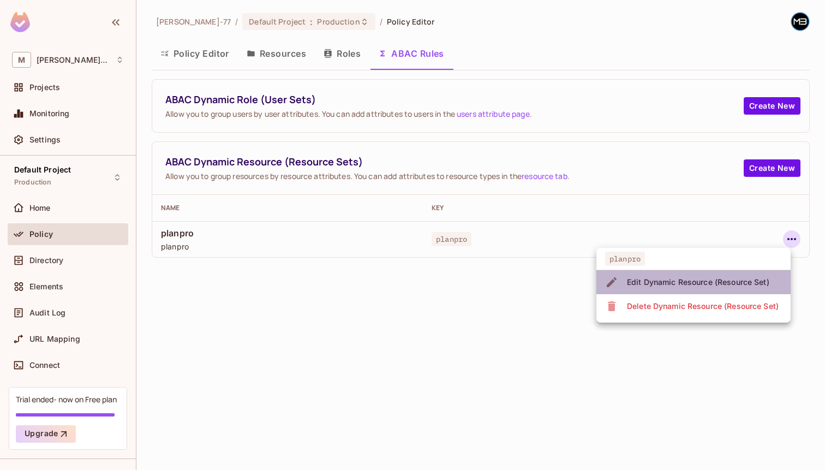
click at [722, 278] on div "Edit Dynamic Resource (Resource Set)" at bounding box center [698, 282] width 142 height 11
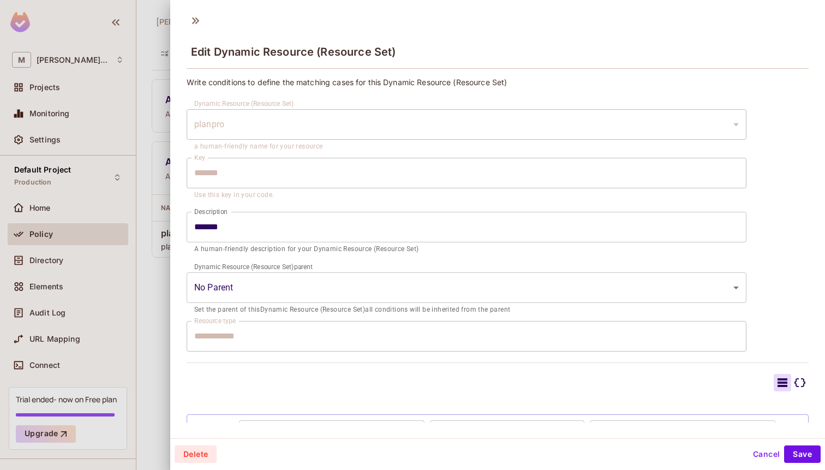
click at [523, 125] on div "planpro" at bounding box center [467, 124] width 560 height 31
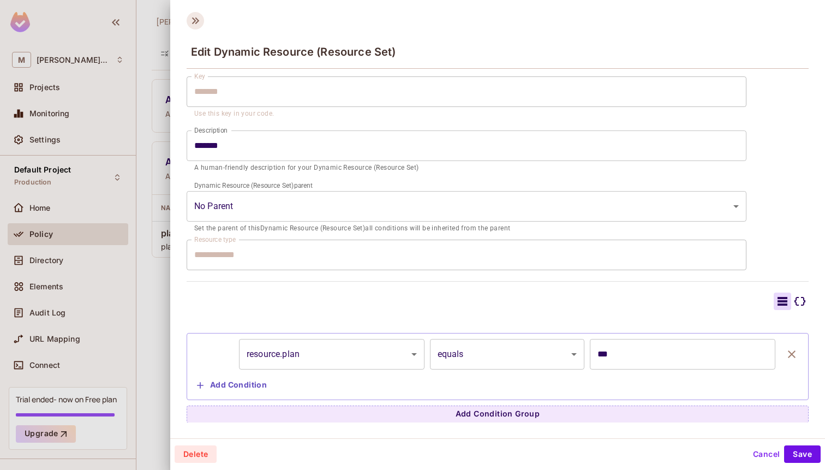
click at [199, 15] on icon at bounding box center [195, 20] width 17 height 17
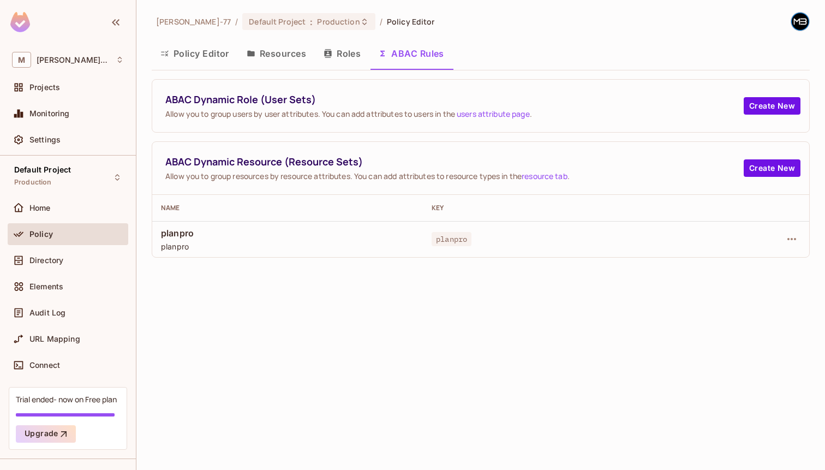
click at [283, 64] on button "Resources" at bounding box center [276, 53] width 77 height 27
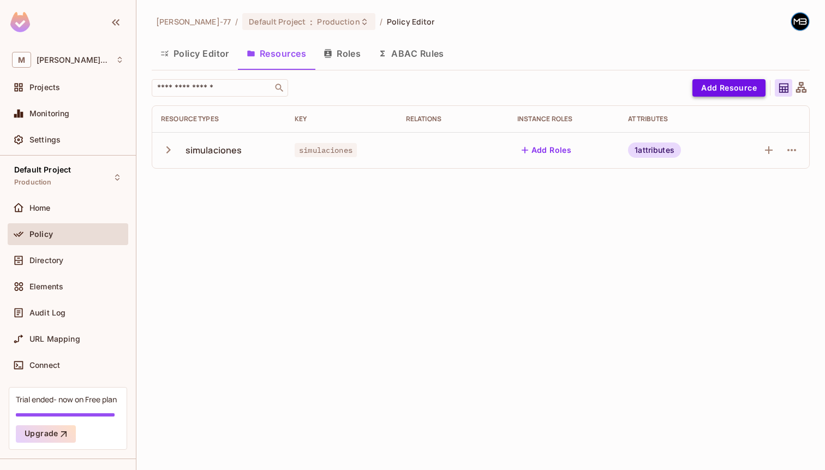
click at [722, 92] on button "Add Resource" at bounding box center [728, 87] width 73 height 17
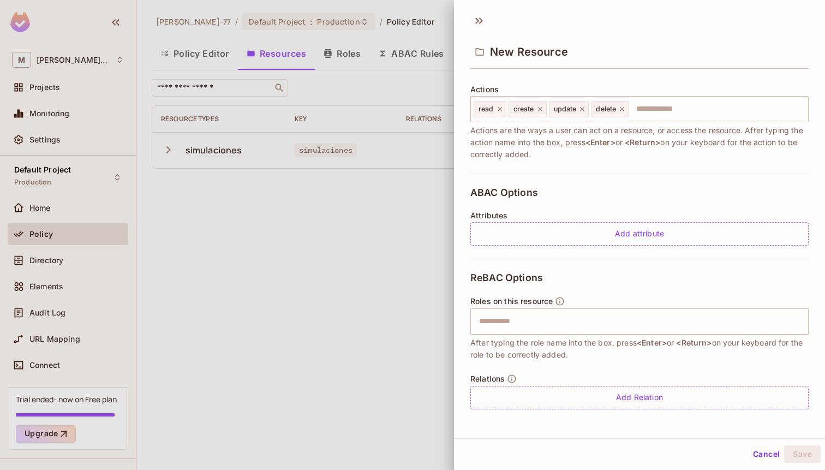
scroll to position [2, 0]
click at [625, 408] on div "ReBAC Options Roles on this resource ​ After typing the role name into the box,…" at bounding box center [639, 339] width 338 height 164
click at [481, 17] on icon at bounding box center [481, 19] width 4 height 7
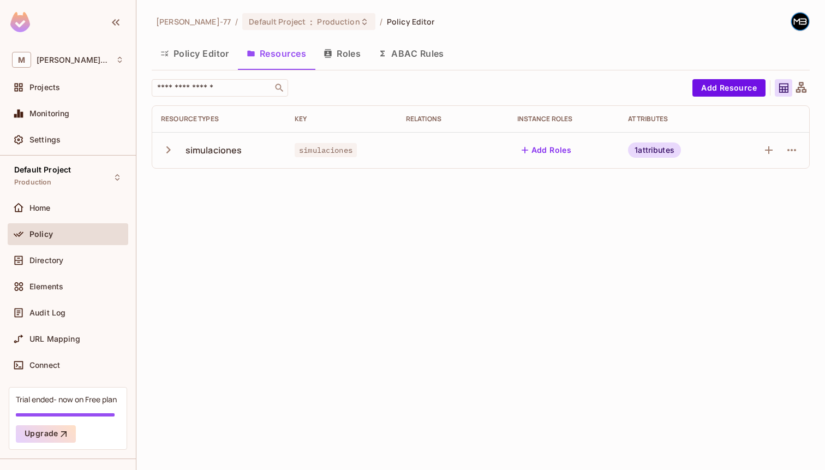
click at [338, 50] on button "Roles" at bounding box center [342, 53] width 55 height 27
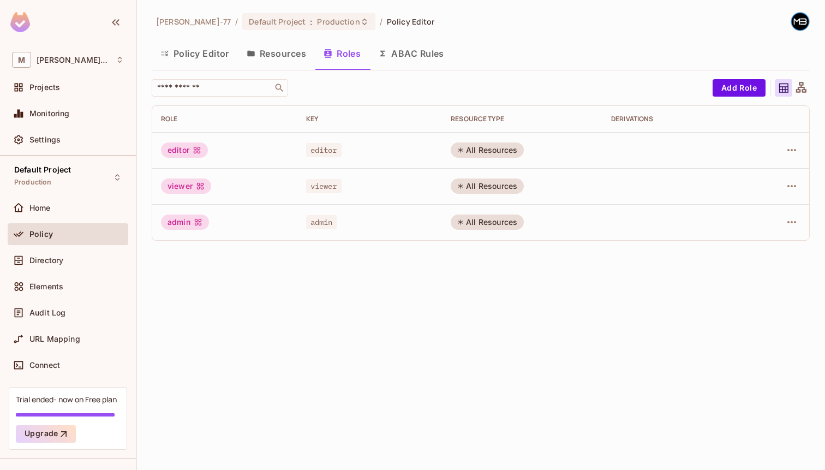
click at [391, 61] on button "ABAC Rules" at bounding box center [410, 53] width 83 height 27
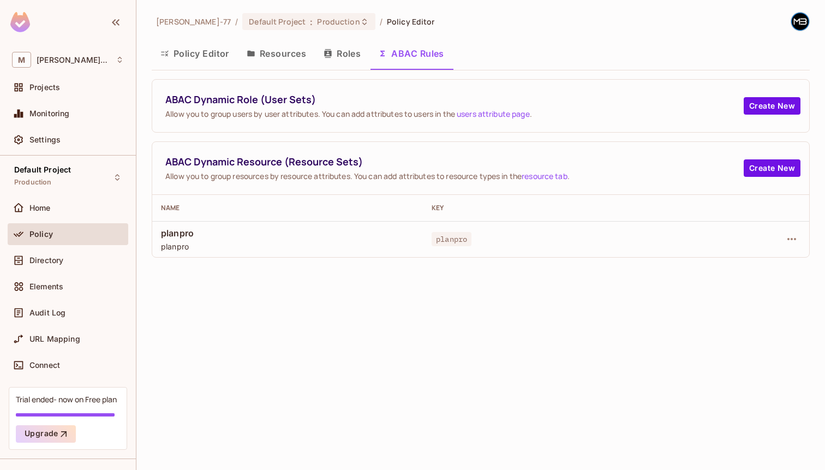
click at [297, 53] on button "Resources" at bounding box center [276, 53] width 77 height 27
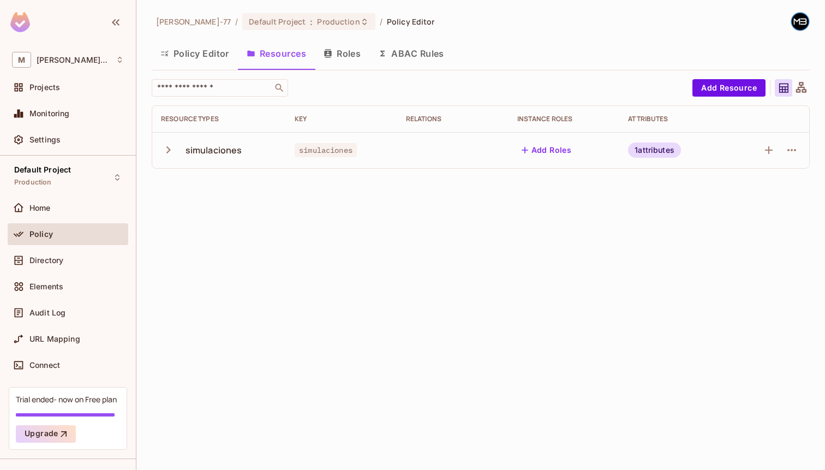
click at [210, 53] on button "Policy Editor" at bounding box center [195, 53] width 86 height 27
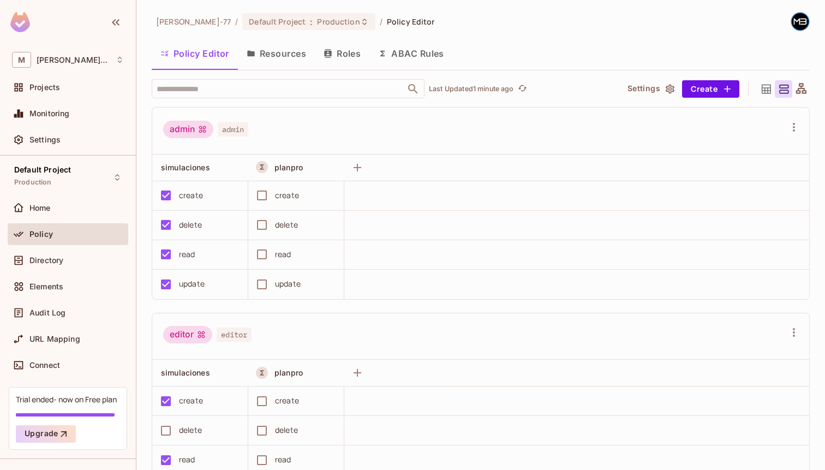
click at [475, 133] on div "admin admin" at bounding box center [474, 131] width 622 height 21
click at [292, 165] on span "planpro" at bounding box center [288, 167] width 28 height 9
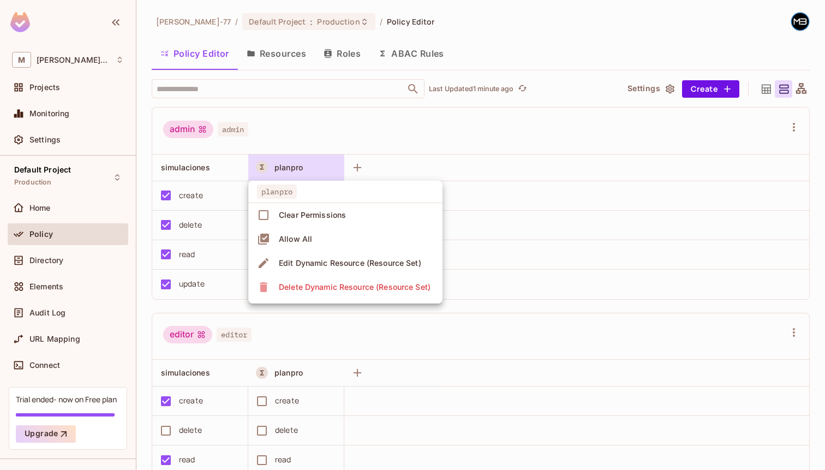
click at [350, 115] on div at bounding box center [412, 235] width 825 height 470
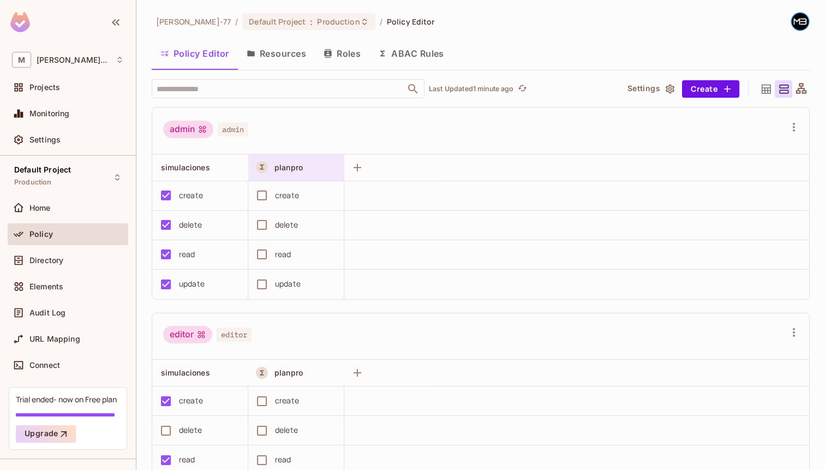
click at [285, 170] on span "planpro" at bounding box center [288, 167] width 28 height 9
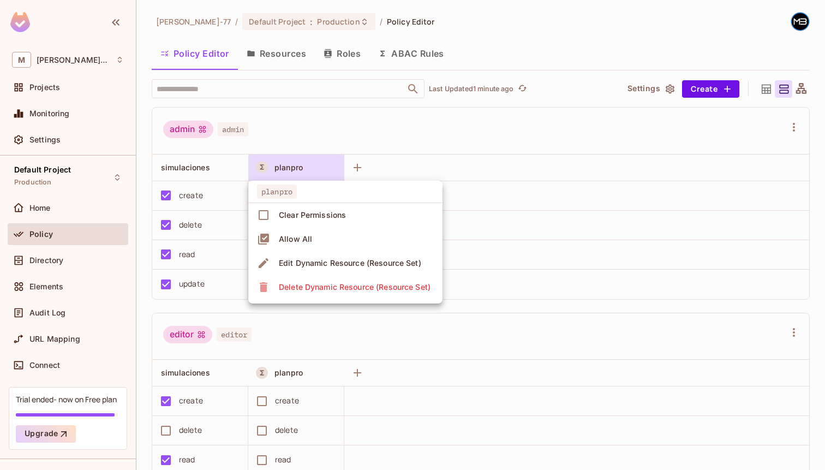
click at [381, 136] on div at bounding box center [412, 235] width 825 height 470
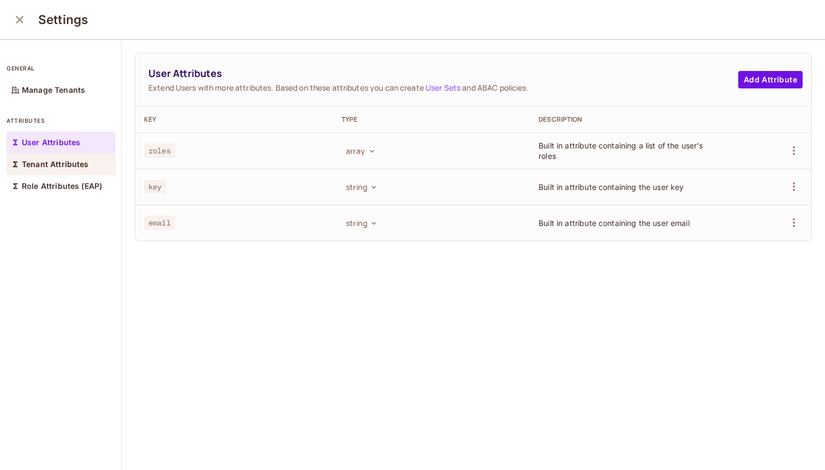
click at [42, 173] on div "Tenant Attributes" at bounding box center [61, 164] width 109 height 22
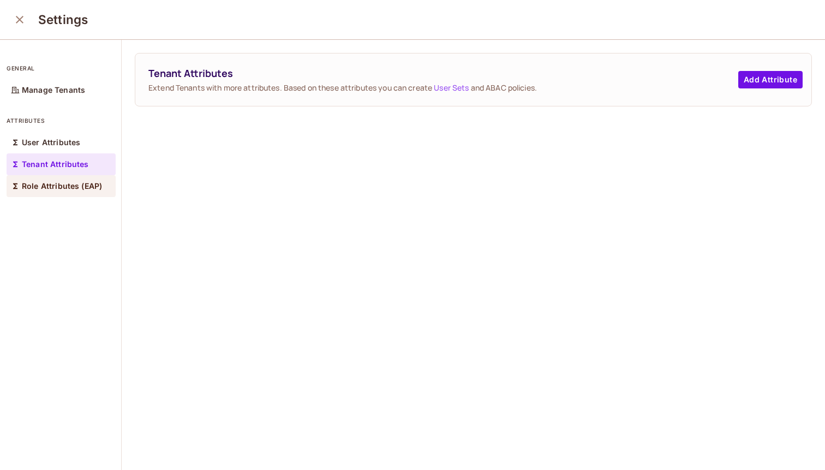
click at [96, 183] on p "Role Attributes (EAP)" at bounding box center [62, 186] width 80 height 9
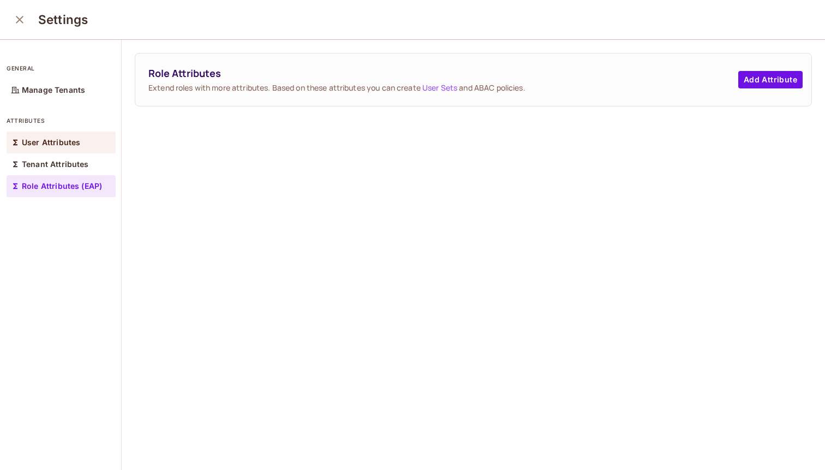
click at [79, 152] on div "User Attributes" at bounding box center [61, 142] width 109 height 22
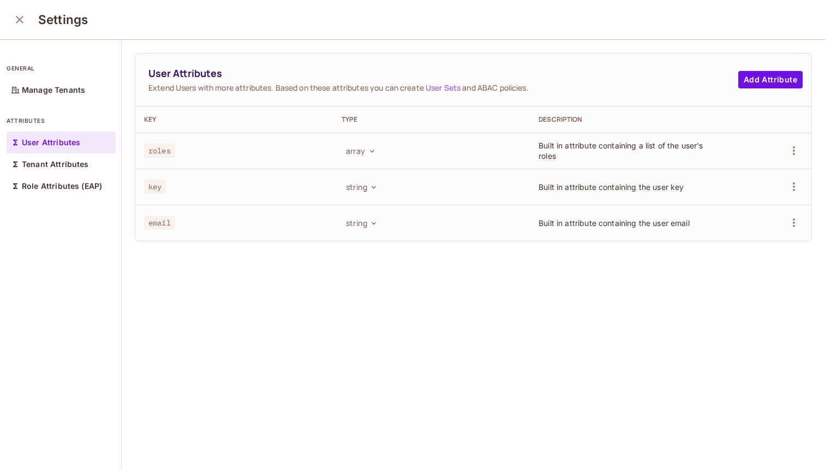
click at [93, 213] on div "general Manage Tenants attributes User Attributes Tenant Attributes Role Attrib…" at bounding box center [61, 255] width 122 height 431
